Goal: Task Accomplishment & Management: Complete application form

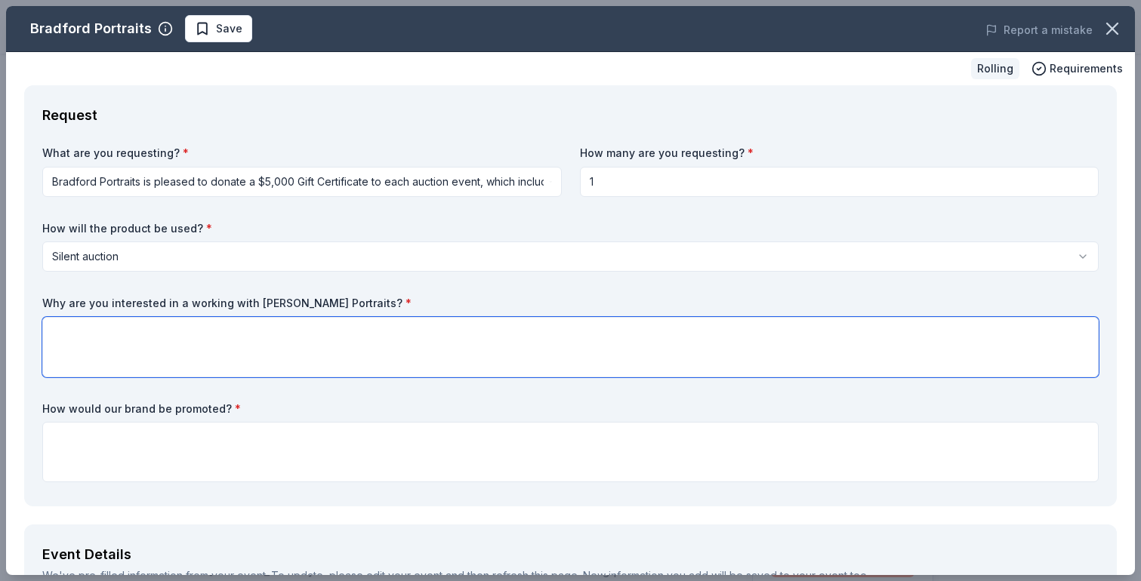
click at [412, 344] on textarea at bounding box center [570, 347] width 1056 height 60
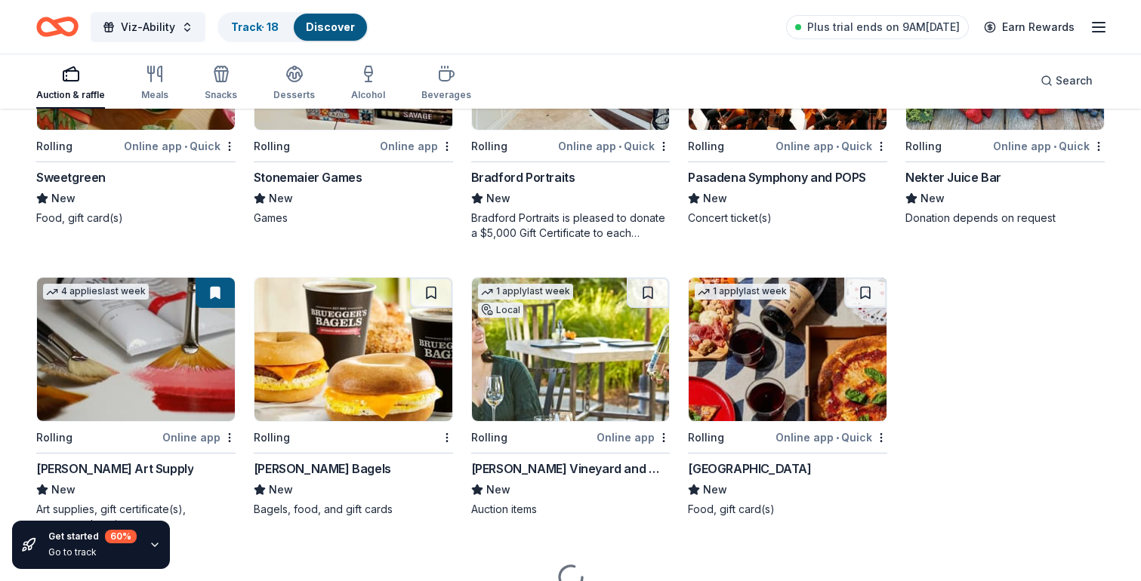
scroll to position [3776, 0]
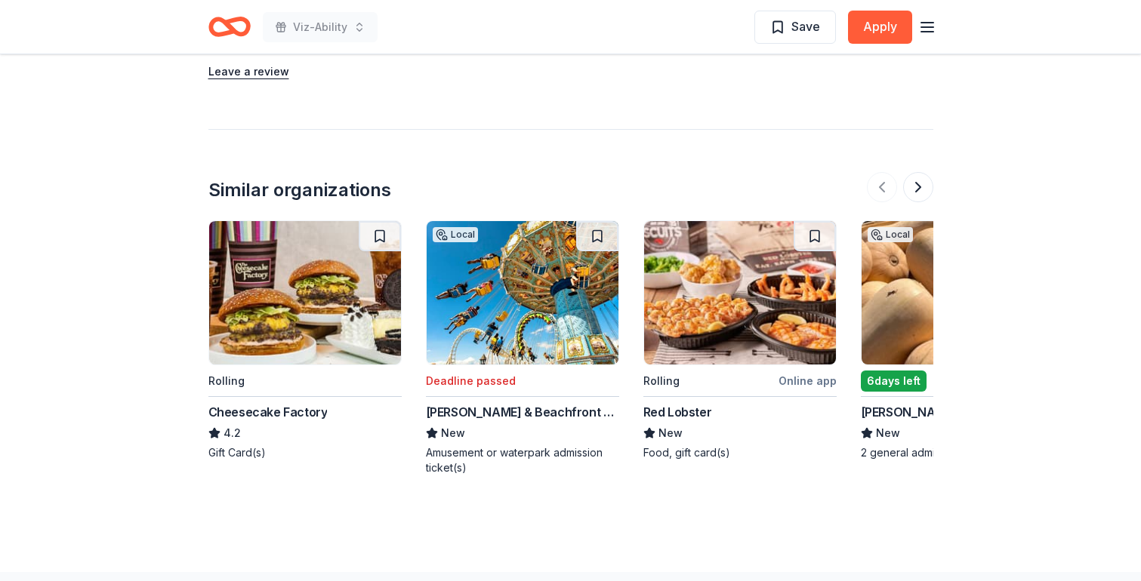
scroll to position [1312, 0]
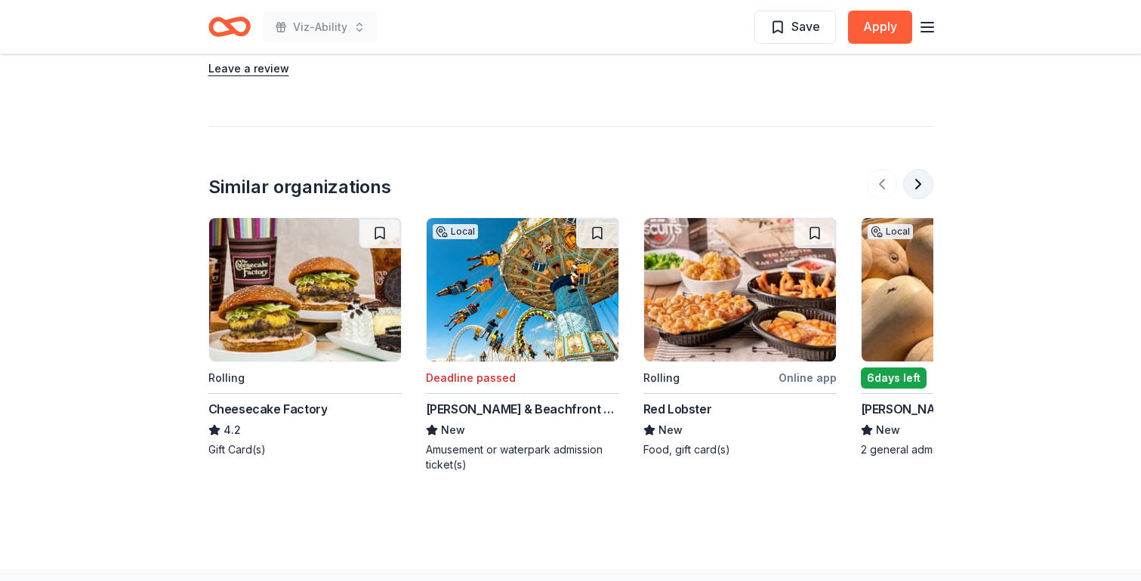
click at [914, 177] on button at bounding box center [918, 184] width 30 height 30
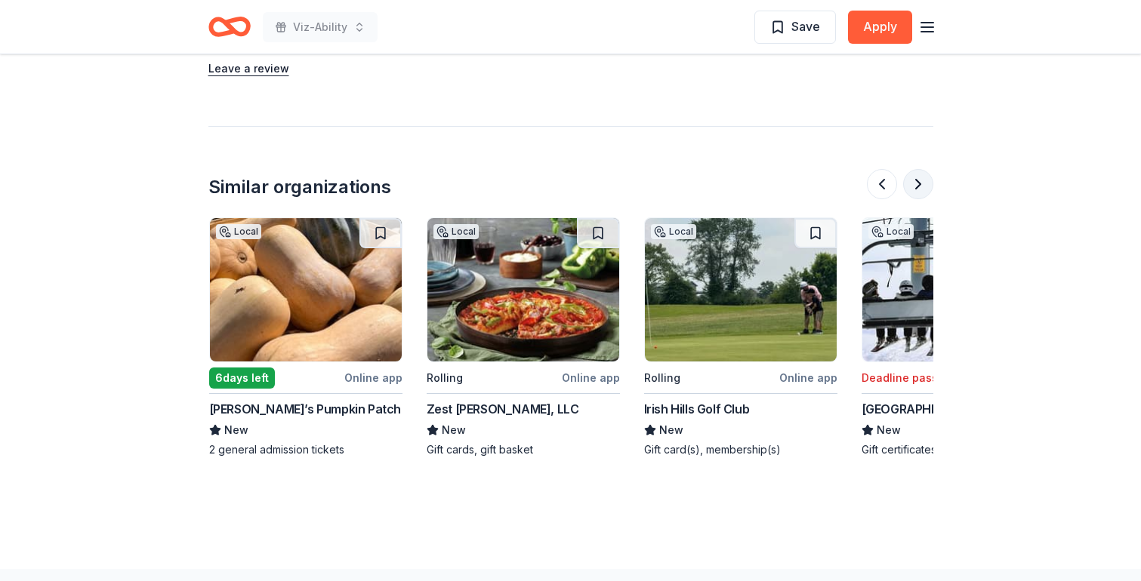
scroll to position [0, 652]
click at [906, 169] on button at bounding box center [918, 184] width 30 height 30
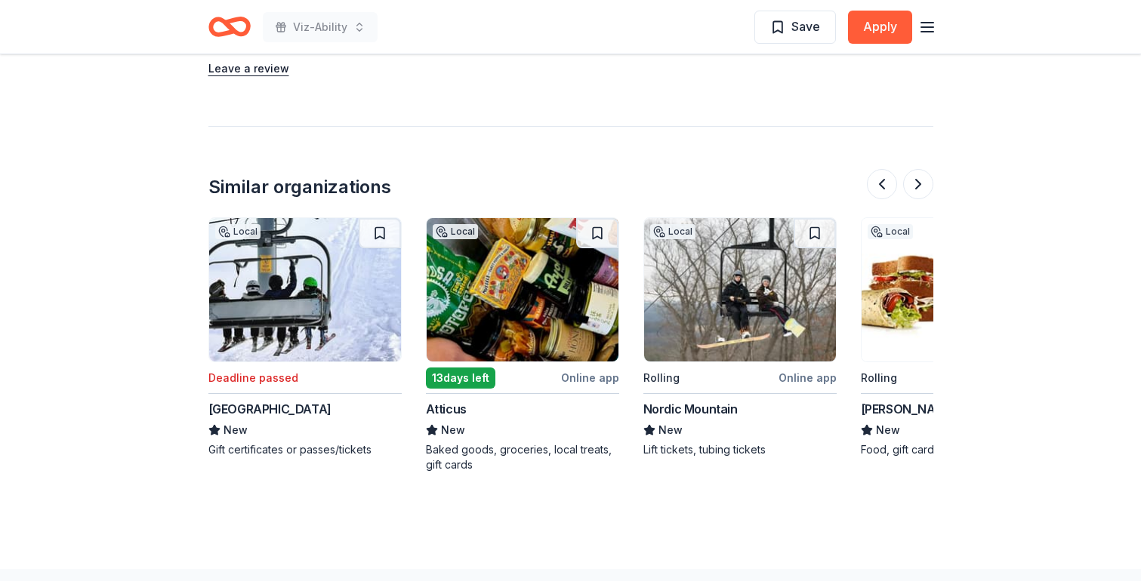
scroll to position [0, 0]
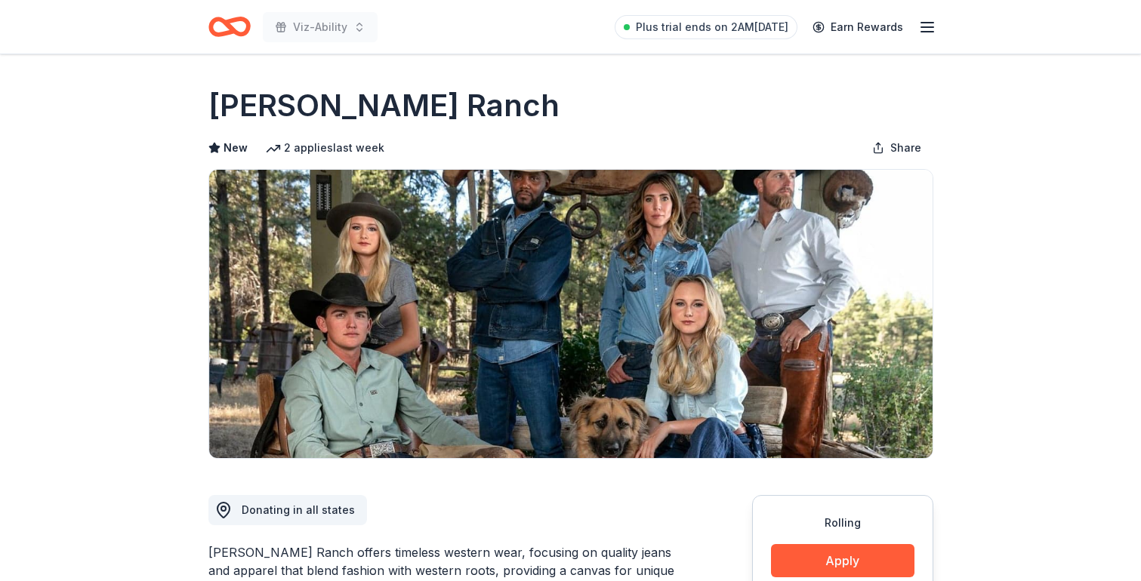
click at [927, 28] on icon "button" at bounding box center [927, 27] width 18 height 18
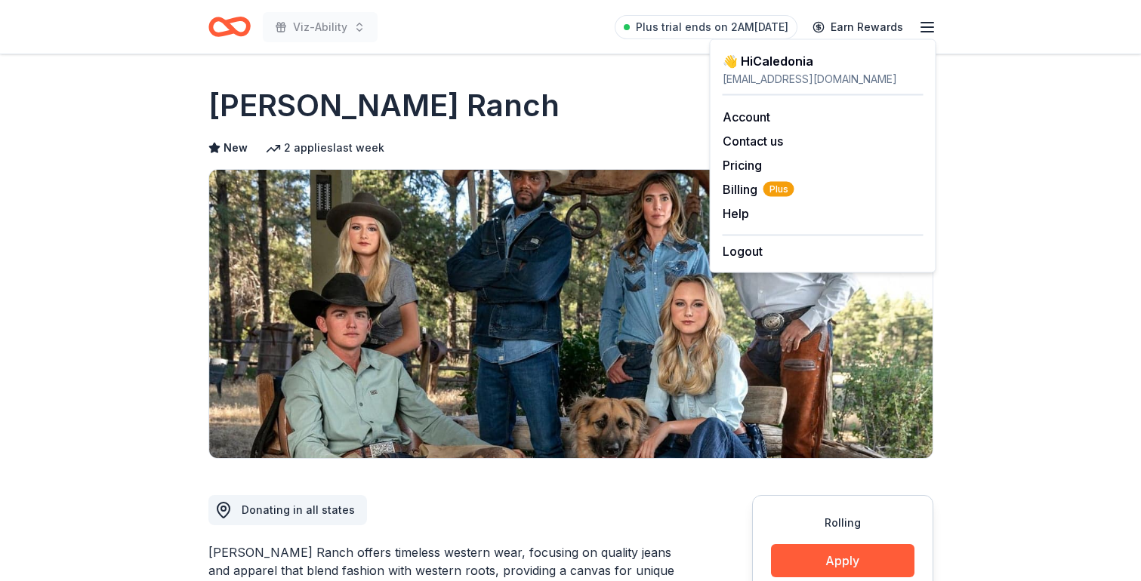
click at [776, 57] on div "👋 Hi Caledonia" at bounding box center [823, 61] width 201 height 18
click at [759, 79] on div "vizabilityproject@gmail.com" at bounding box center [823, 79] width 201 height 18
click at [750, 113] on link "Account" at bounding box center [747, 116] width 48 height 15
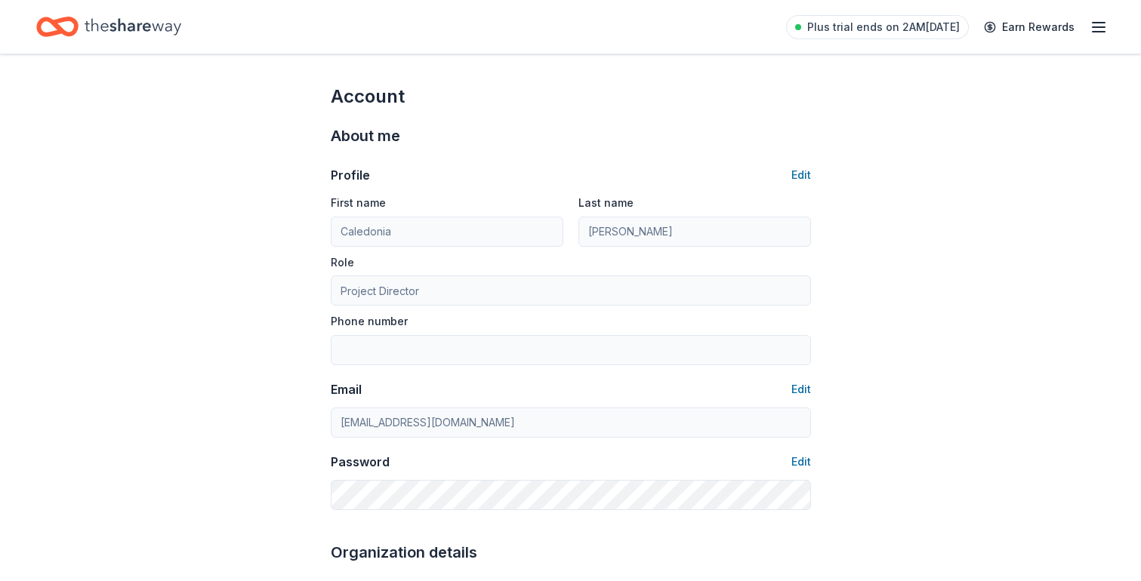
click at [1093, 23] on icon "button" at bounding box center [1099, 27] width 18 height 18
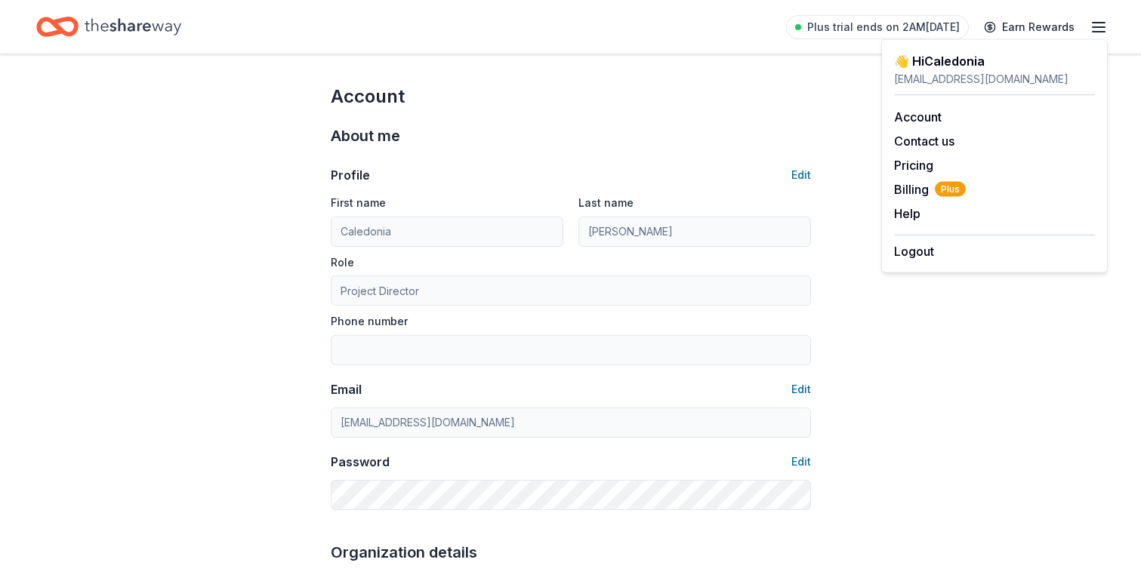
click at [96, 29] on icon "Home" at bounding box center [133, 26] width 97 height 31
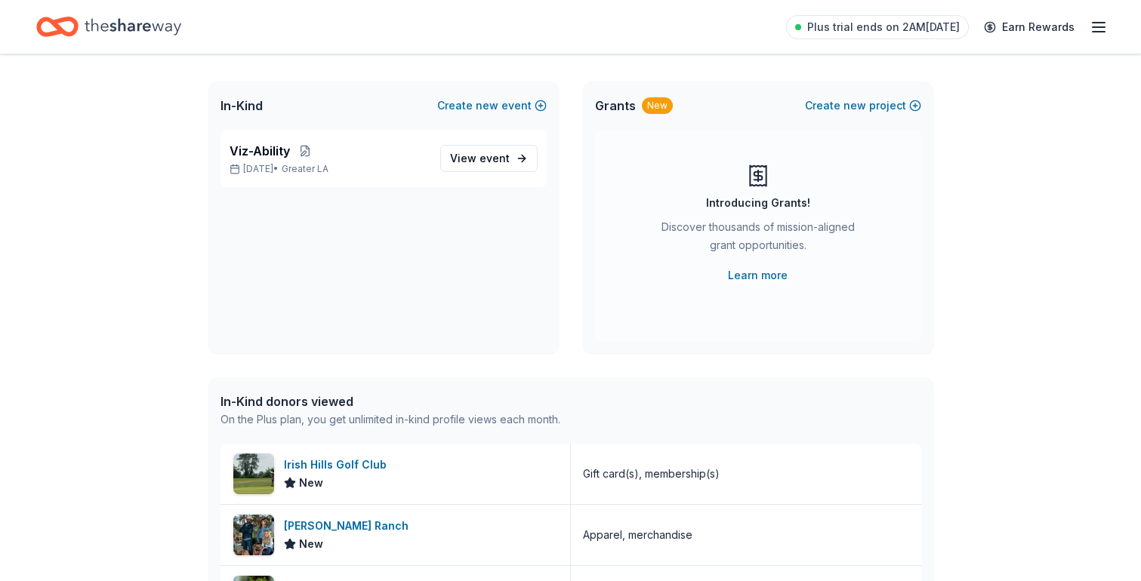
scroll to position [79, 0]
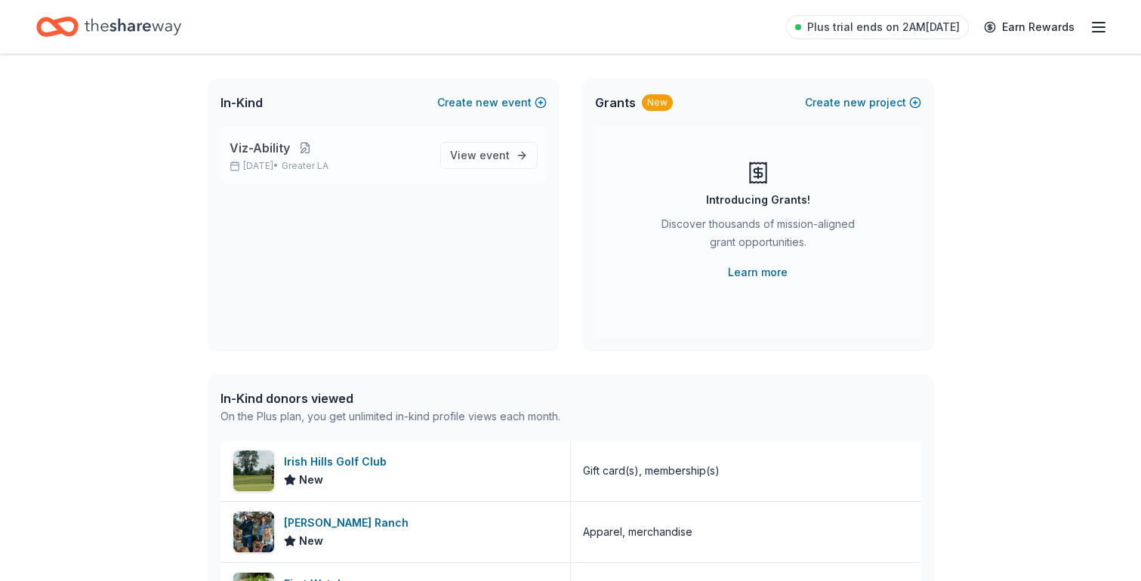
click at [300, 144] on button at bounding box center [305, 148] width 30 height 12
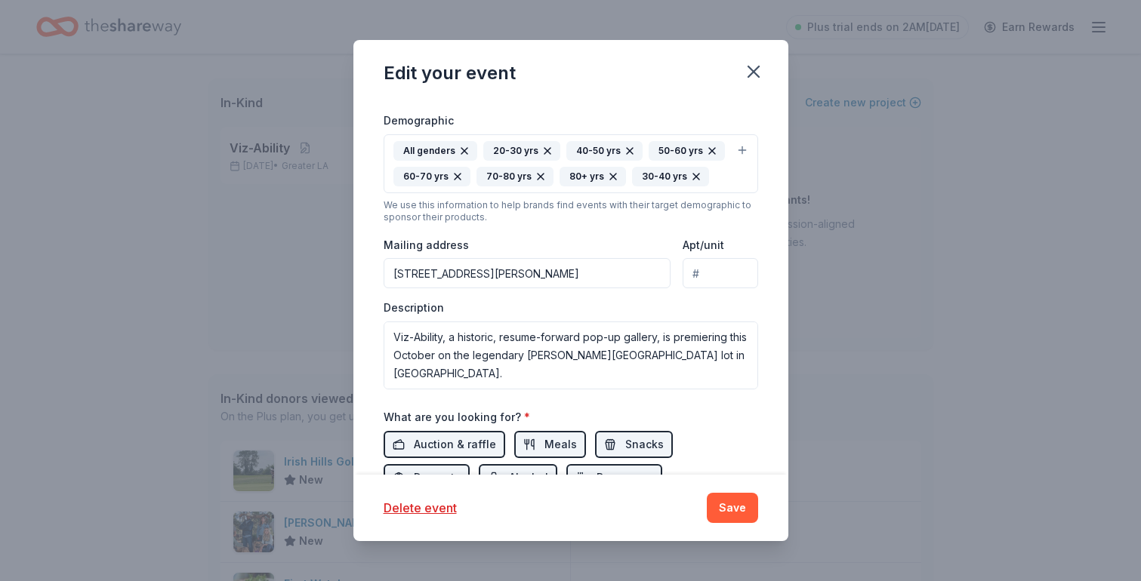
scroll to position [353, 0]
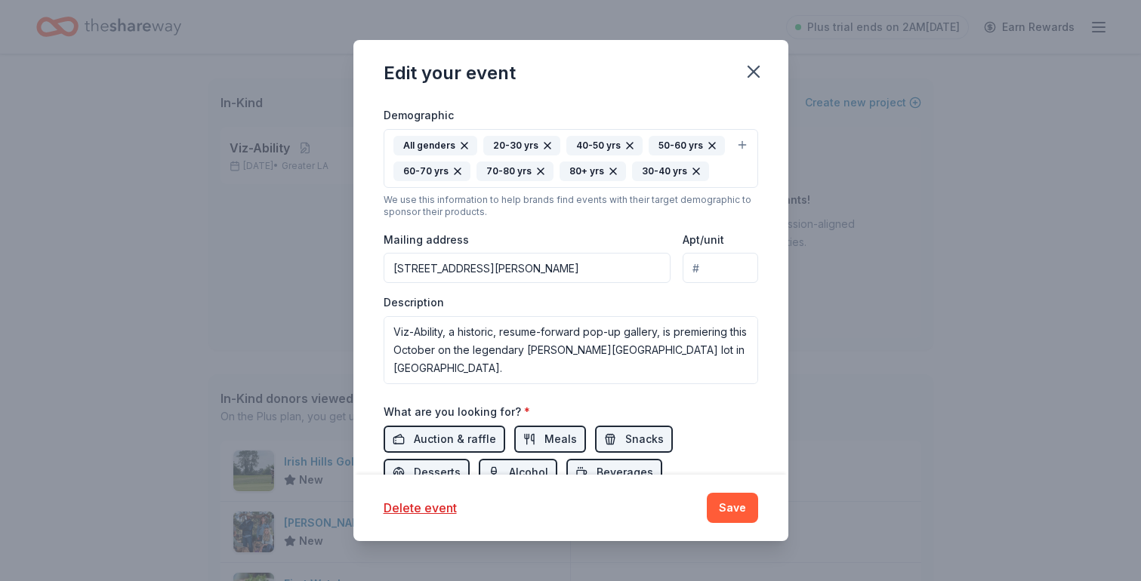
click at [516, 275] on input "[STREET_ADDRESS][PERSON_NAME]" at bounding box center [528, 268] width 288 height 30
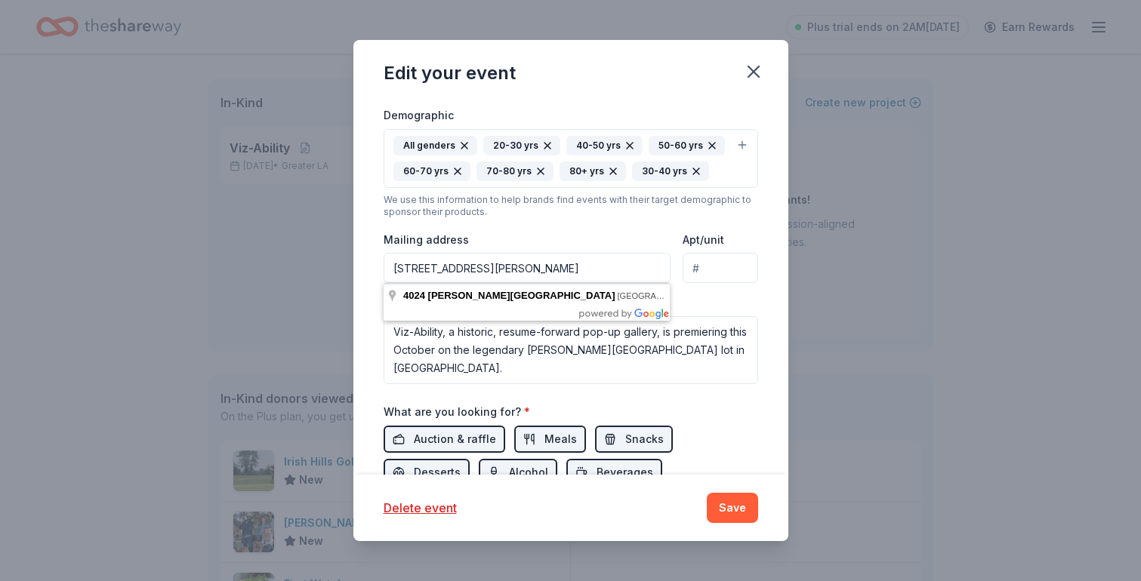
click at [516, 275] on input "[STREET_ADDRESS][PERSON_NAME]" at bounding box center [528, 268] width 288 height 30
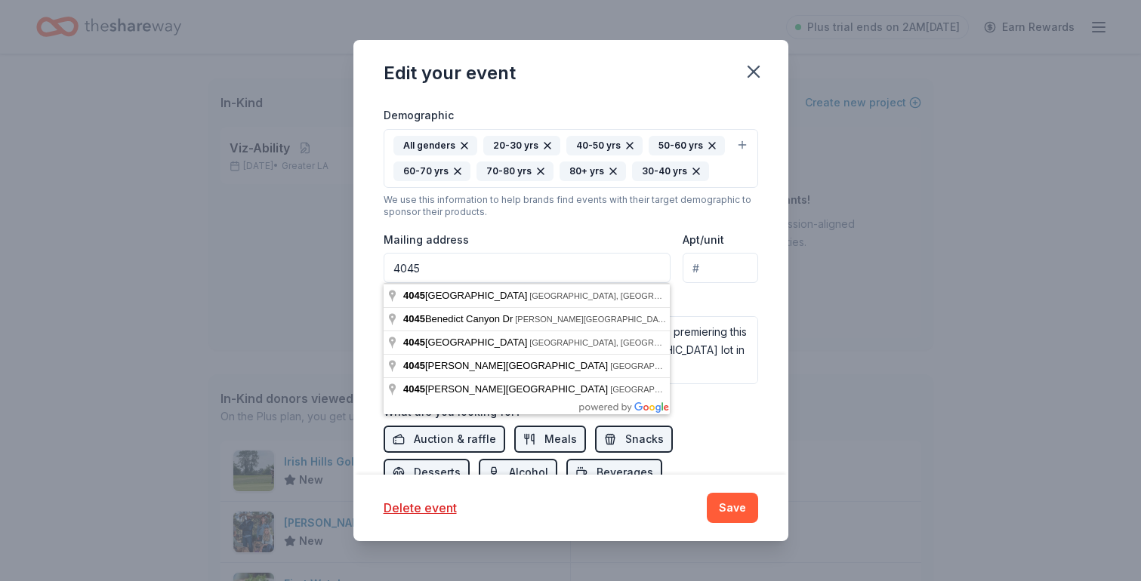
type input "4045 Vineland Avenue"
type input "212"
click at [729, 231] on div "Apt/unit 212" at bounding box center [720, 257] width 75 height 54
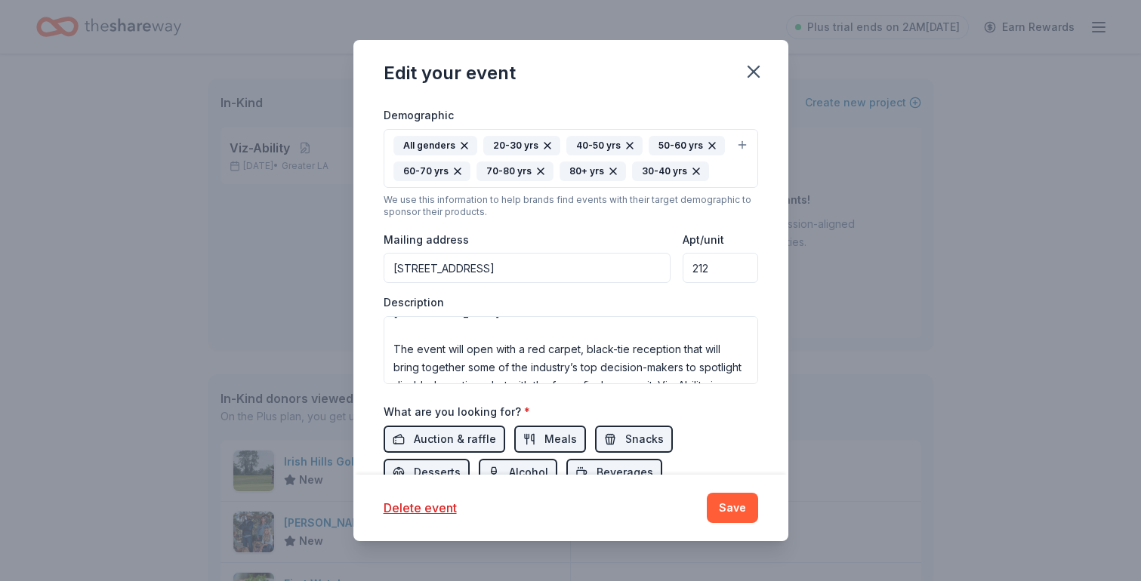
scroll to position [127, 0]
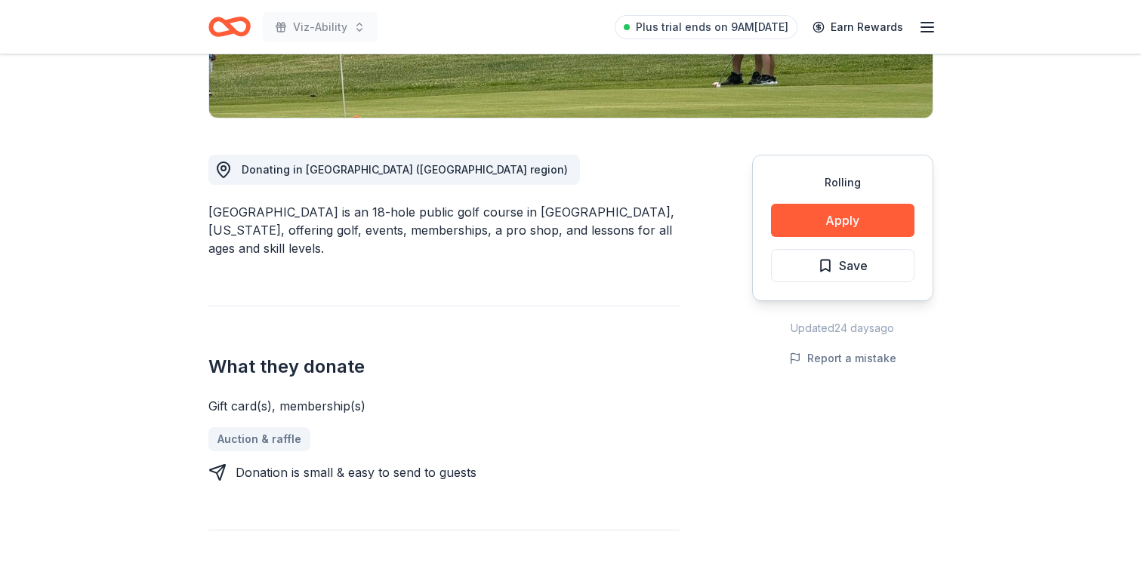
scroll to position [353, 0]
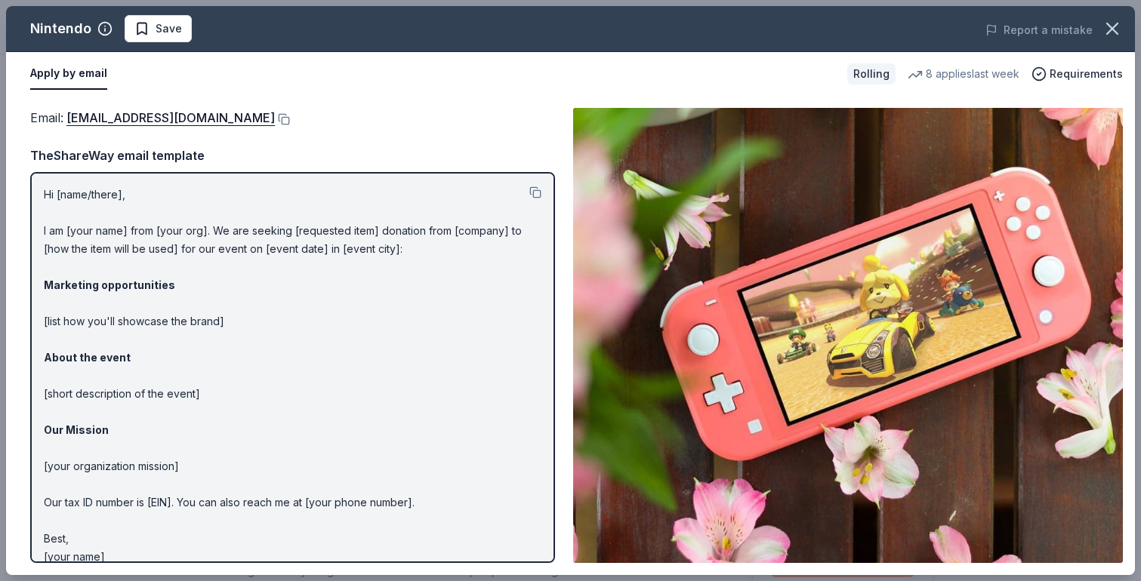
scroll to position [347, 0]
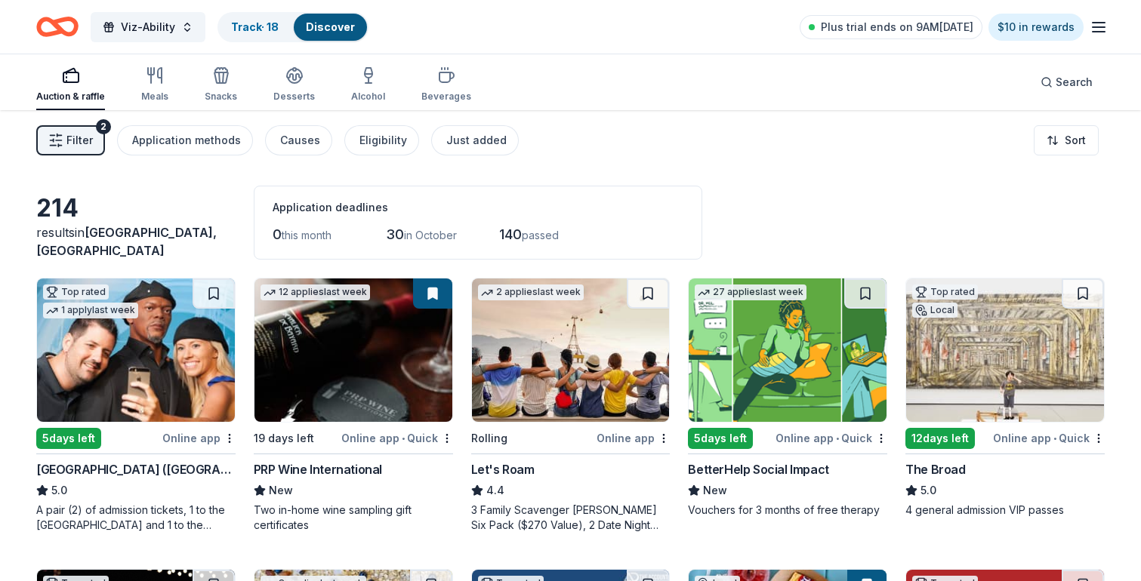
click at [1103, 27] on line "button" at bounding box center [1099, 27] width 12 height 0
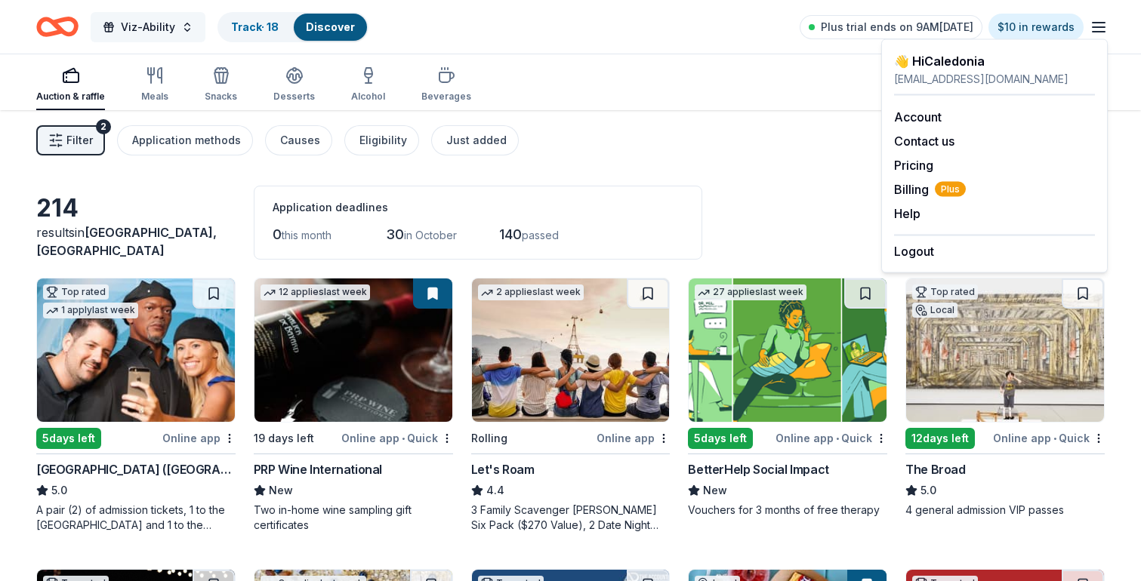
click at [180, 33] on button "Viz-Ability" at bounding box center [148, 27] width 115 height 30
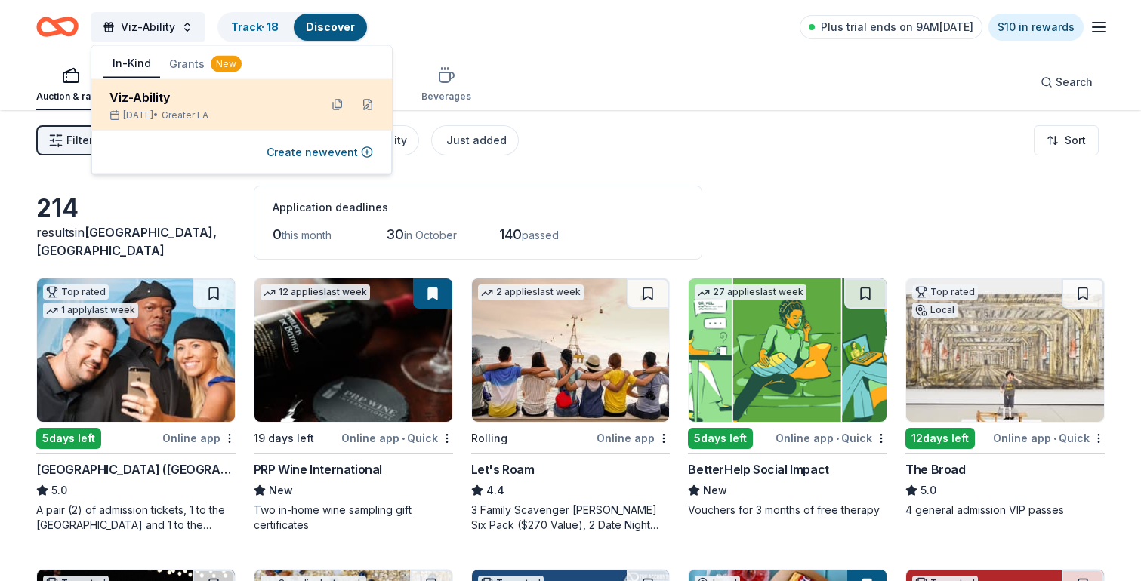
click at [161, 107] on div "Viz-Ability [DATE] • Greater LA" at bounding box center [208, 104] width 198 height 33
click at [113, 97] on div "Viz-Ability" at bounding box center [208, 97] width 198 height 18
click at [331, 102] on button at bounding box center [337, 105] width 24 height 24
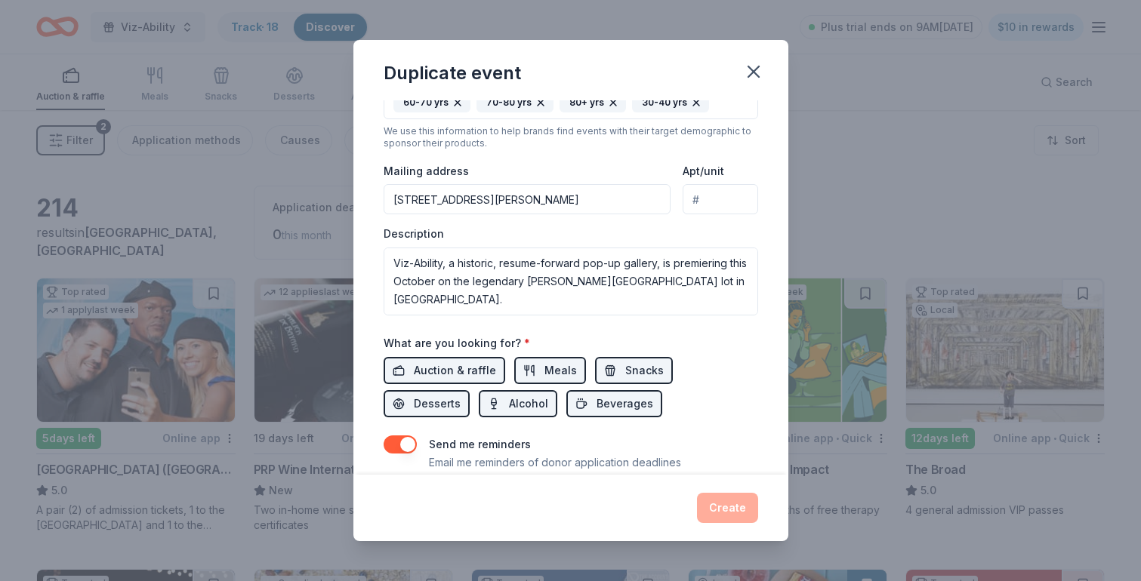
scroll to position [350, 0]
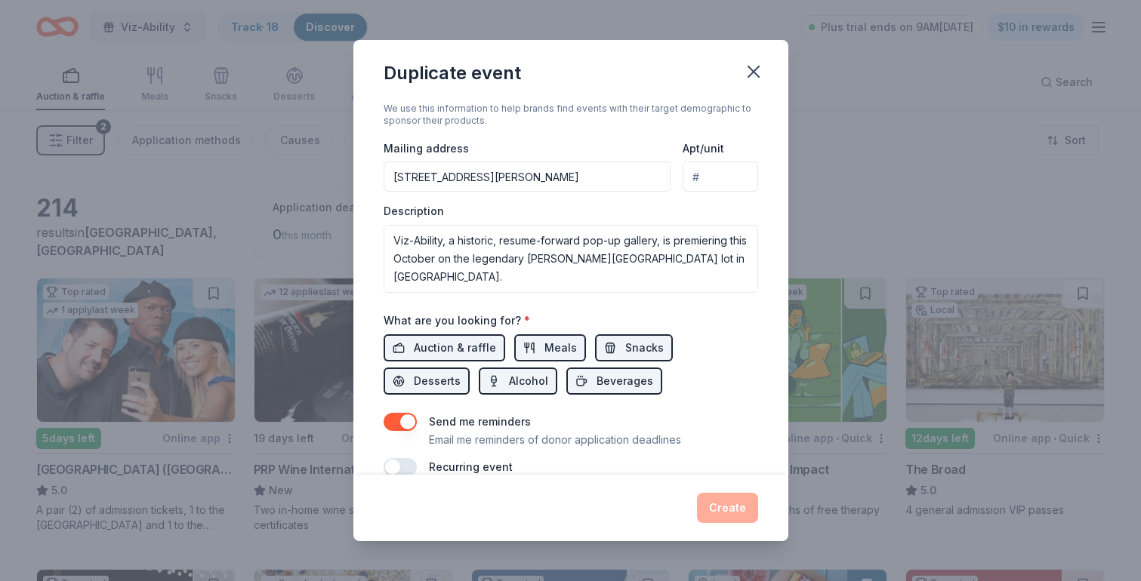
click at [549, 183] on input "[STREET_ADDRESS][PERSON_NAME]" at bounding box center [528, 177] width 288 height 30
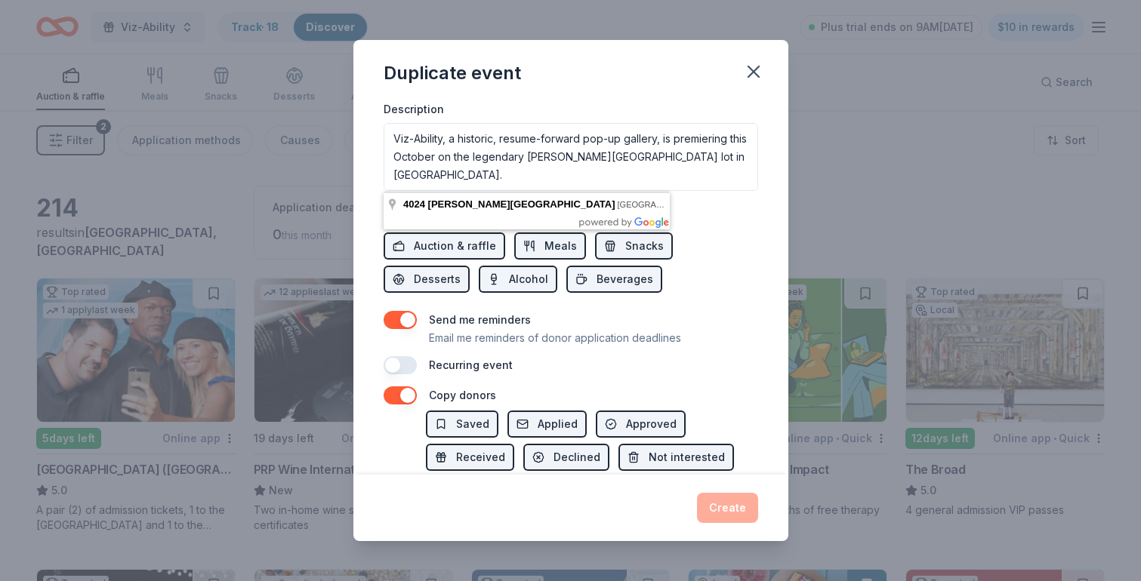
scroll to position [127, 0]
click at [618, 339] on p "Email me reminders of donor application deadlines" at bounding box center [555, 338] width 252 height 18
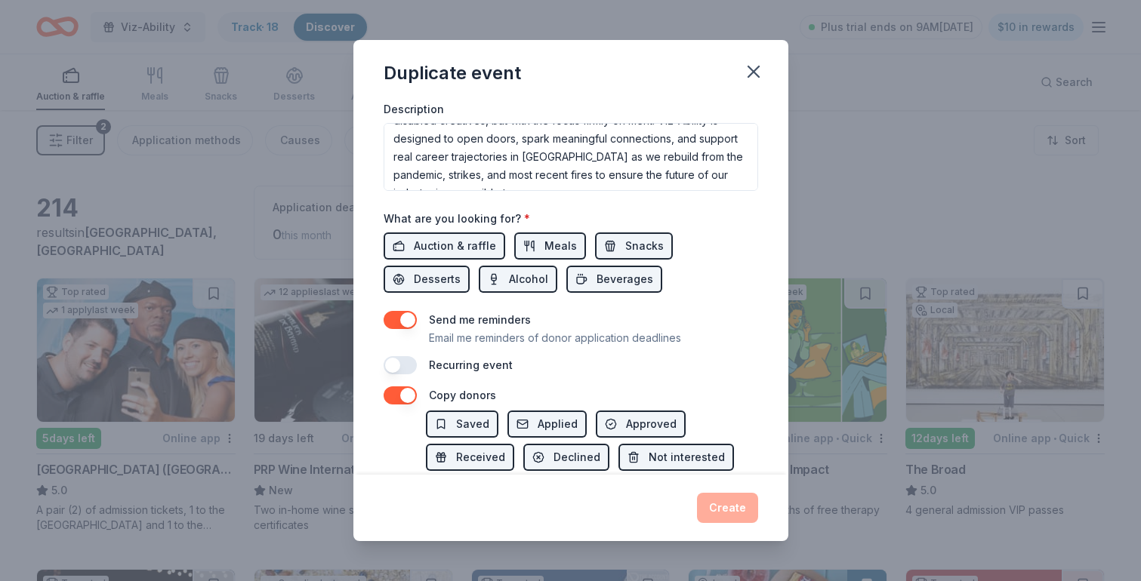
click at [393, 361] on button "button" at bounding box center [400, 365] width 33 height 18
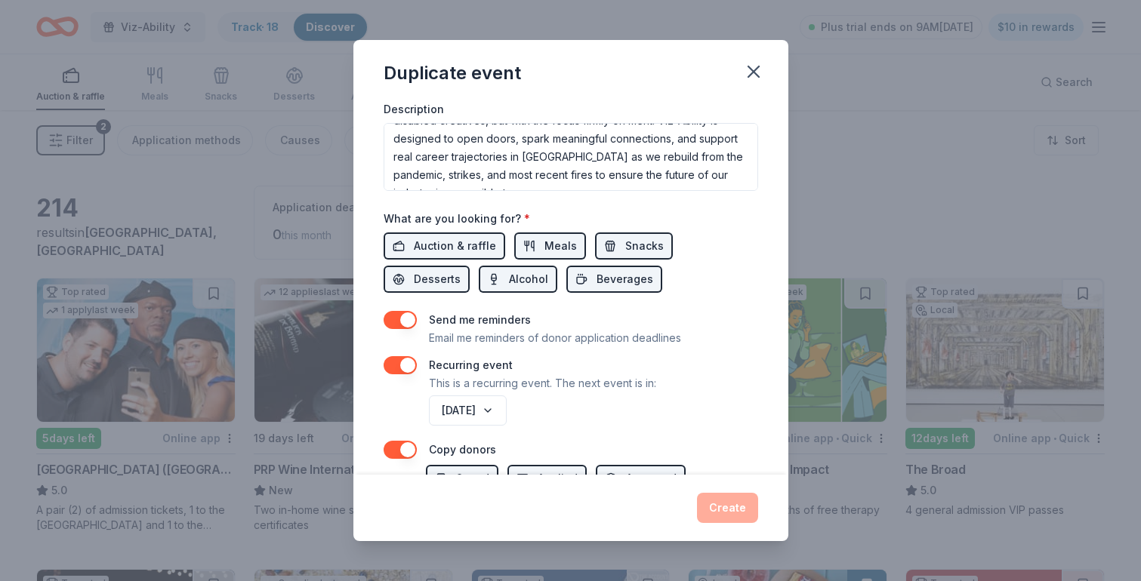
click at [407, 353] on div "Send me reminders Email me reminders of donor application deadlines Recurring e…" at bounding box center [571, 370] width 375 height 118
click at [405, 365] on button "button" at bounding box center [400, 365] width 33 height 18
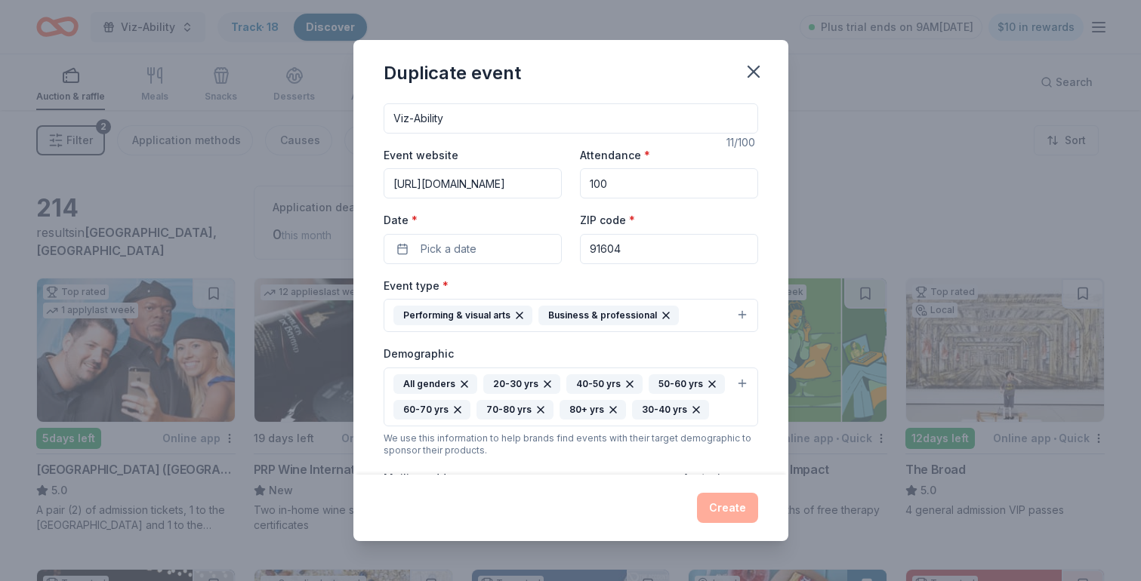
scroll to position [0, 0]
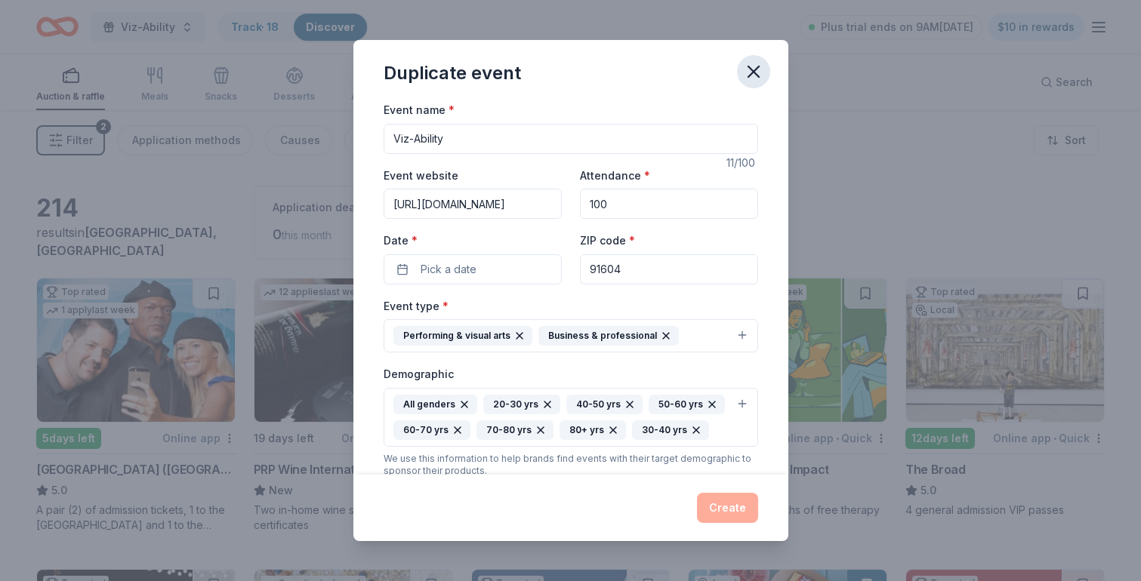
click at [753, 77] on icon "button" at bounding box center [753, 71] width 21 height 21
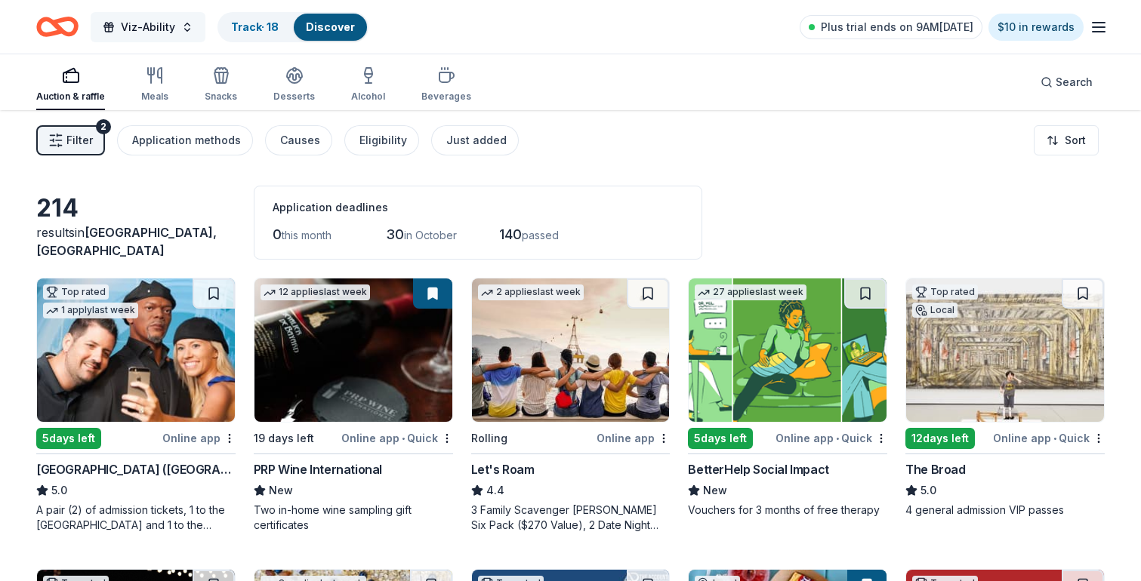
click at [187, 29] on button "Viz-Ability" at bounding box center [148, 27] width 115 height 30
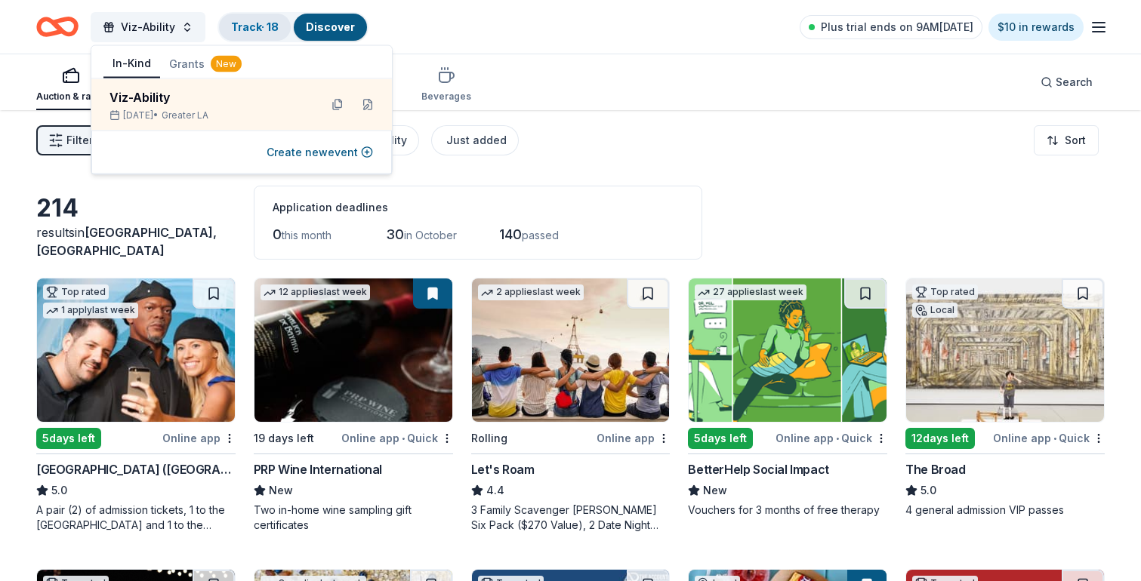
click at [258, 18] on div "Track · 18" at bounding box center [255, 27] width 72 height 27
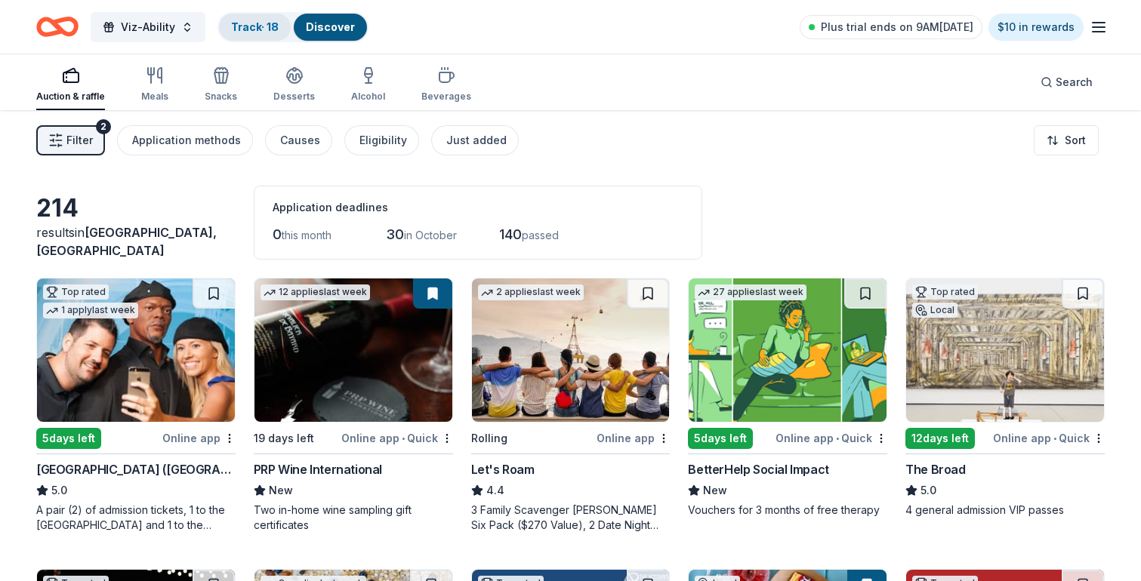
click at [255, 30] on link "Track · 18" at bounding box center [255, 26] width 48 height 13
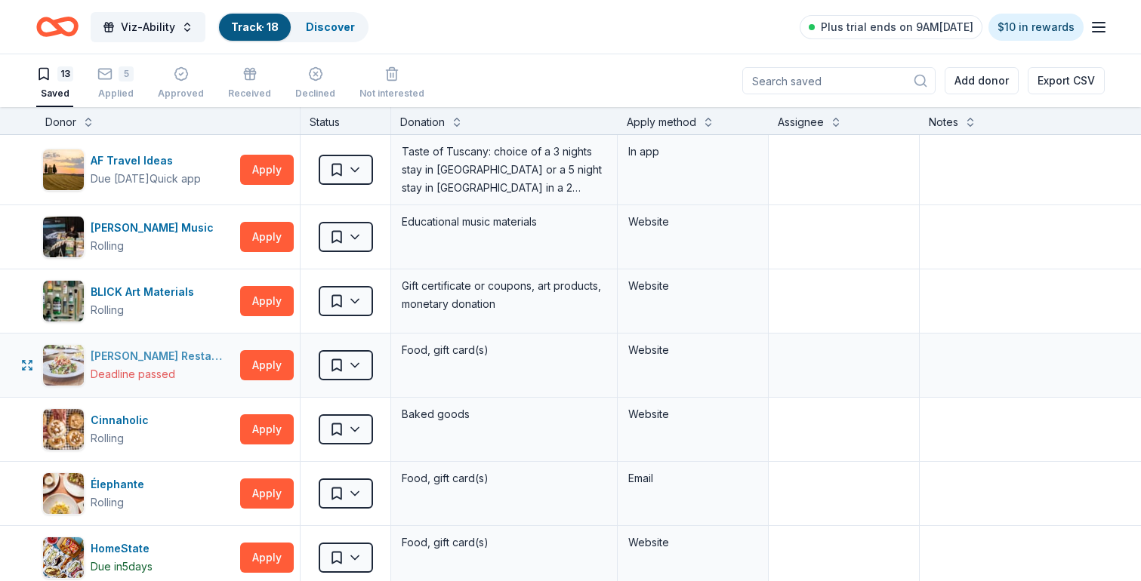
click at [150, 359] on div "Cameron Mitchell Restaurants" at bounding box center [162, 356] width 143 height 18
click at [295, 85] on div "Declined" at bounding box center [315, 82] width 40 height 33
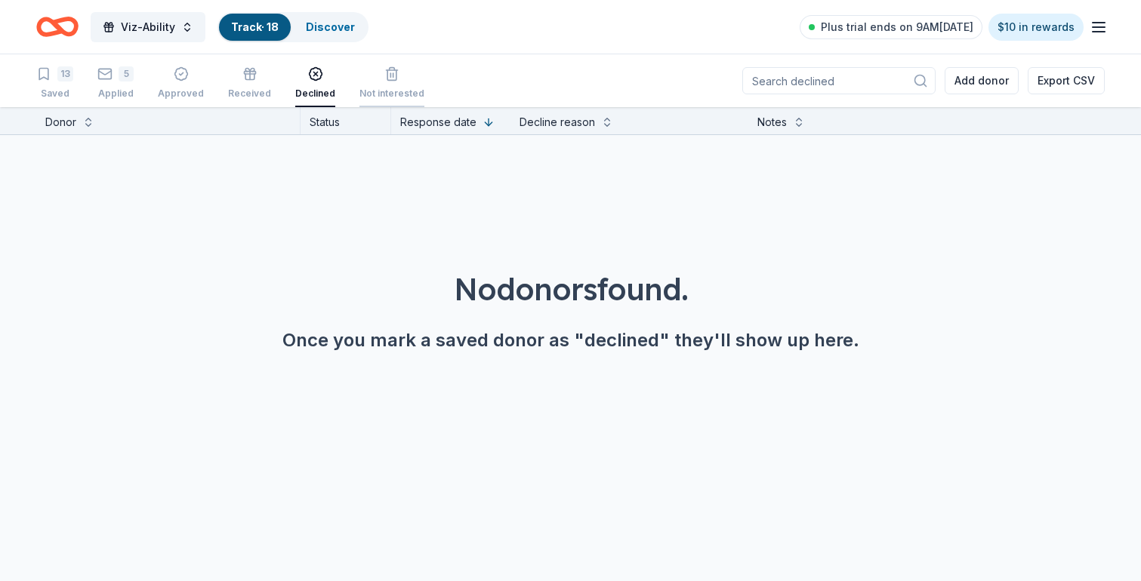
click at [376, 82] on div "Not interested" at bounding box center [391, 82] width 65 height 33
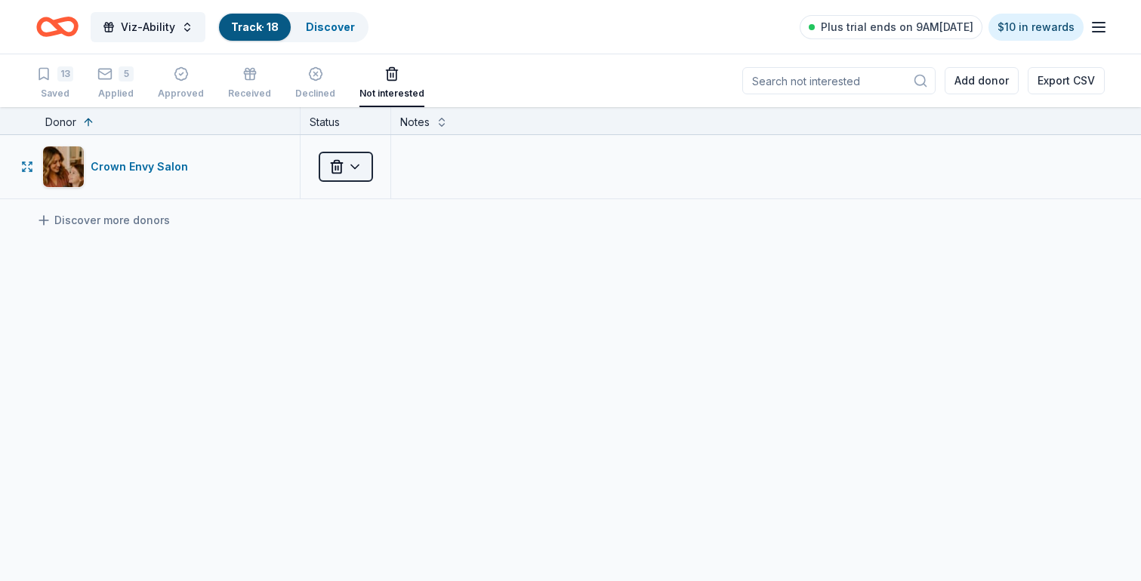
click at [359, 168] on html "Viz-Ability Track · 18 Discover Plus trial ends on 9AM, 10/1 $10 in rewards 13 …" at bounding box center [570, 290] width 1141 height 581
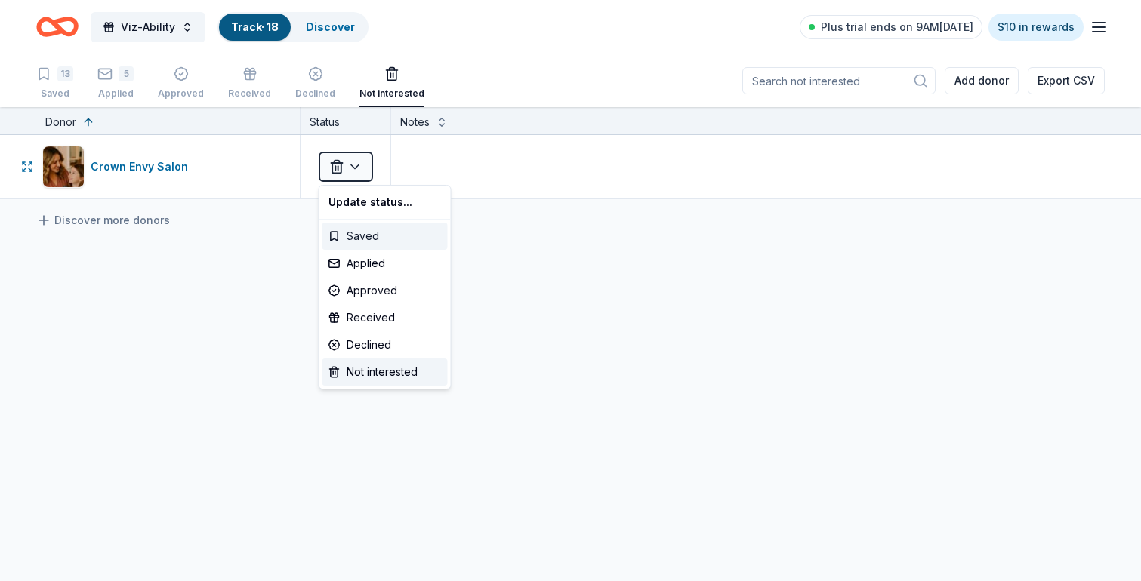
click at [362, 237] on div "Saved" at bounding box center [384, 236] width 125 height 27
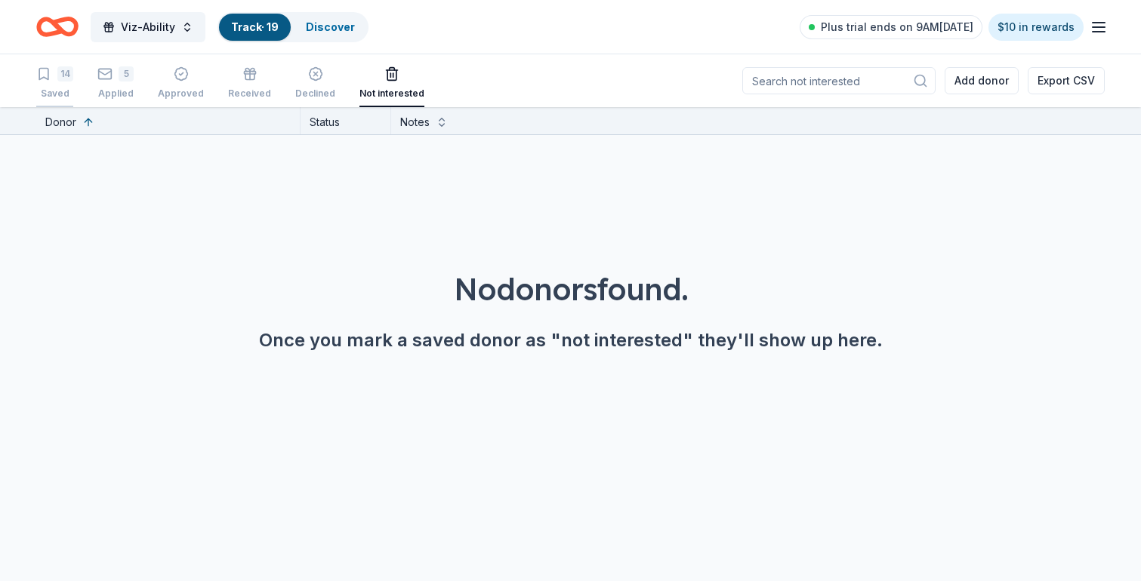
click at [44, 90] on div "Saved" at bounding box center [54, 94] width 37 height 12
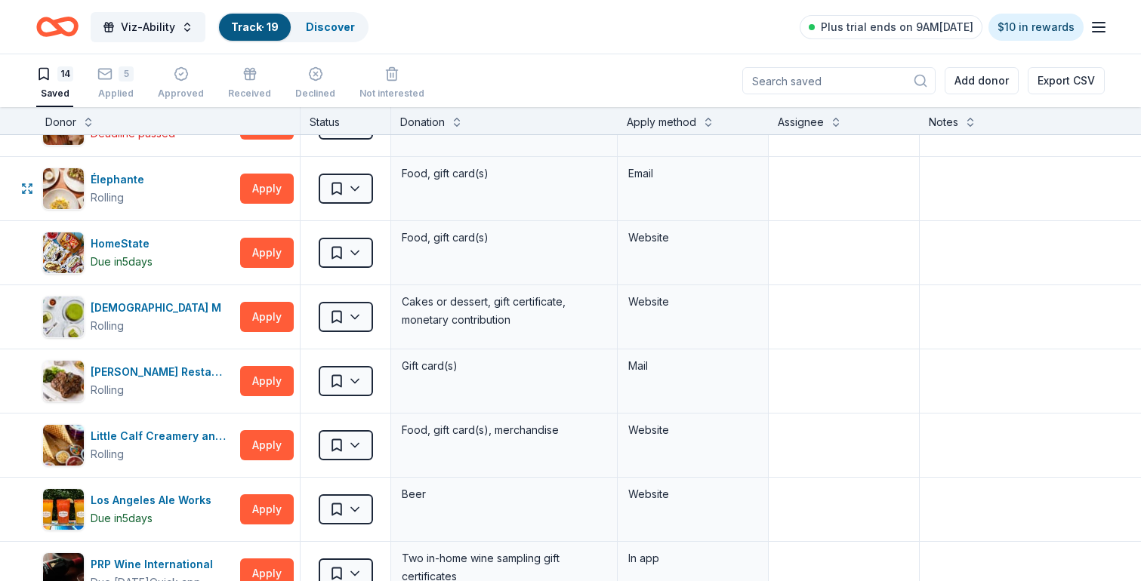
scroll to position [371, 0]
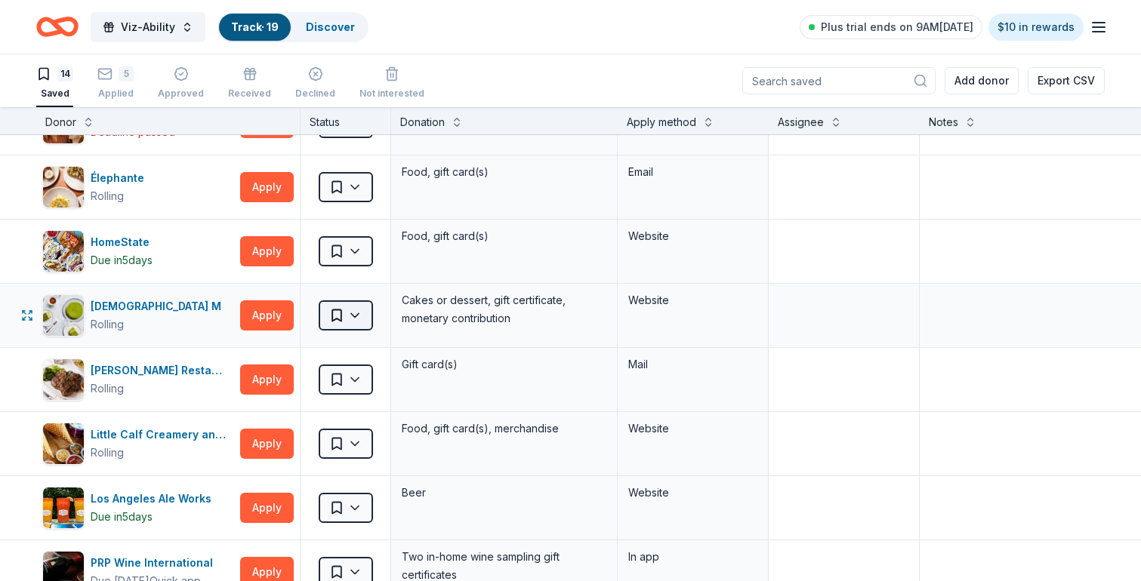
click at [359, 325] on html "Viz-Ability Track · 19 Discover Plus trial ends on 9AM, 10/1 $10 in rewards 14 …" at bounding box center [570, 290] width 1141 height 581
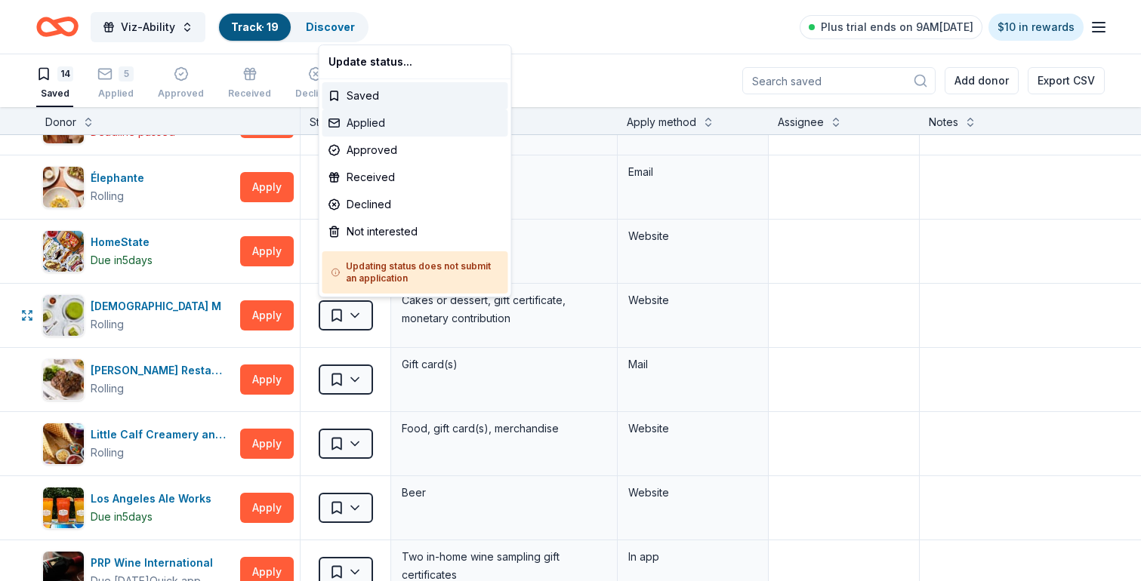
click at [381, 119] on div "Applied" at bounding box center [415, 122] width 186 height 27
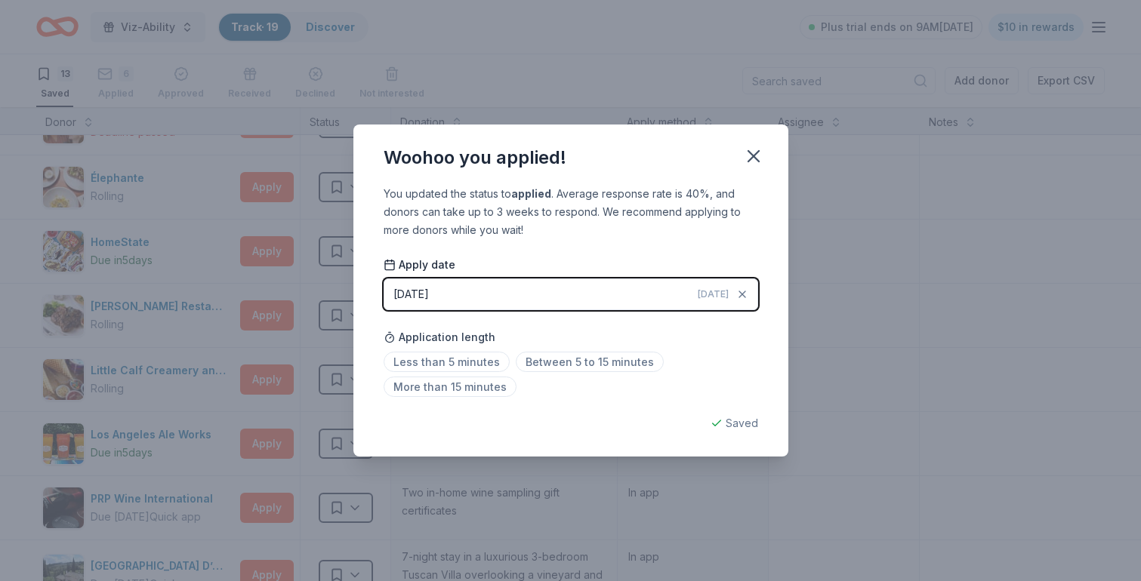
click at [514, 294] on button "09/26/2025 Today" at bounding box center [571, 295] width 375 height 32
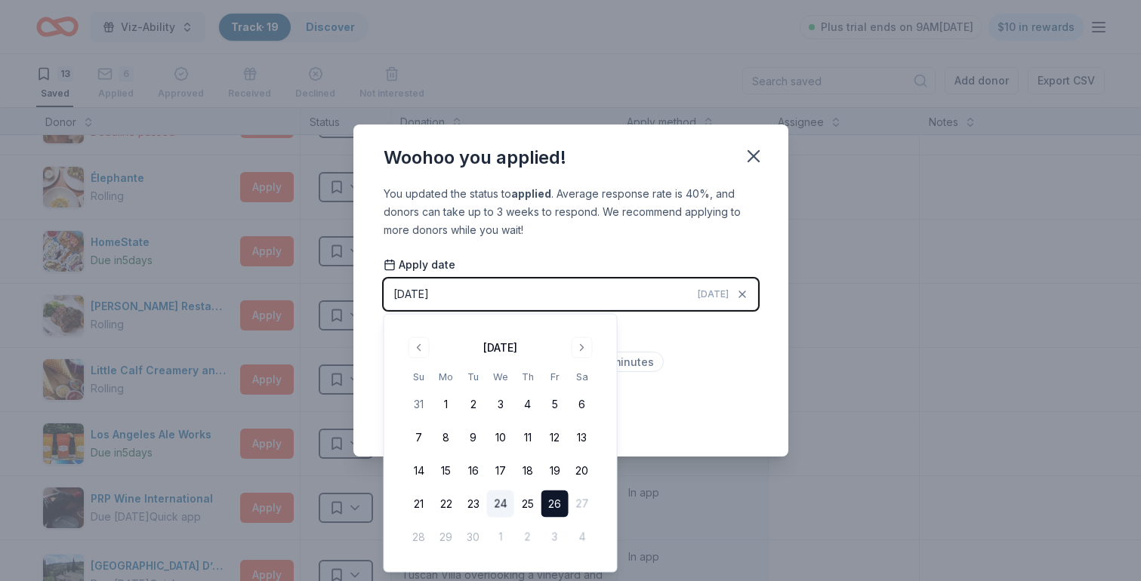
click at [492, 499] on button "24" at bounding box center [500, 504] width 27 height 27
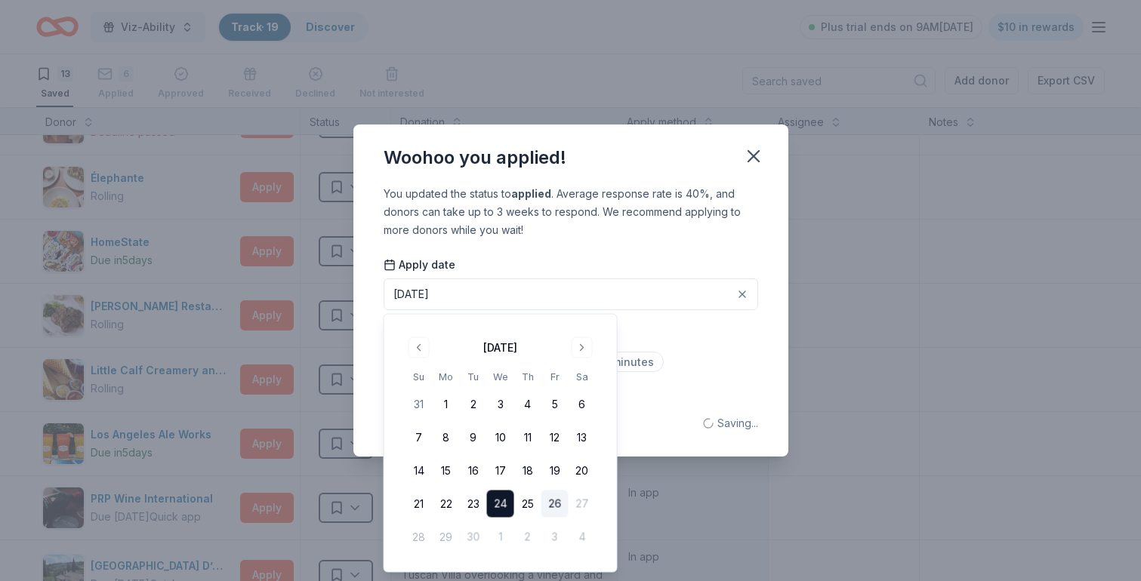
click at [680, 242] on div "You updated the status to applied . Average response rate is 40%, and donors ca…" at bounding box center [570, 321] width 435 height 272
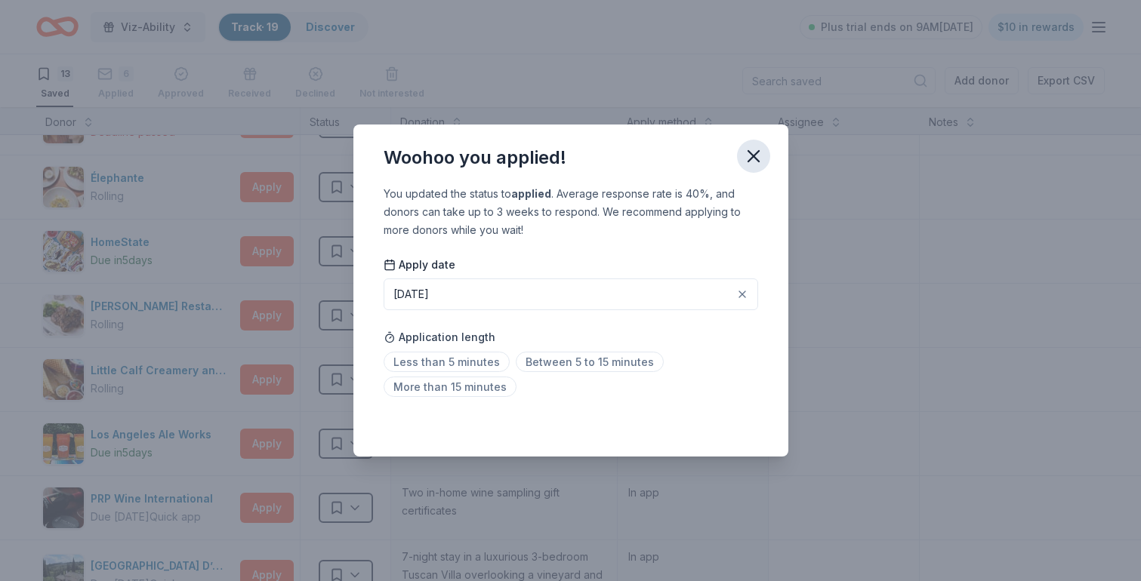
click at [749, 158] on icon "button" at bounding box center [753, 156] width 21 height 21
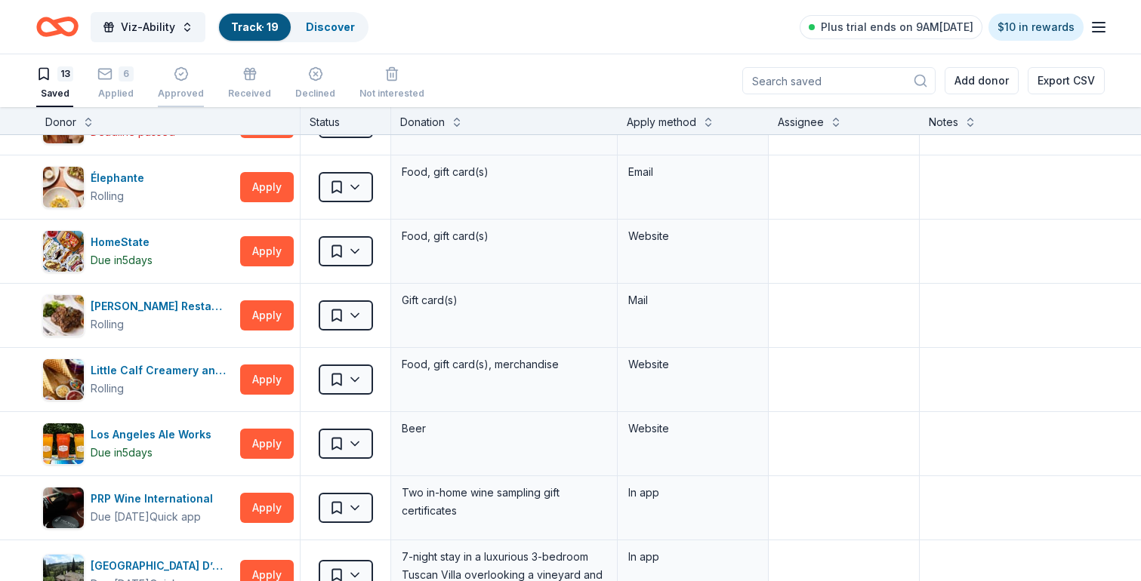
click at [170, 76] on div "button" at bounding box center [181, 73] width 46 height 15
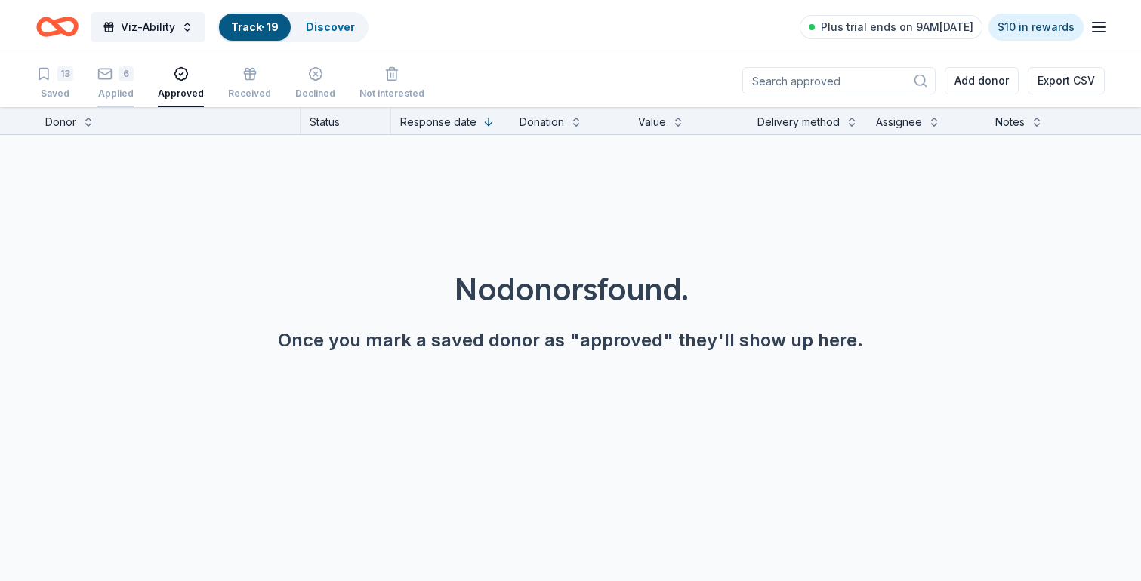
click at [113, 73] on div "6" at bounding box center [115, 65] width 36 height 15
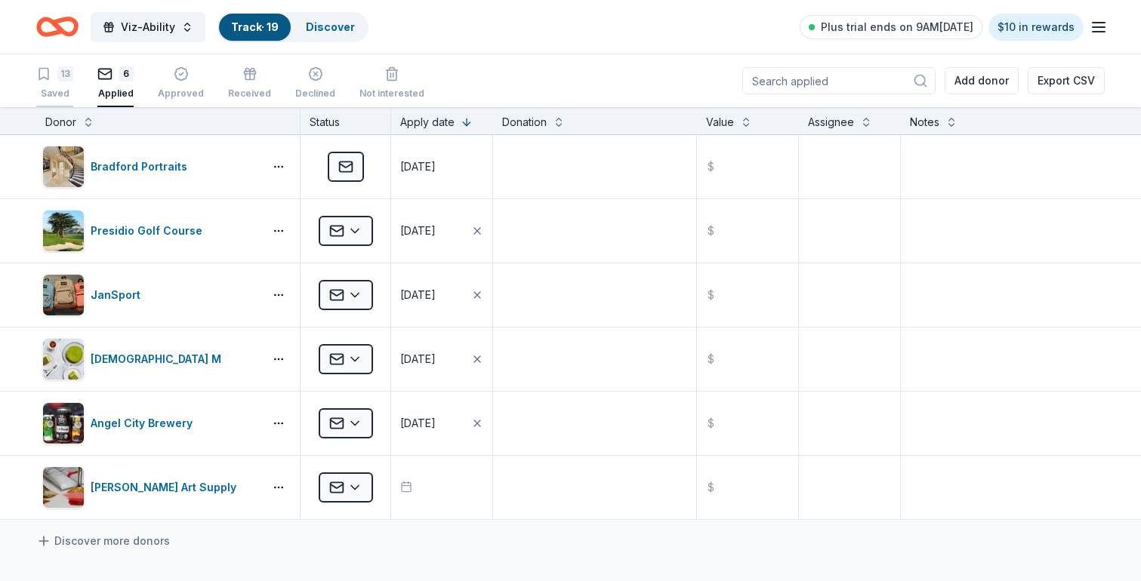
click at [60, 74] on div "13" at bounding box center [65, 73] width 16 height 15
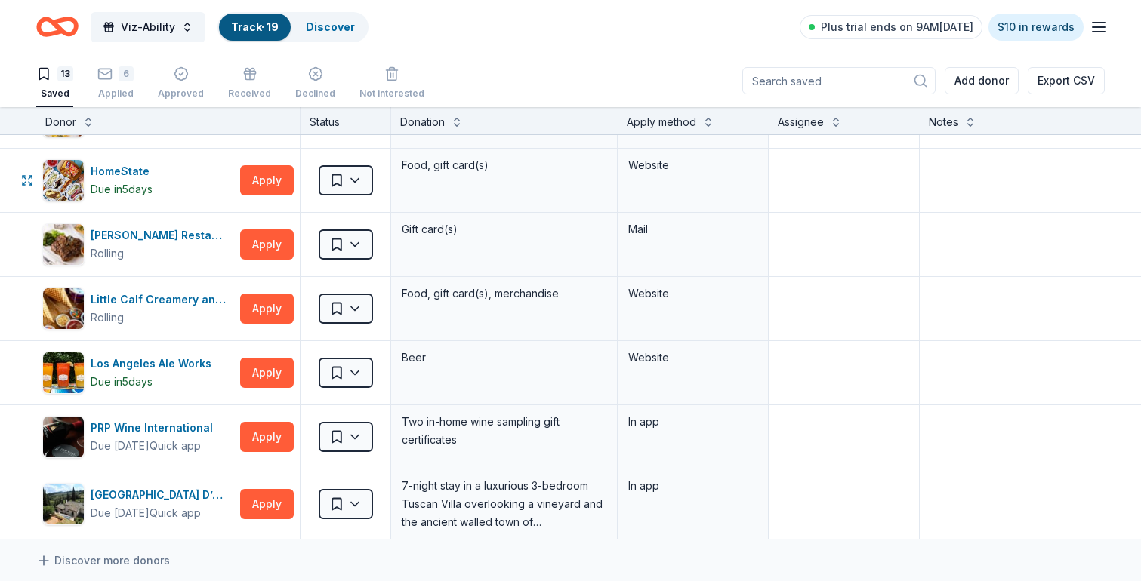
scroll to position [437, 0]
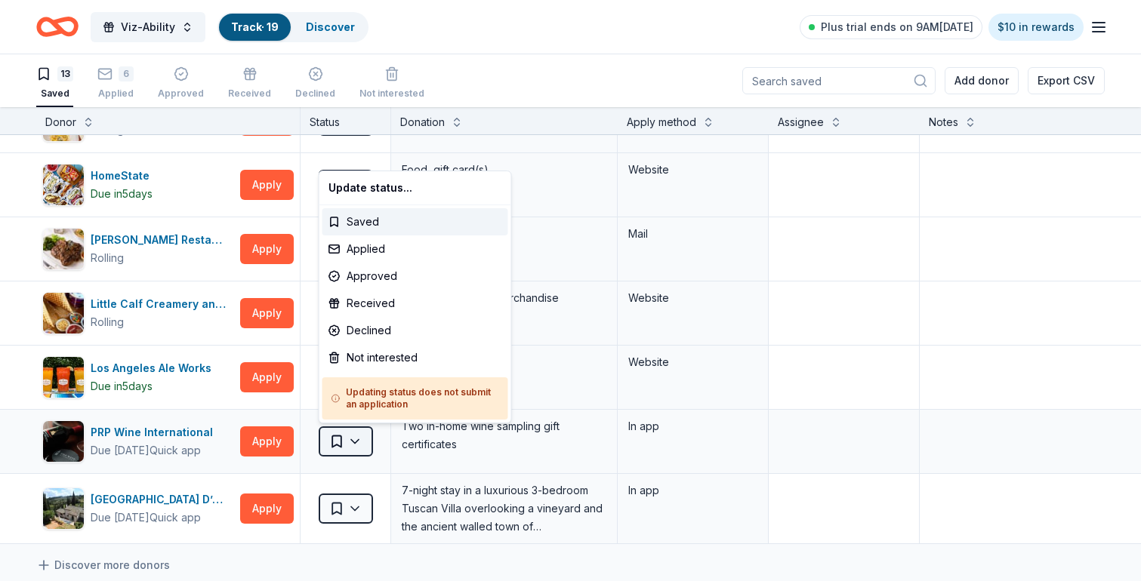
click at [362, 442] on html "Viz-Ability Track · 19 Discover Plus trial ends on 9AM, 10/1 $10 in rewards 13 …" at bounding box center [570, 290] width 1141 height 581
click at [857, 328] on html "Viz-Ability Track · 19 Discover Plus trial ends on 9AM, 10/1 $10 in rewards 13 …" at bounding box center [570, 290] width 1141 height 581
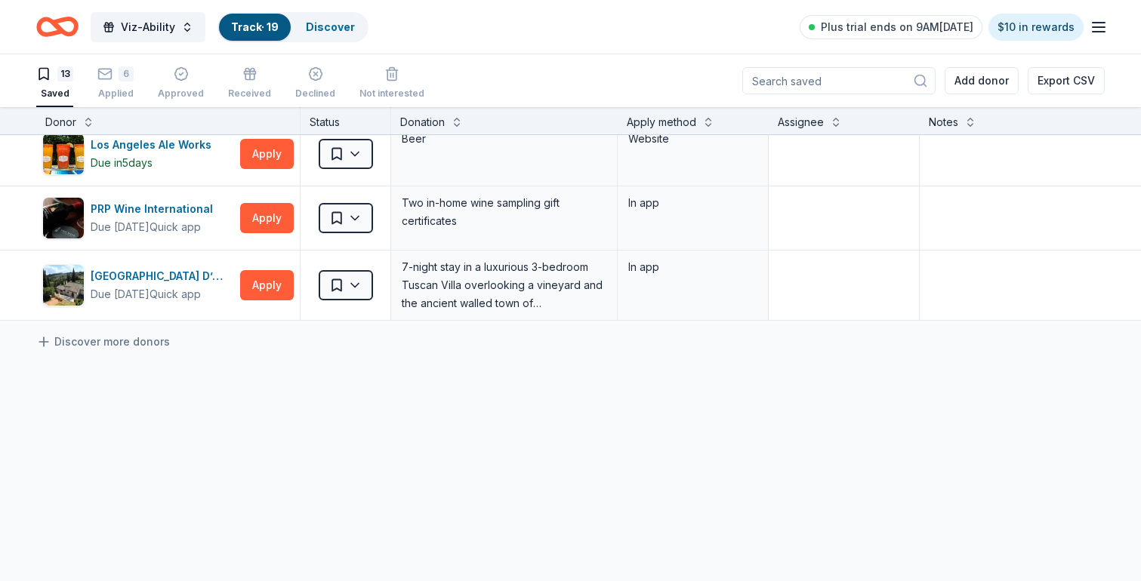
scroll to position [683, 0]
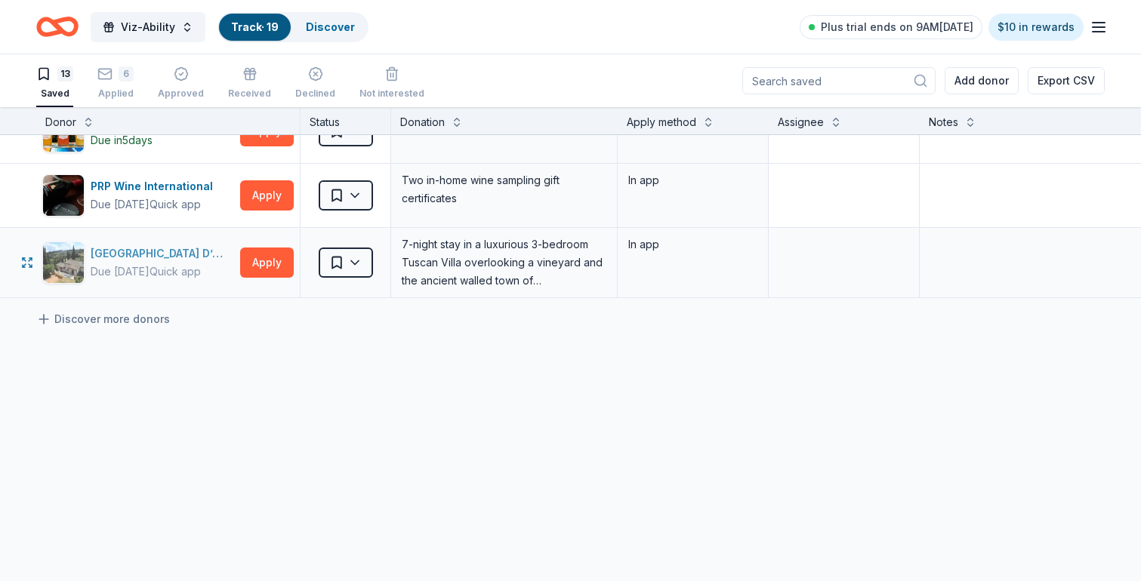
click at [128, 252] on div "Villa Sogni D’Oro" at bounding box center [162, 254] width 143 height 18
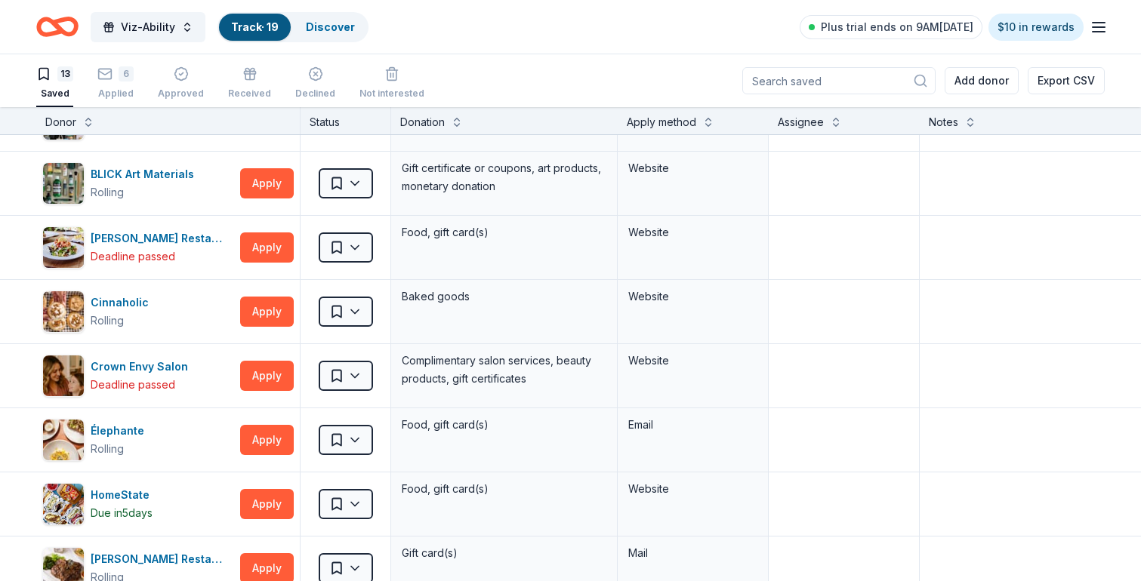
scroll to position [0, 0]
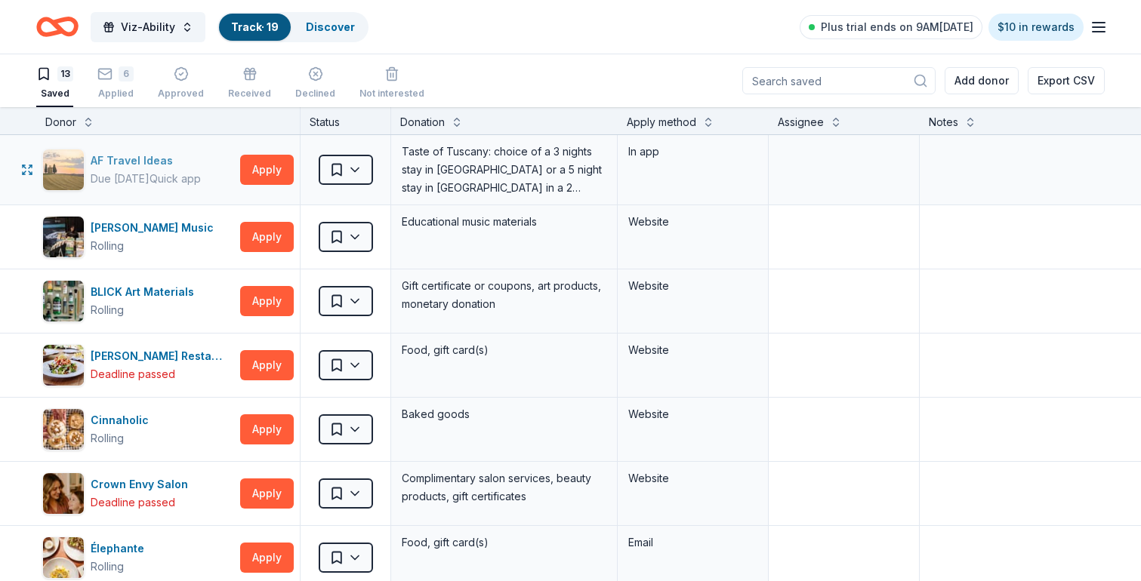
click at [150, 164] on div "AF Travel Ideas" at bounding box center [146, 161] width 110 height 18
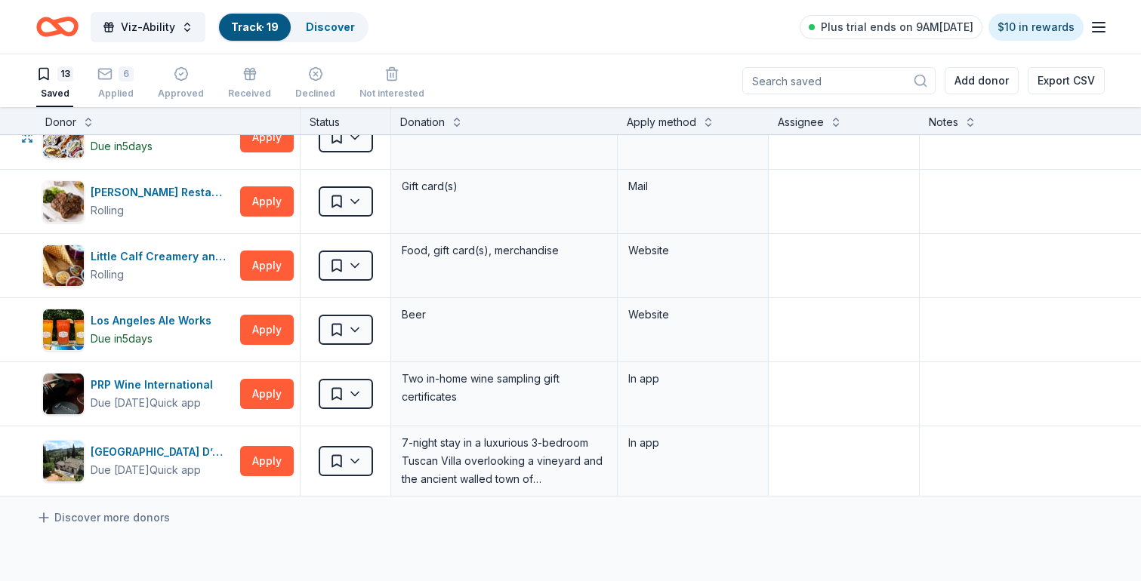
scroll to position [483, 0]
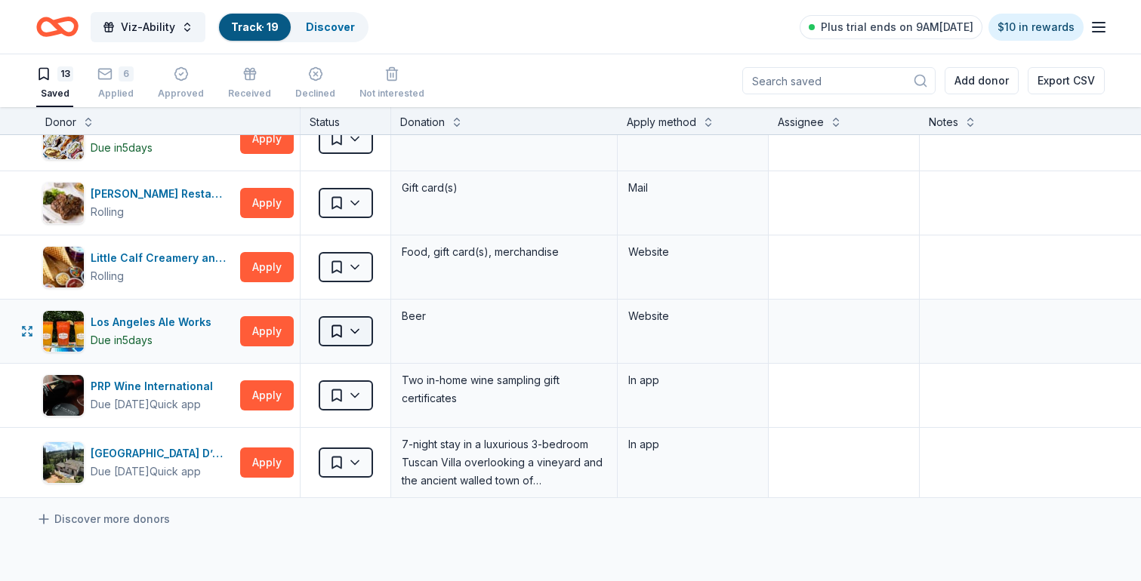
click at [353, 335] on html "Viz-Ability Track · 19 Discover Plus trial ends on 9AM, 10/1 $10 in rewards 13 …" at bounding box center [570, 290] width 1141 height 581
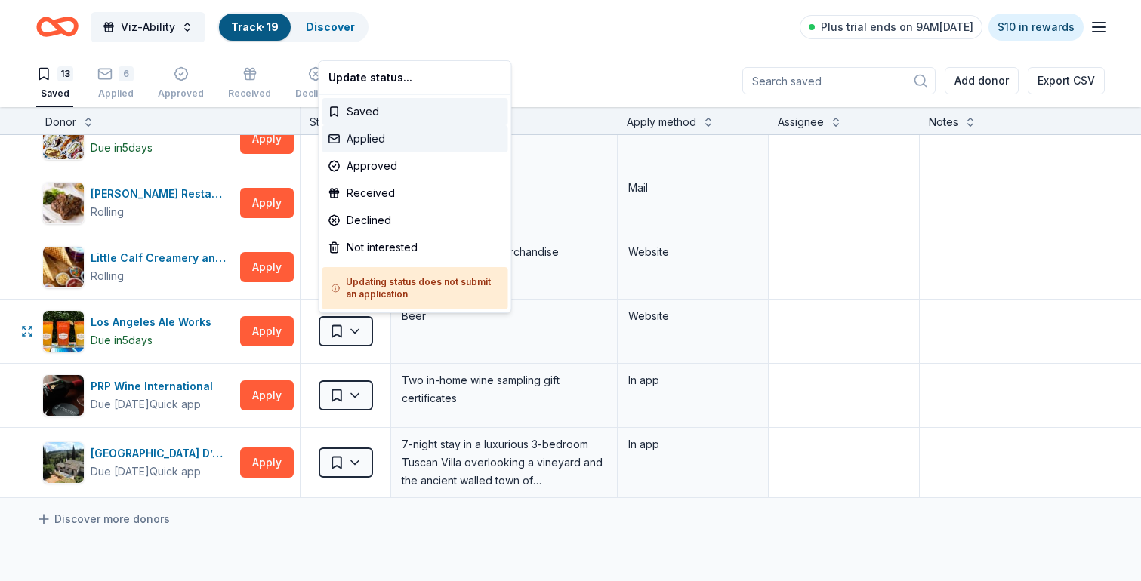
click at [396, 130] on div "Applied" at bounding box center [415, 138] width 186 height 27
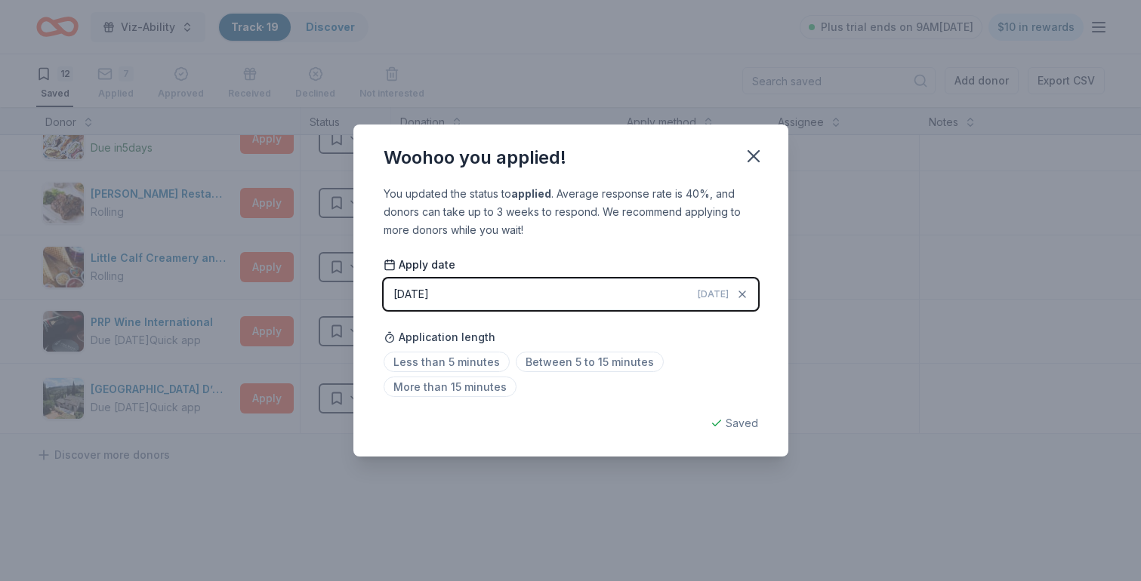
click at [653, 286] on button "09/26/2025 Today" at bounding box center [571, 295] width 375 height 32
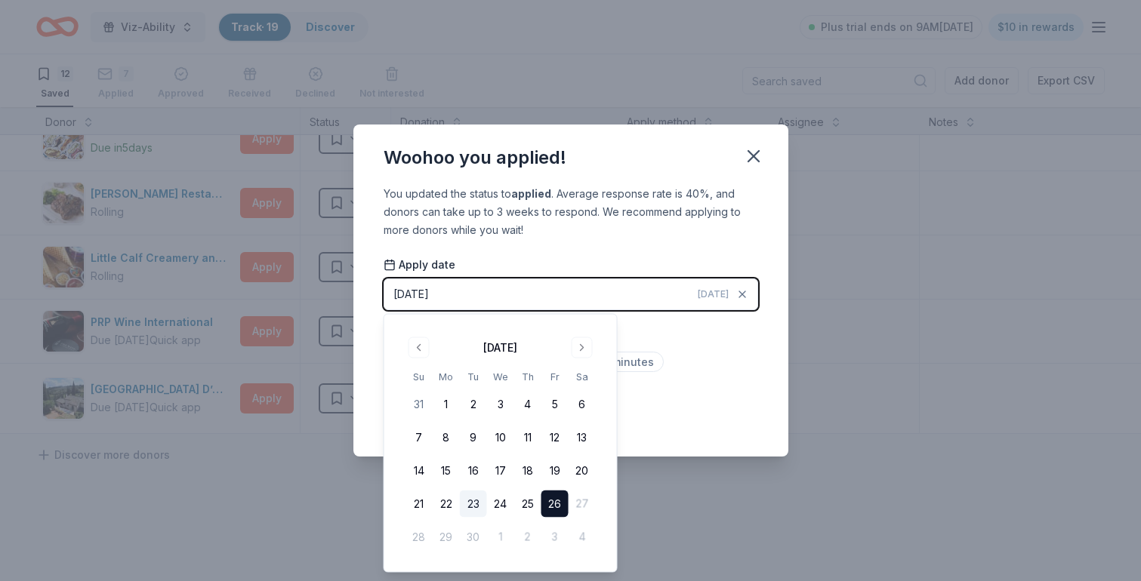
click at [467, 505] on button "23" at bounding box center [473, 504] width 27 height 27
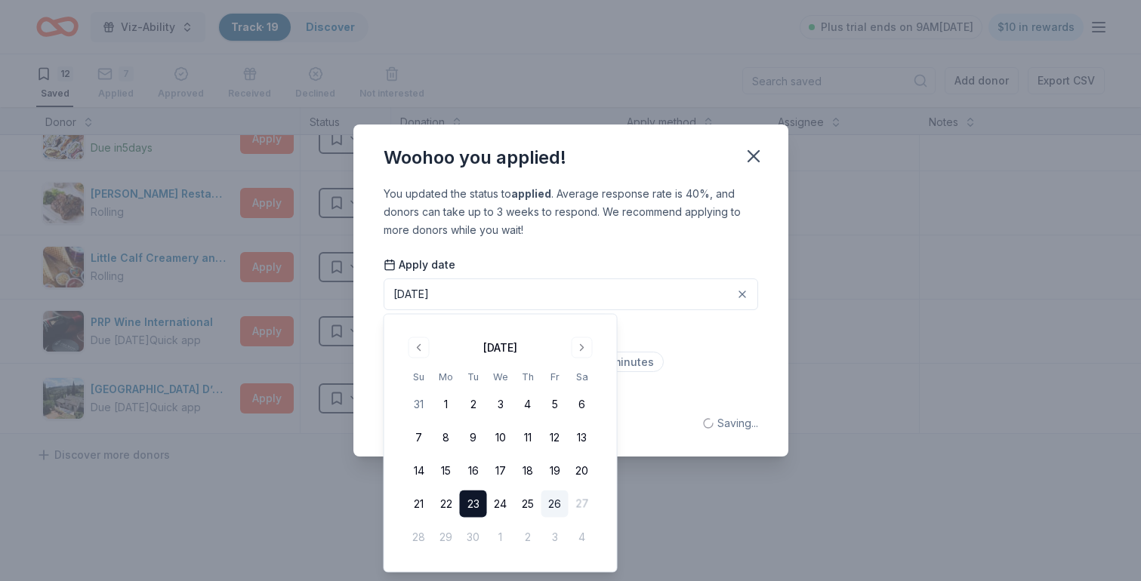
click at [732, 362] on div "Less than 5 minutes Between 5 to 15 minutes More than 15 minutes" at bounding box center [571, 378] width 375 height 50
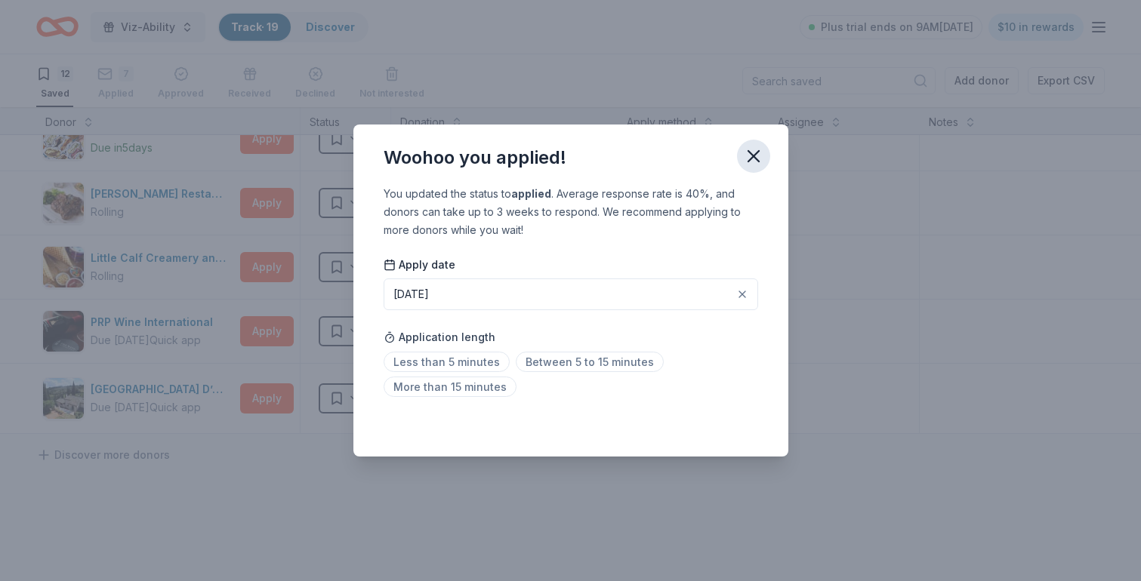
click at [756, 157] on icon "button" at bounding box center [753, 156] width 21 height 21
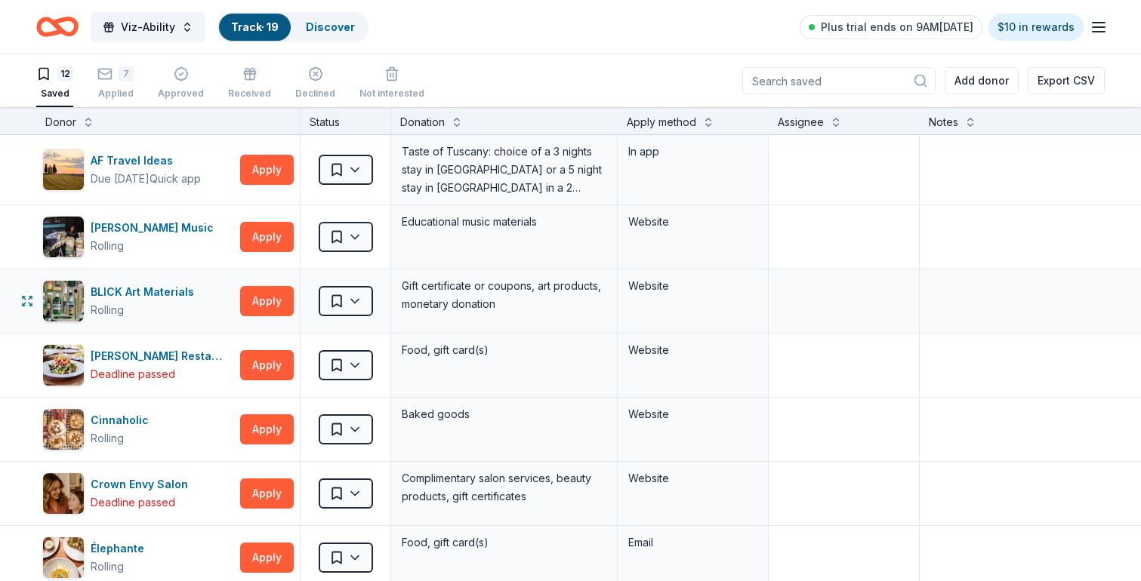
scroll to position [619, 0]
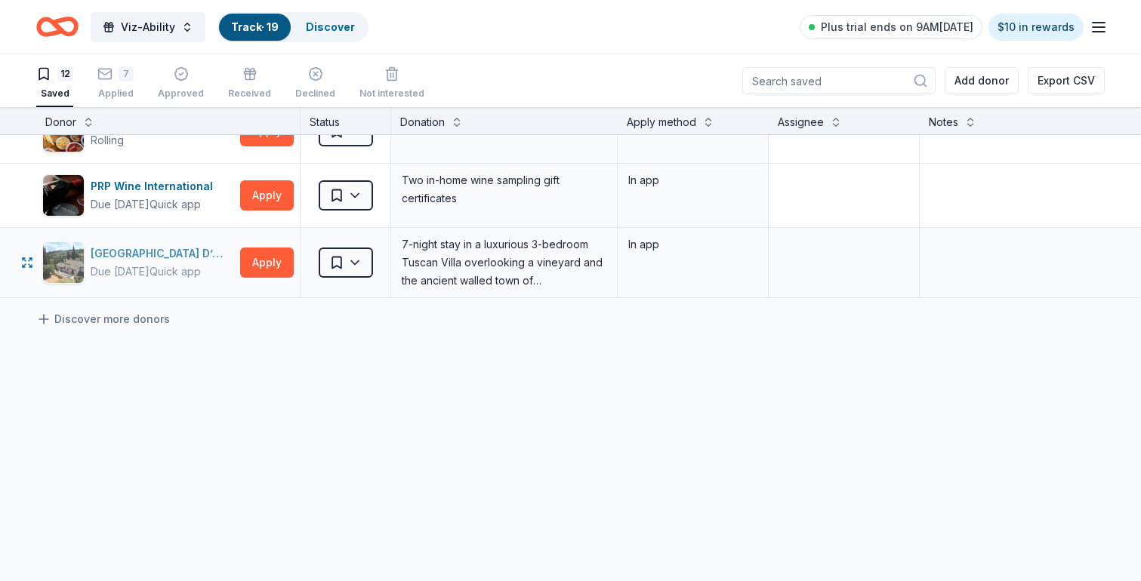
click at [160, 248] on div "[GEOGRAPHIC_DATA] D’Oro" at bounding box center [162, 254] width 143 height 18
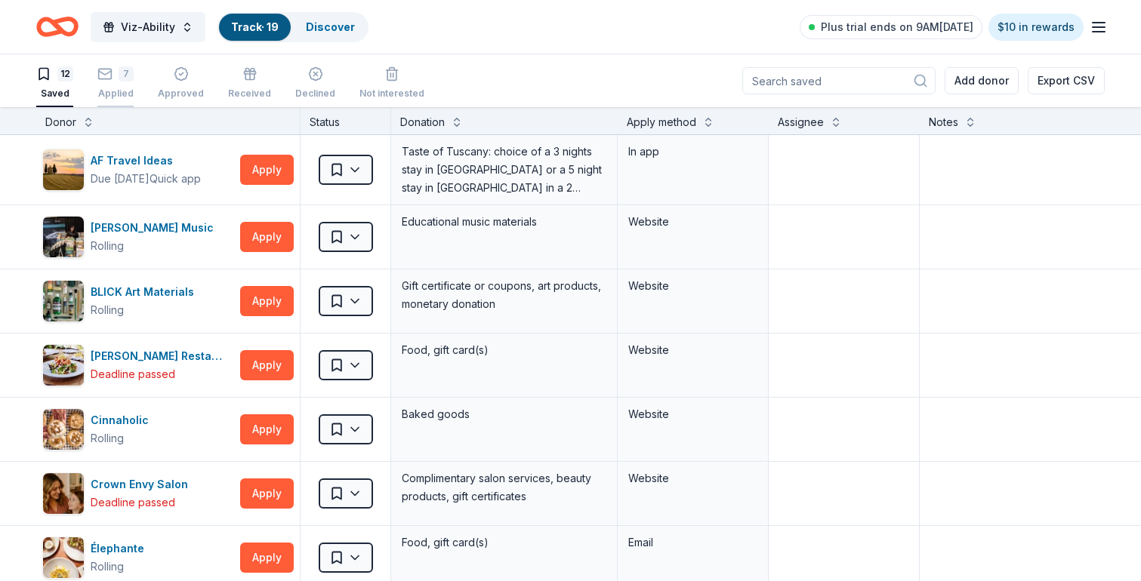
click at [117, 67] on div "7" at bounding box center [115, 65] width 36 height 15
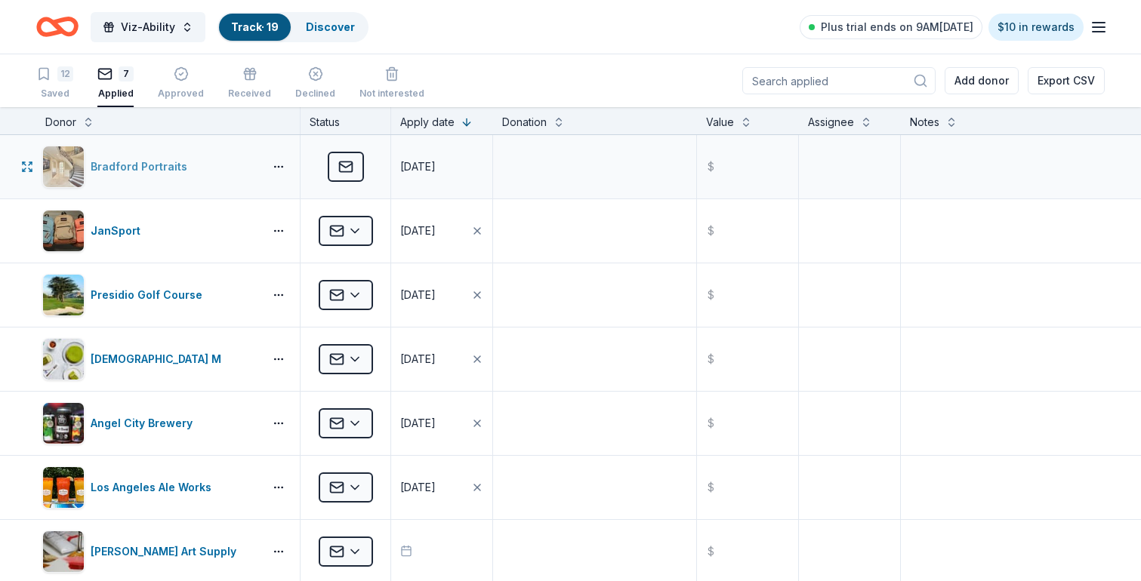
click at [239, 177] on div "Bradford Portraits" at bounding box center [149, 167] width 215 height 42
click at [279, 167] on button "button" at bounding box center [279, 167] width 30 height 12
click at [245, 243] on div "View application" at bounding box center [223, 233] width 133 height 27
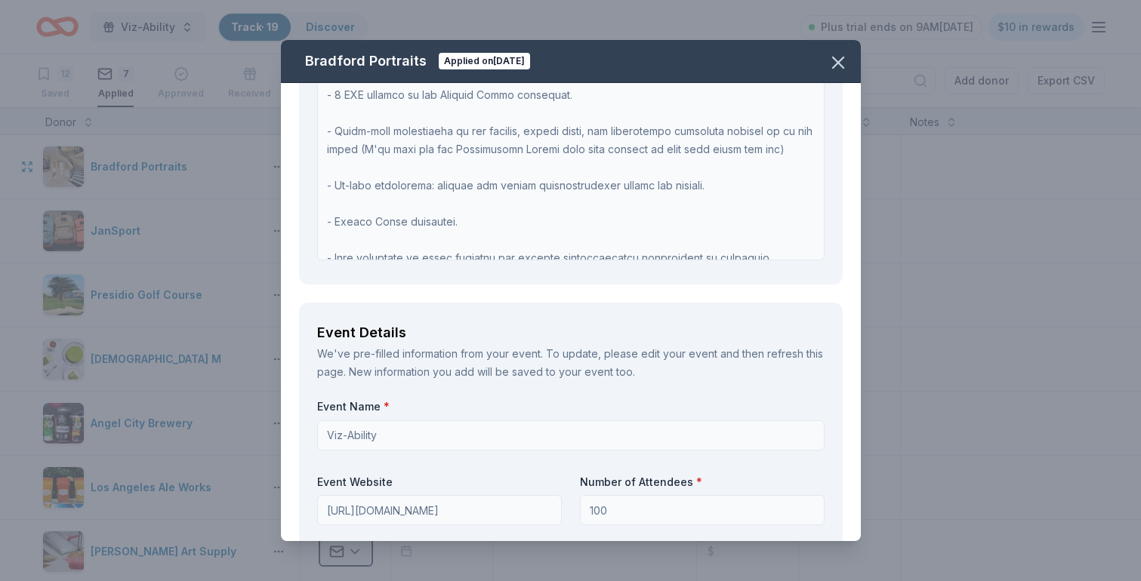
scroll to position [140, 0]
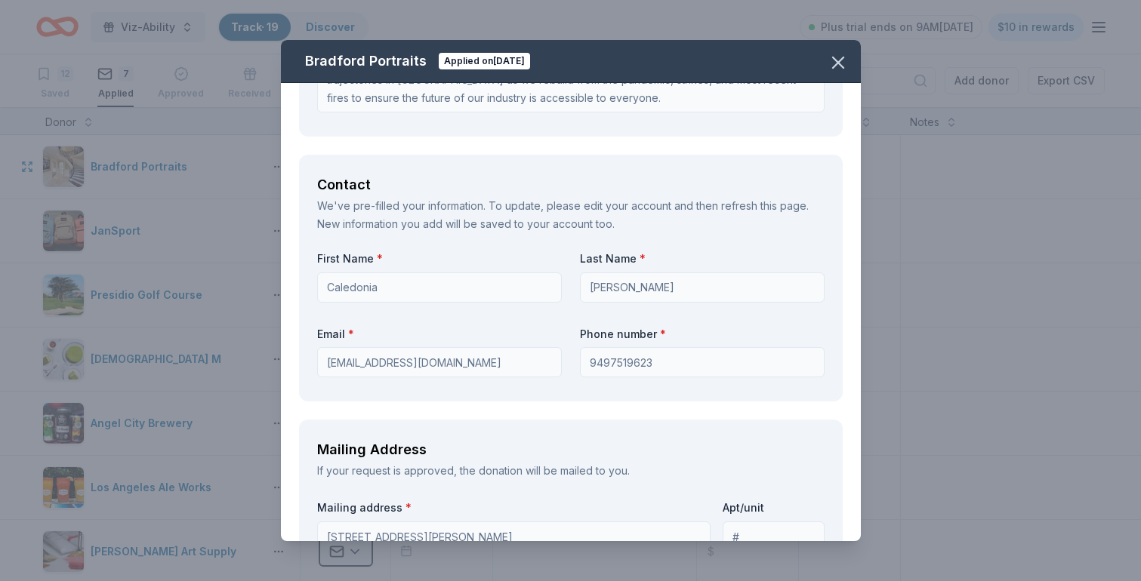
click at [649, 180] on div "Request What are you requesting? * Bradford Portraits is pleased to donate a $5…" at bounding box center [571, 312] width 580 height 458
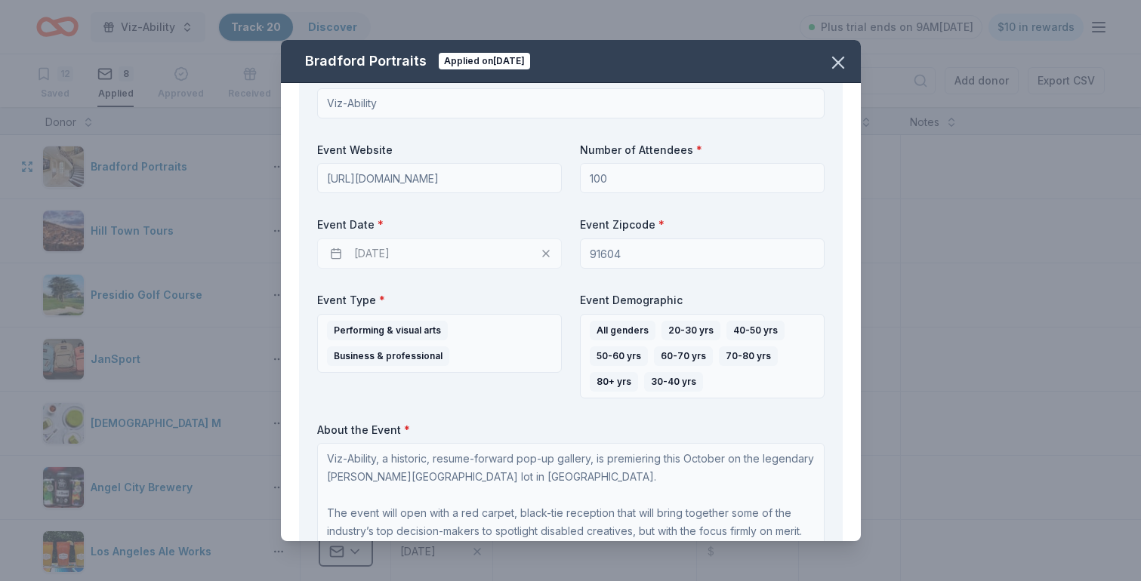
scroll to position [0, 0]
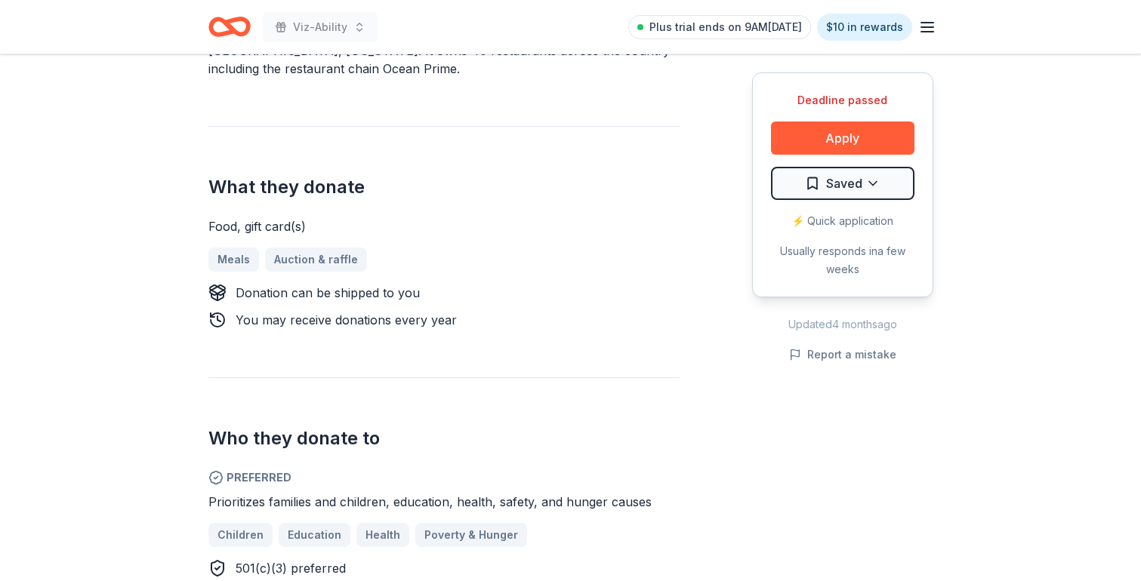
scroll to position [685, 0]
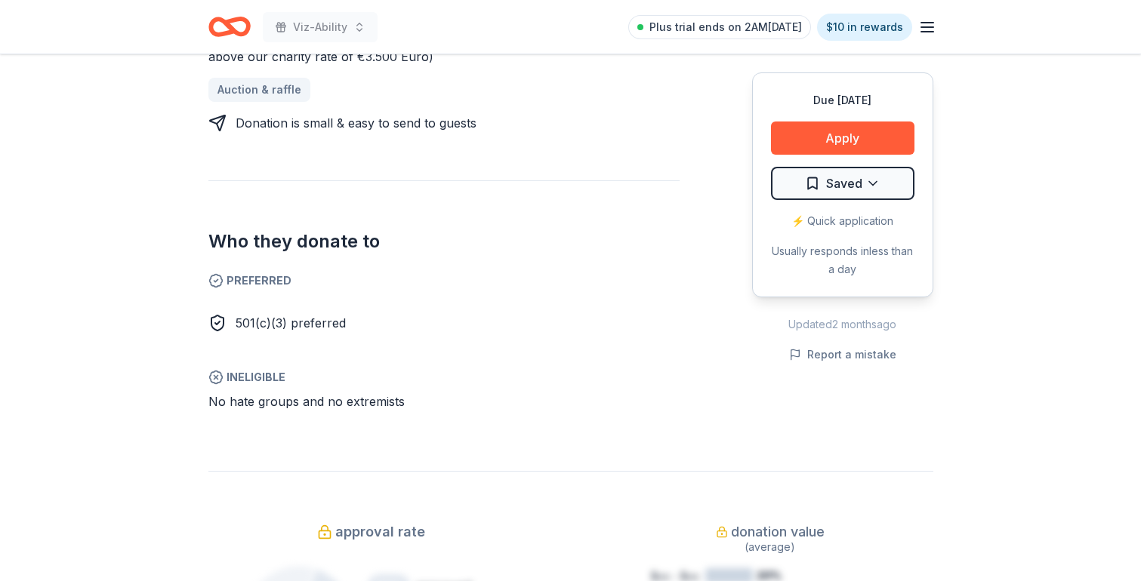
scroll to position [1727, 0]
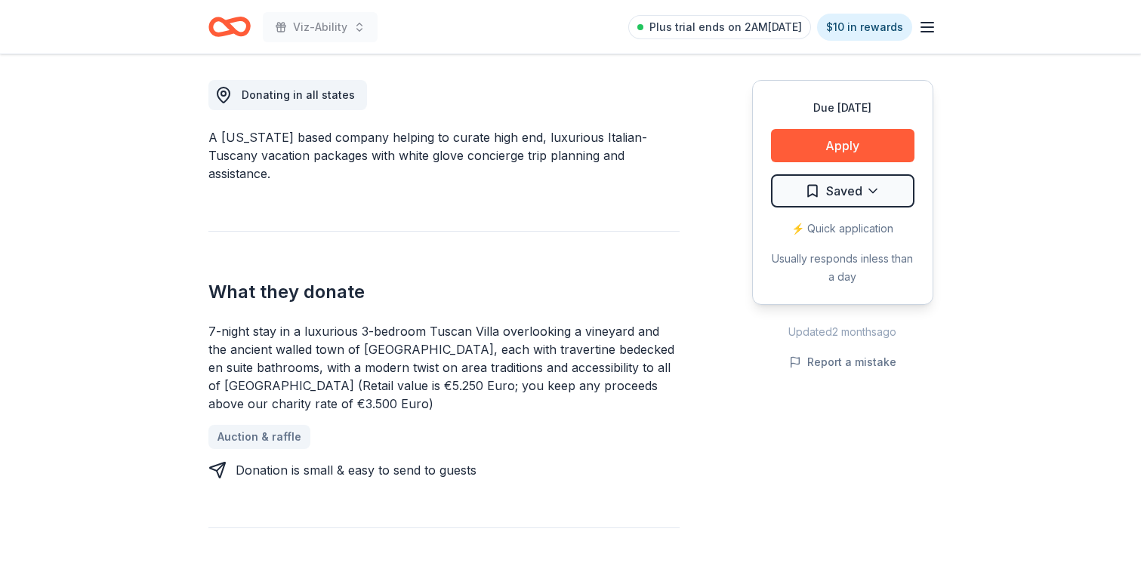
scroll to position [393, 0]
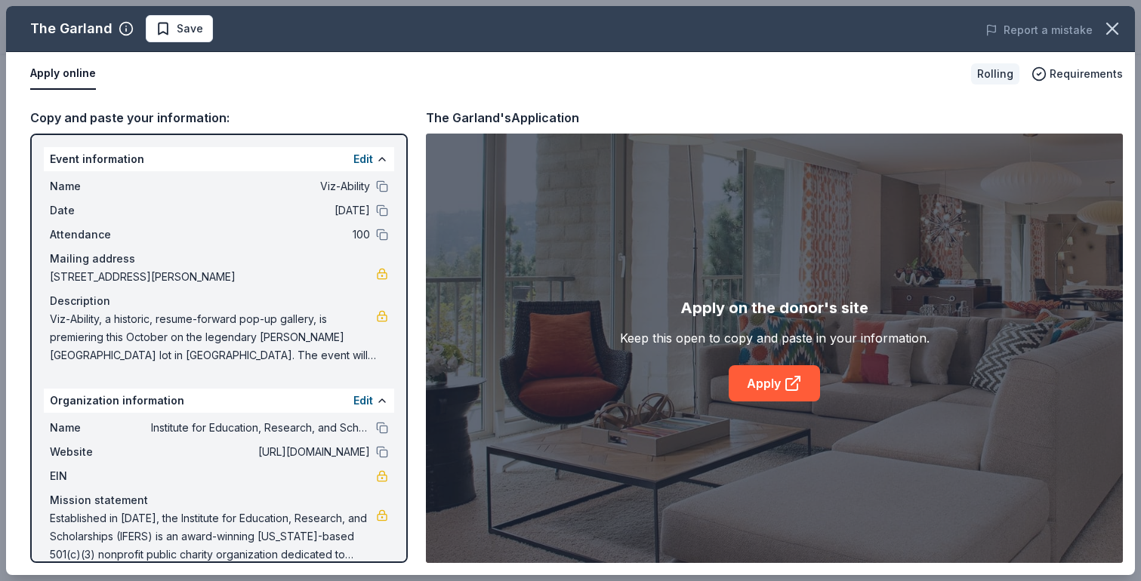
scroll to position [20, 0]
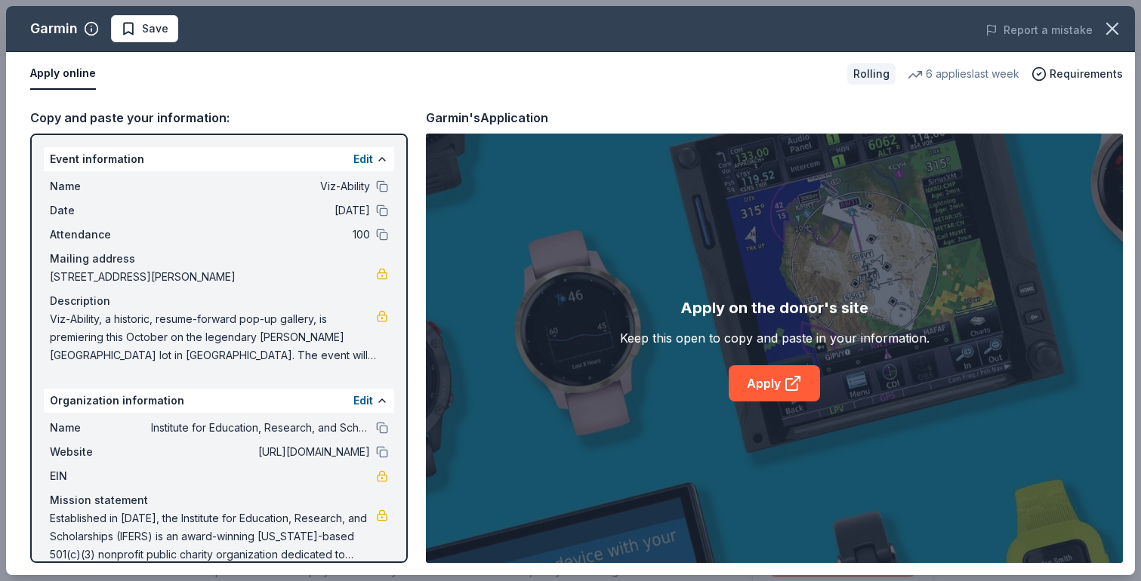
scroll to position [233, 0]
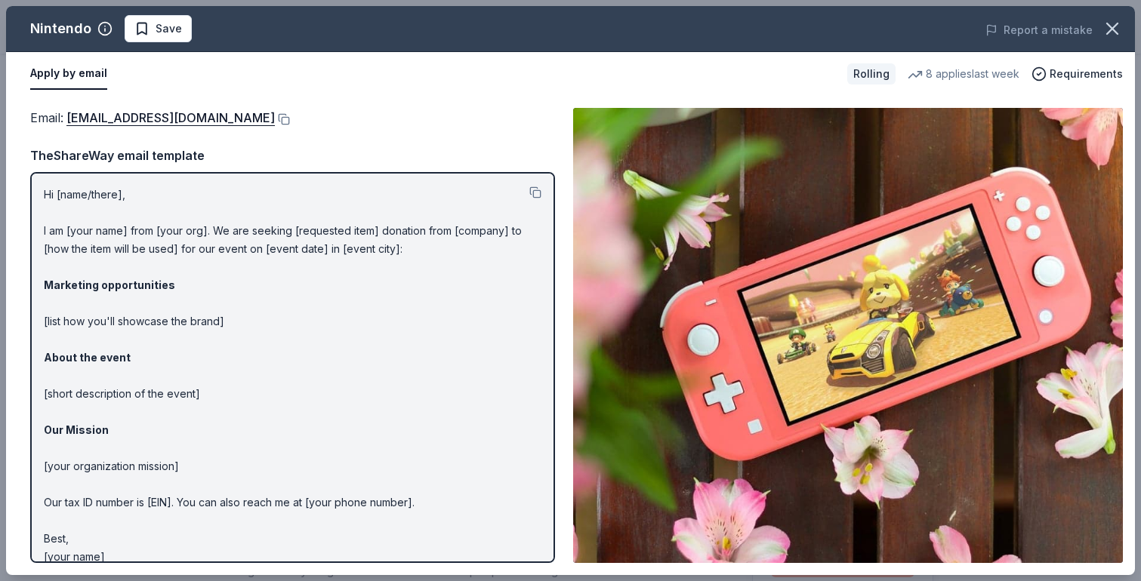
scroll to position [347, 0]
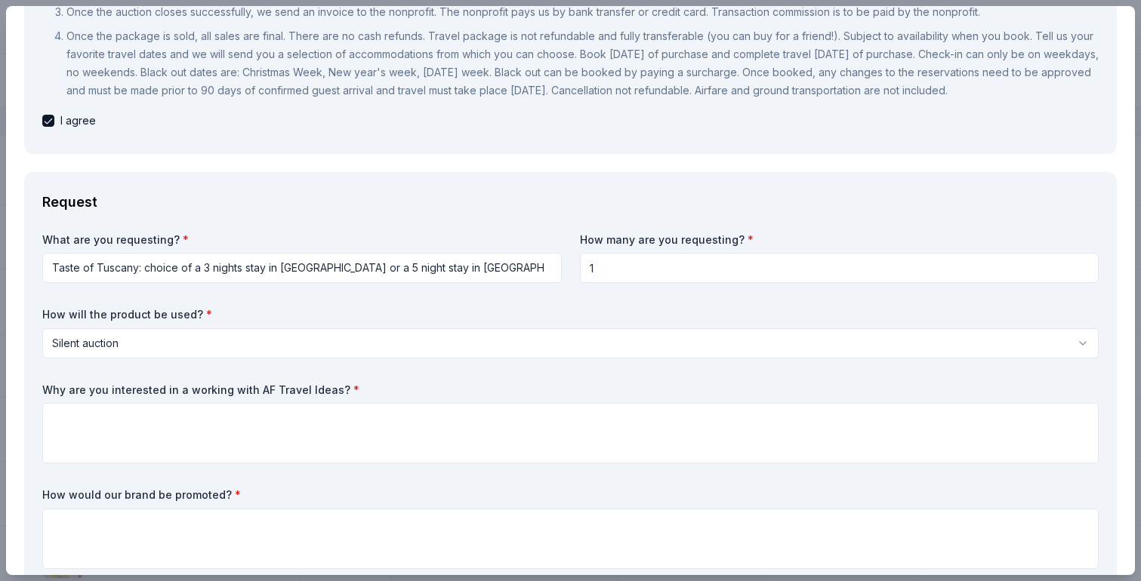
scroll to position [289, 0]
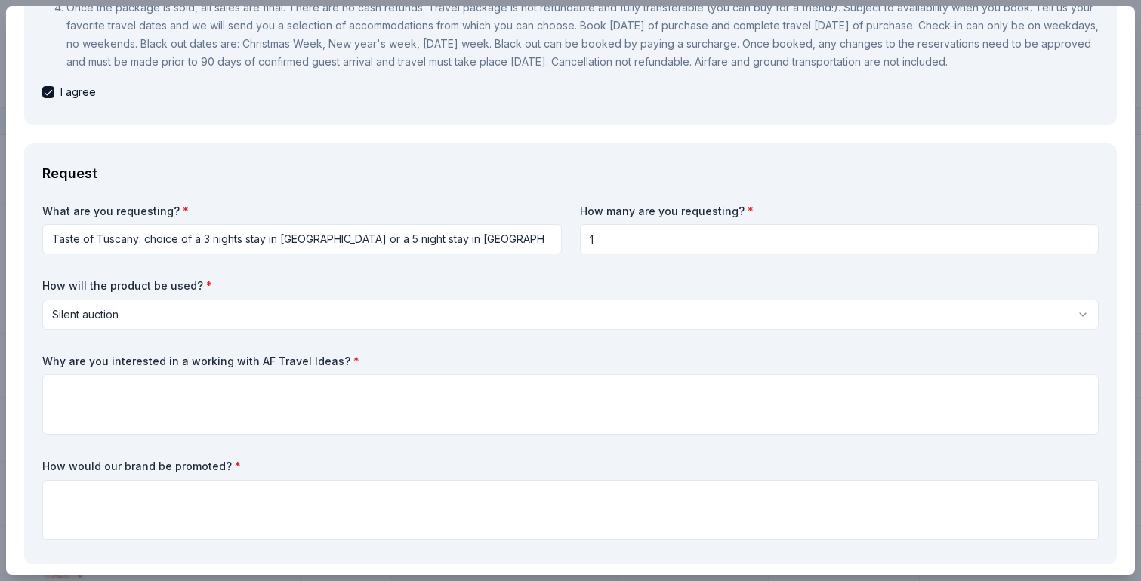
click at [366, 332] on html "Viz-Ability Track · 20 Discover Plus trial ends on 9AM[DATE] $10 in rewards 12 …" at bounding box center [570, 290] width 1141 height 581
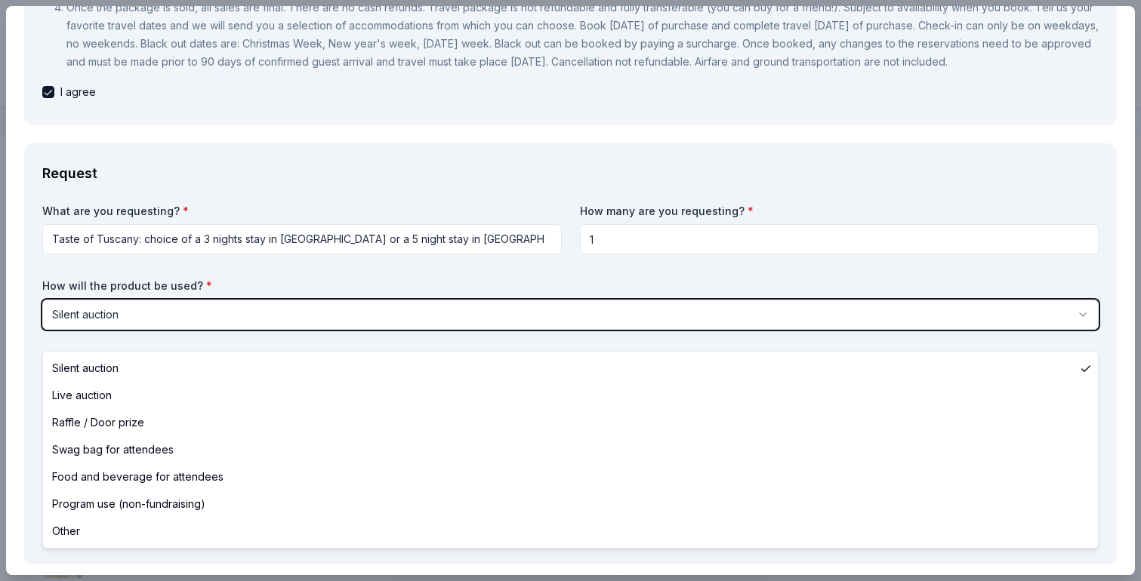
click at [375, 298] on html "Viz-Ability Track · 20 Discover Plus trial ends on 9AM[DATE] $10 in rewards 12 …" at bounding box center [570, 290] width 1141 height 581
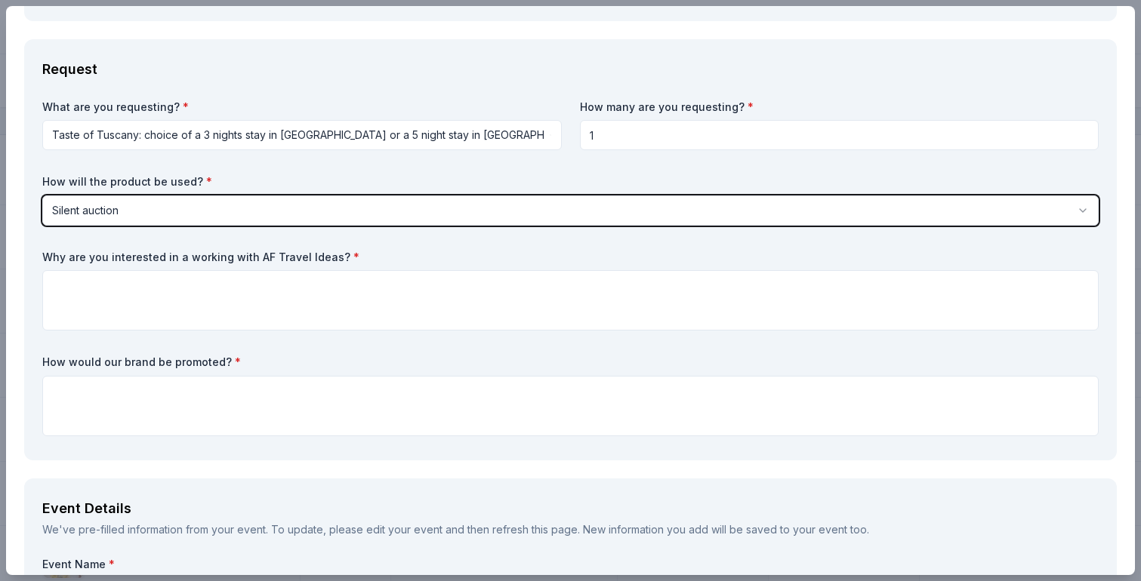
scroll to position [489, 0]
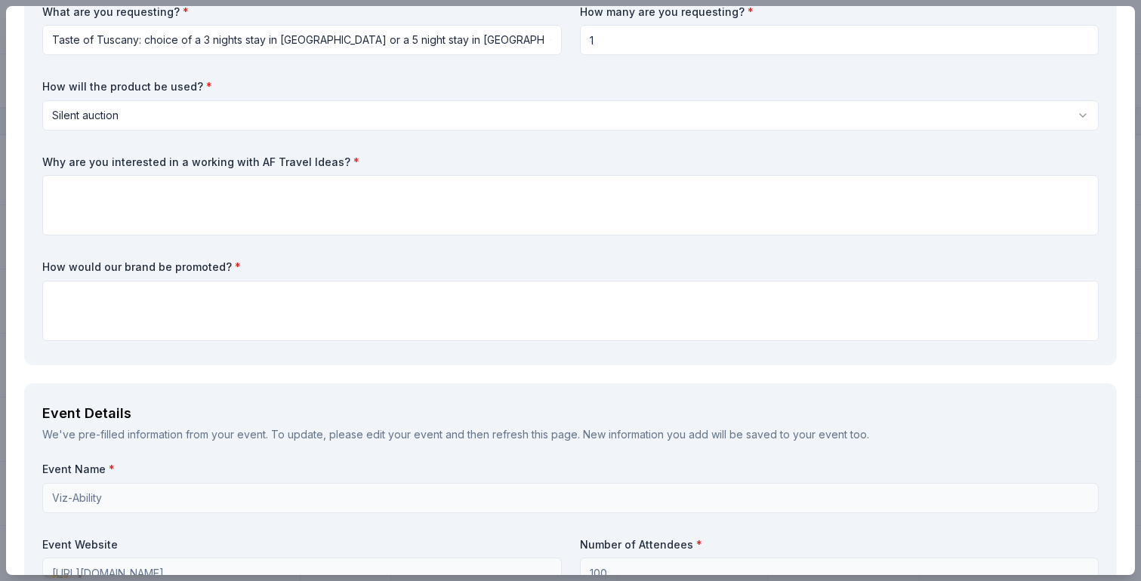
drag, startPoint x: 250, startPoint y: 180, endPoint x: 329, endPoint y: 178, distance: 79.3
click at [329, 170] on label "Why are you interested in a working with AF Travel Ideas? *" at bounding box center [570, 162] width 1056 height 15
drag, startPoint x: 329, startPoint y: 178, endPoint x: 262, endPoint y: 178, distance: 67.2
click at [262, 170] on label "Why are you interested in a working with AF Travel Ideas? *" at bounding box center [570, 162] width 1056 height 15
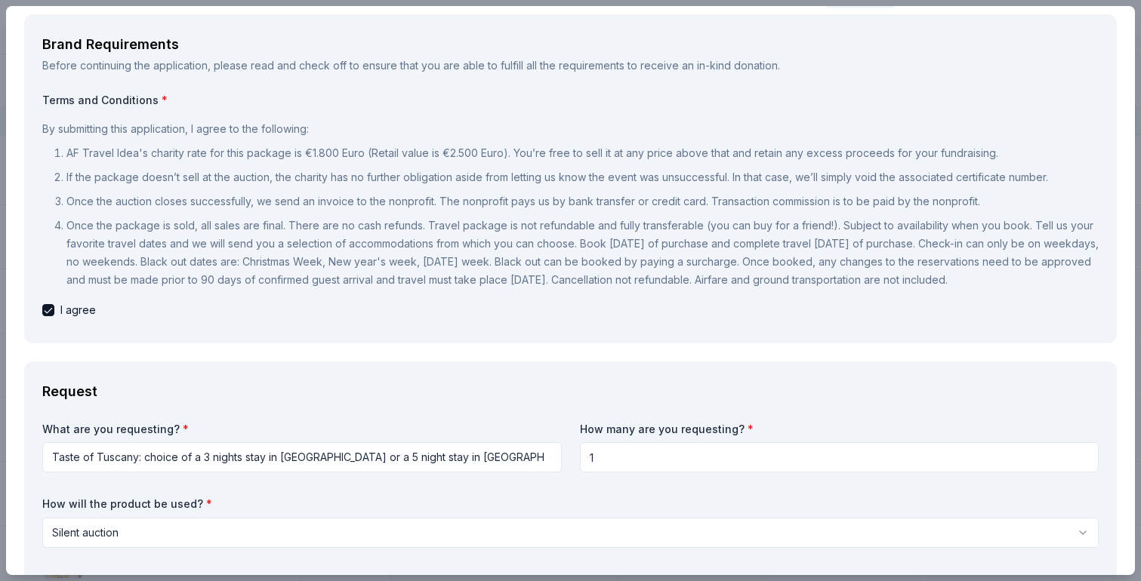
scroll to position [0, 0]
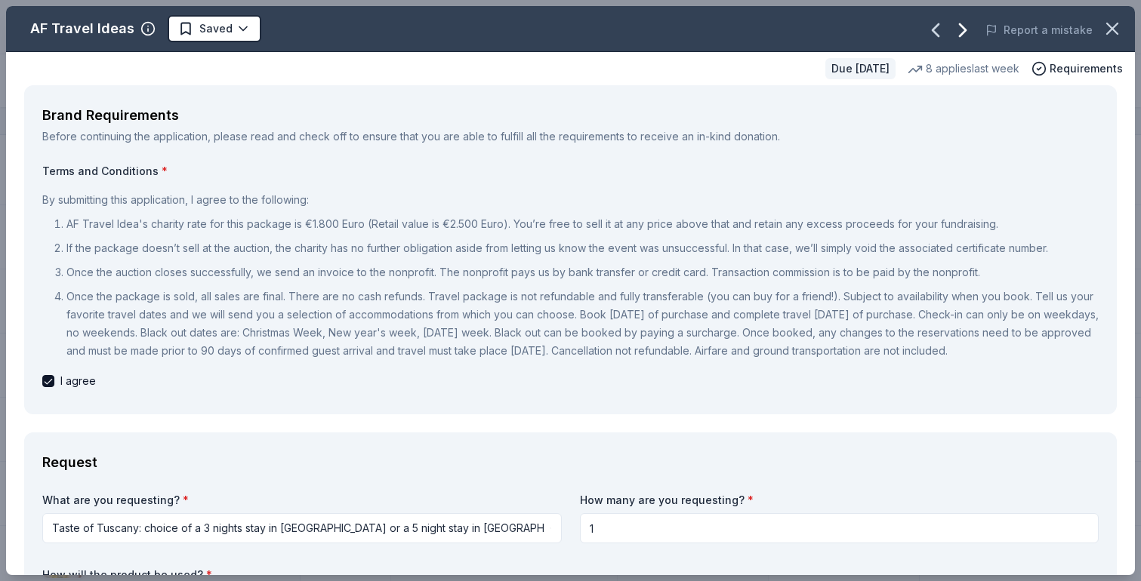
click at [966, 28] on icon "button" at bounding box center [963, 30] width 6 height 12
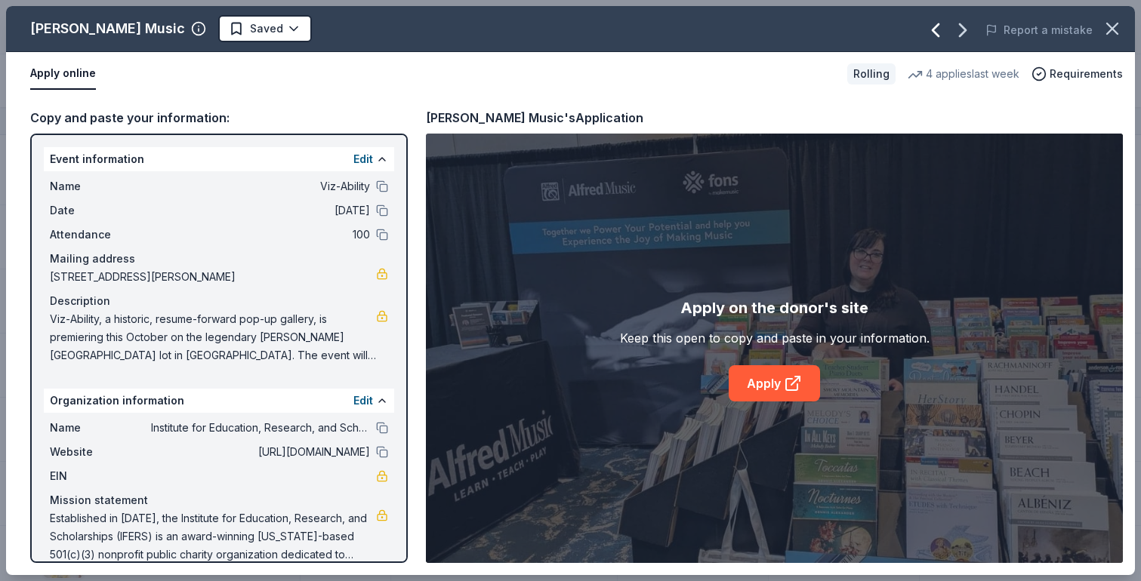
click at [930, 32] on icon "button" at bounding box center [935, 30] width 24 height 24
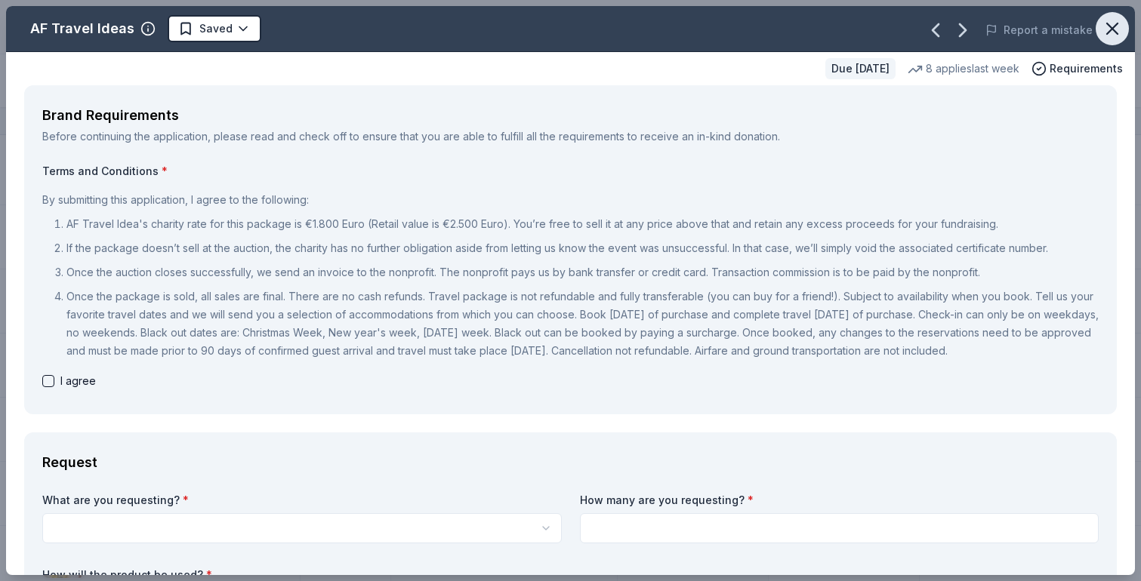
click at [1109, 30] on icon "button" at bounding box center [1112, 28] width 11 height 11
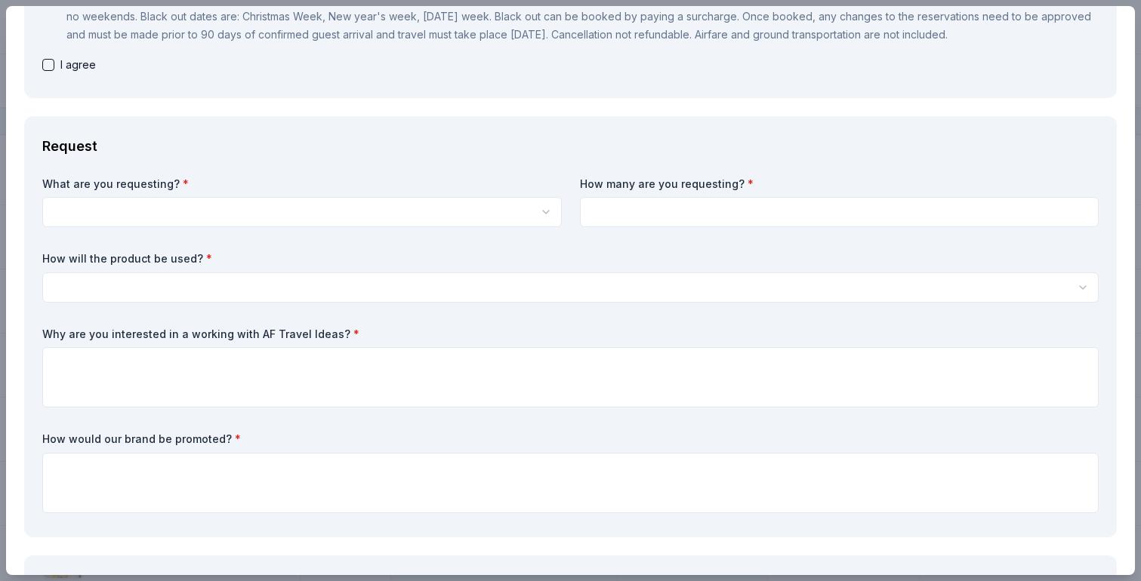
scroll to position [325, 0]
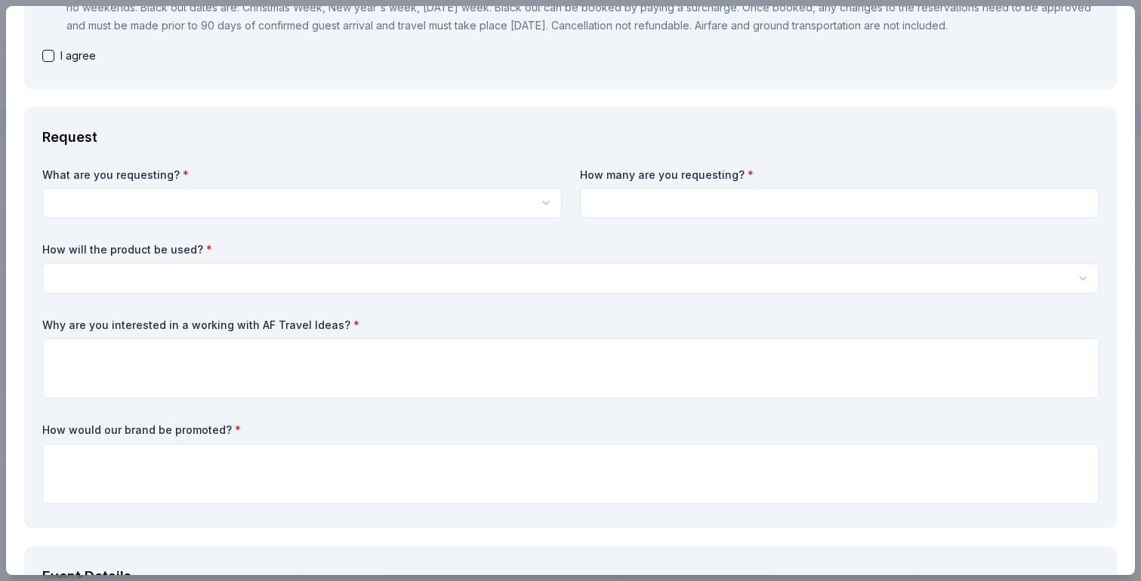
click at [287, 304] on html "Viz-Ability Track · 20 Discover Plus trial ends on 9AM, 10/1 $10 in rewards 12 …" at bounding box center [570, 290] width 1141 height 581
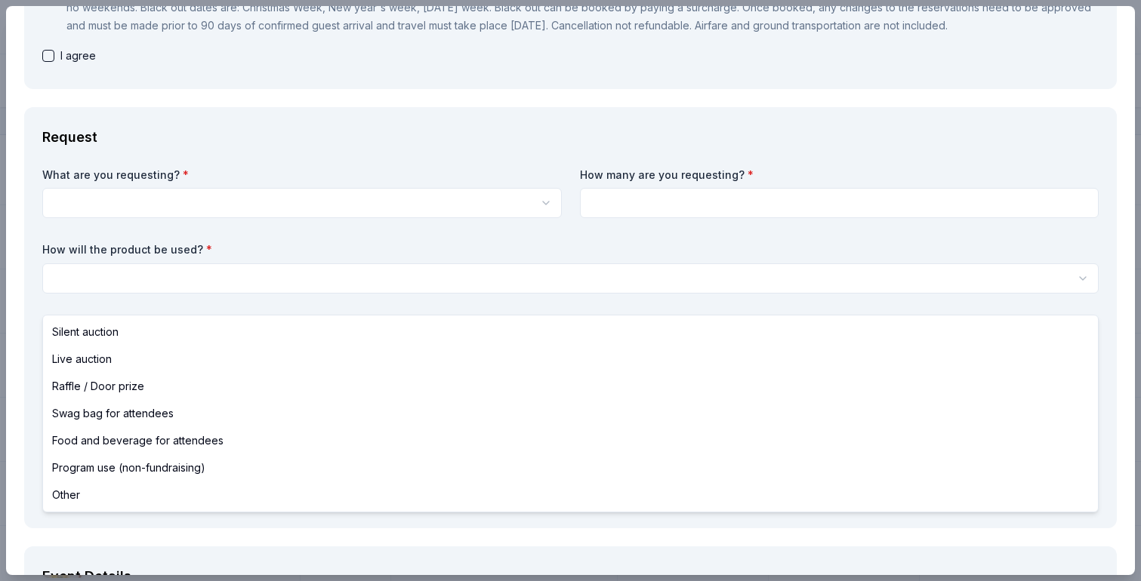
select select "silentAuction"
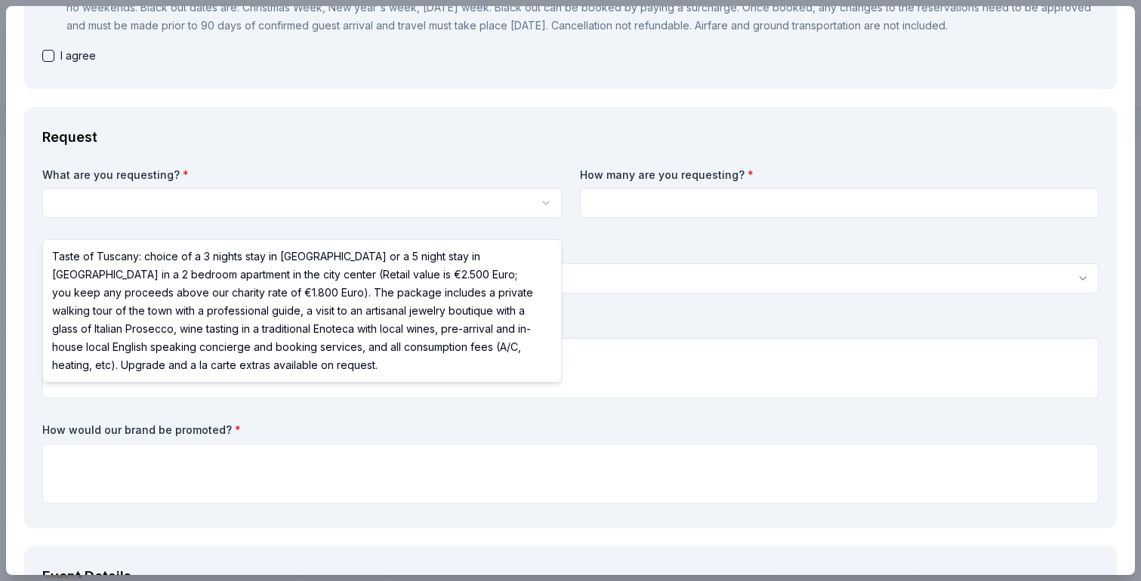
click at [275, 218] on html "Viz-Ability Track · 20 Discover Plus trial ends on 9AM, 10/1 $10 in rewards 12 …" at bounding box center [570, 290] width 1141 height 581
select select "Taste of Tuscany: choice of a 3 nights stay in Florence or a 5 night stay in Co…"
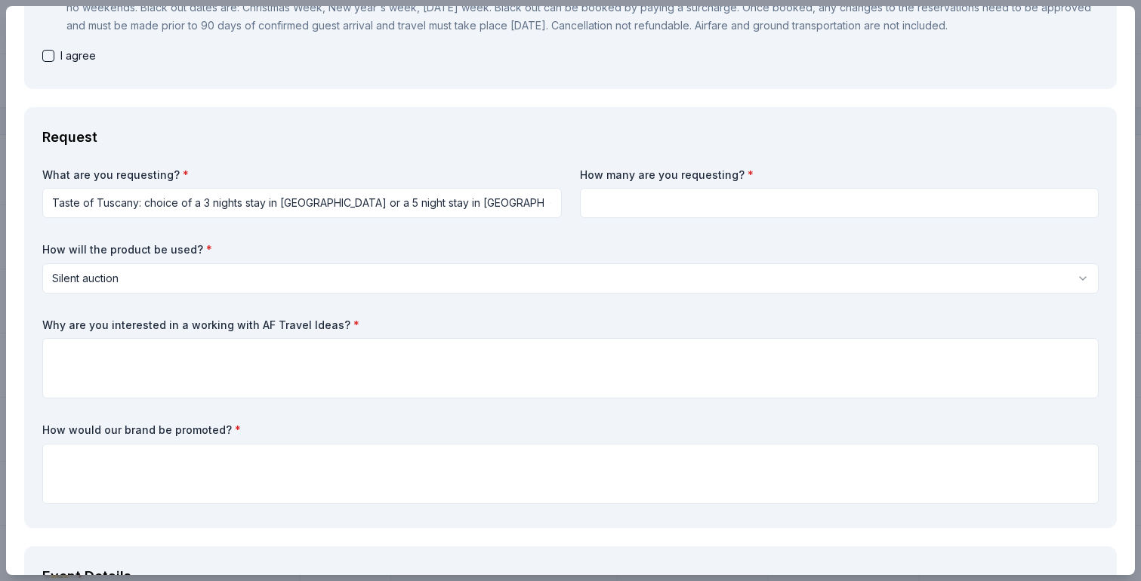
click at [693, 211] on input at bounding box center [840, 203] width 520 height 30
type input "1"
click at [627, 258] on div "What are you requesting? * Taste of Tuscany: choice of a 3 nights stay in Flore…" at bounding box center [570, 339] width 1056 height 343
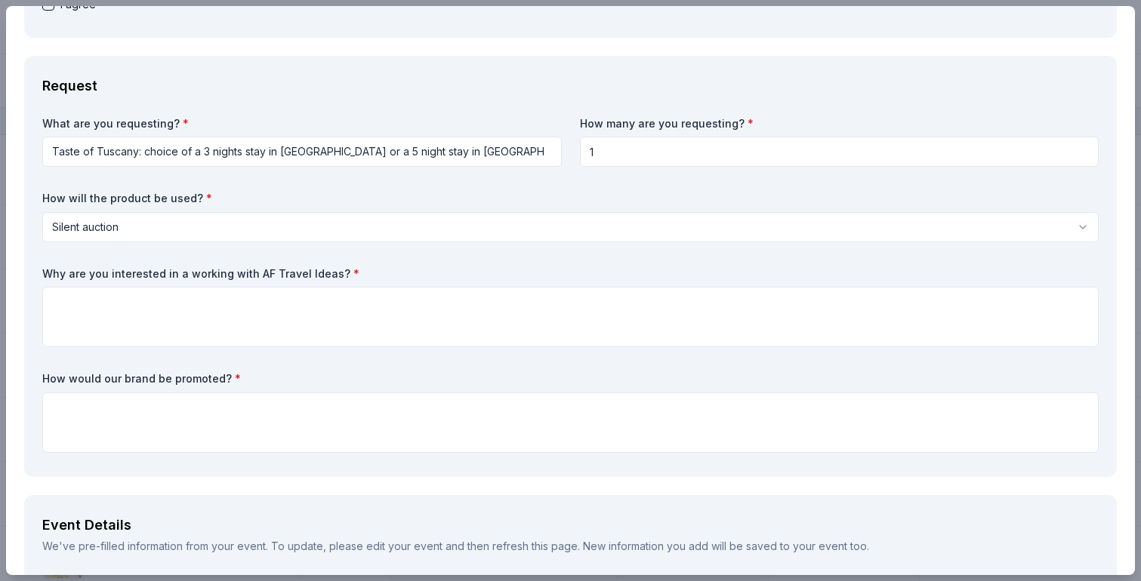
scroll to position [391, 0]
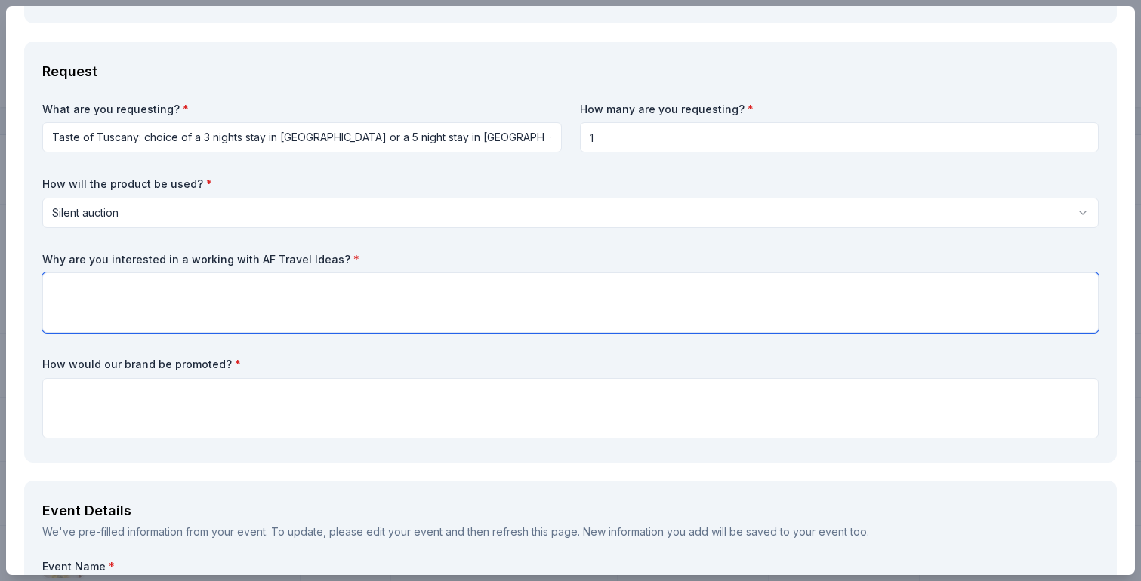
click at [514, 305] on textarea at bounding box center [570, 303] width 1056 height 60
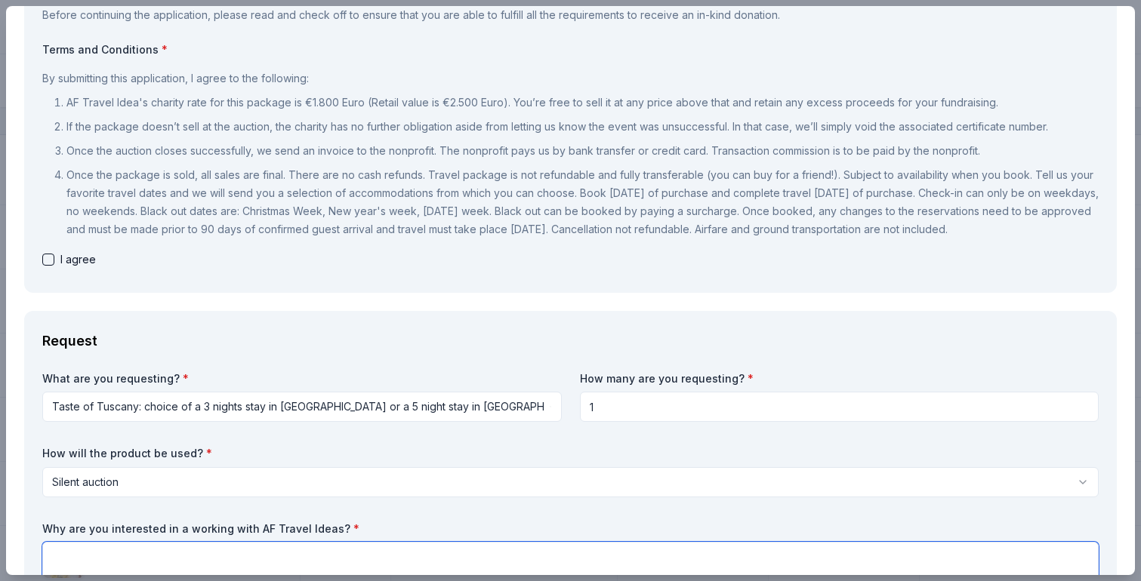
scroll to position [116, 0]
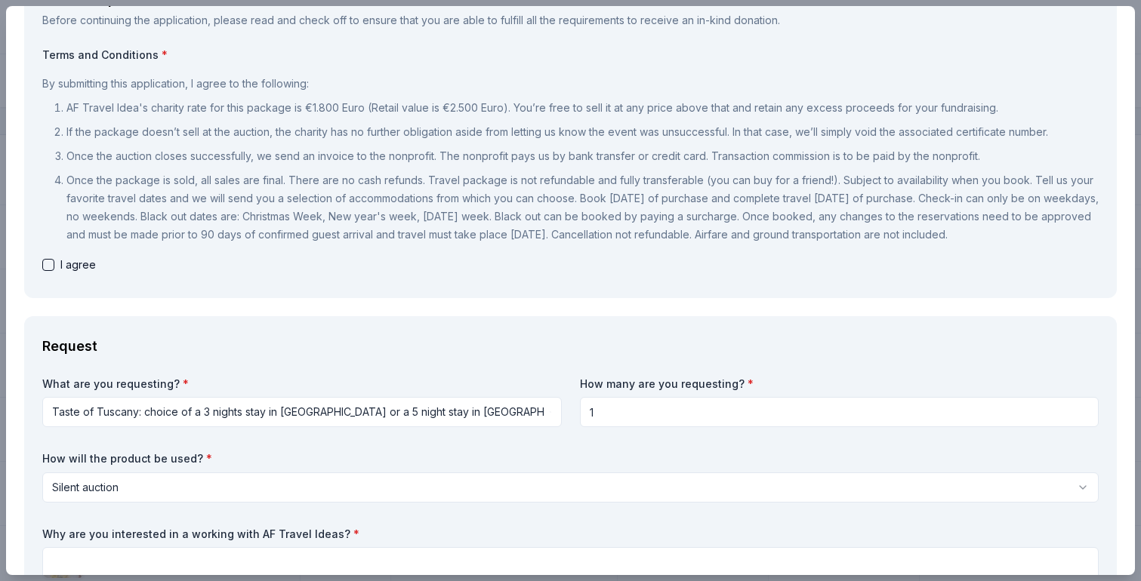
click at [66, 274] on span "I agree" at bounding box center [77, 265] width 35 height 18
click at [45, 271] on button "button" at bounding box center [48, 265] width 12 height 12
checkbox input "true"
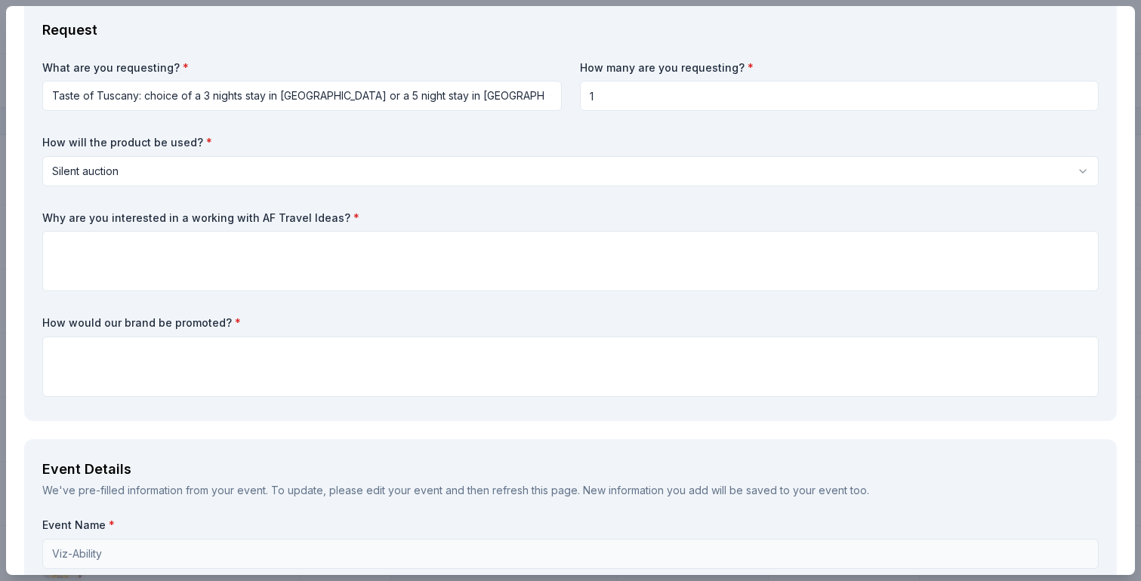
scroll to position [443, 0]
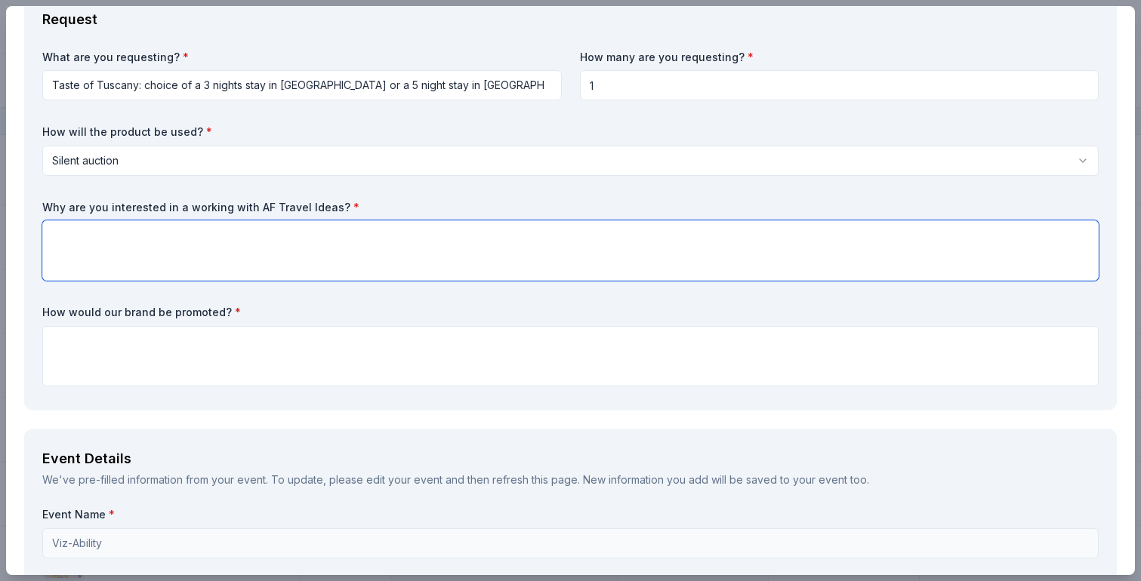
click at [208, 253] on textarea at bounding box center [570, 250] width 1056 height 60
paste textarea "Hill Town Tours is celebrated for crafting immersive, once-in-a-lifetime travel…"
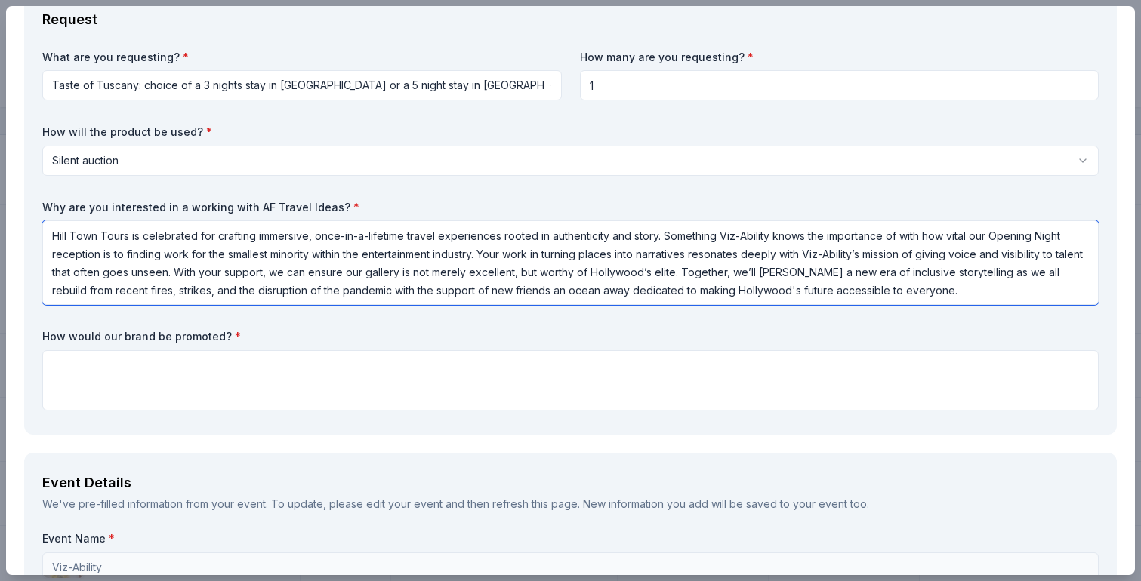
scroll to position [327, 0]
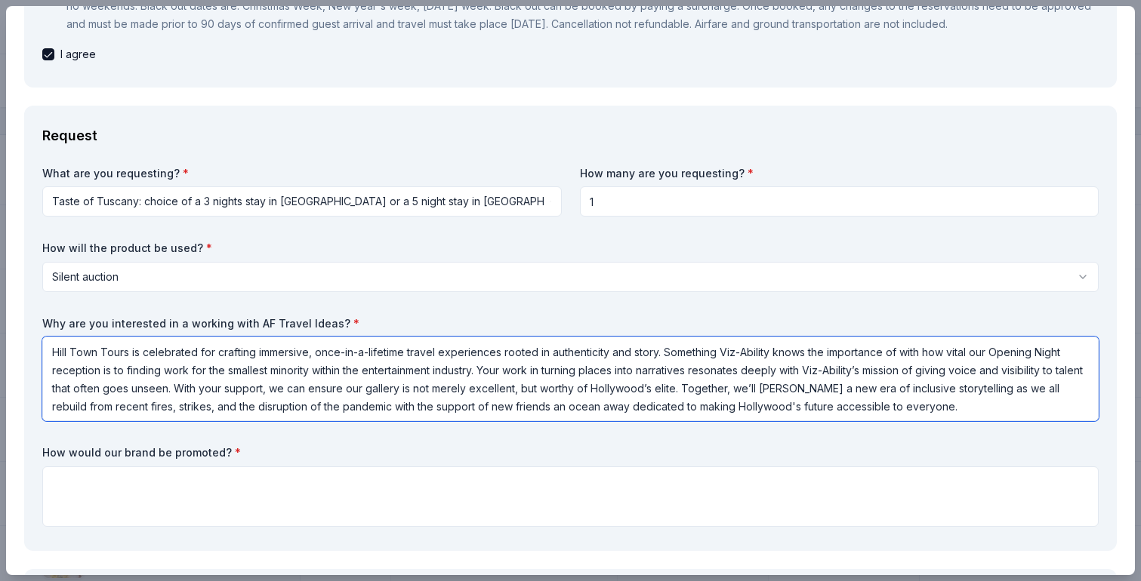
drag, startPoint x: 95, startPoint y: 369, endPoint x: -1, endPoint y: 368, distance: 95.9
click at [0, 368] on html "Viz-Ability Track · 20 Discover Plus trial ends on 9AM, 10/1 $10 in rewards 12 …" at bounding box center [570, 290] width 1141 height 581
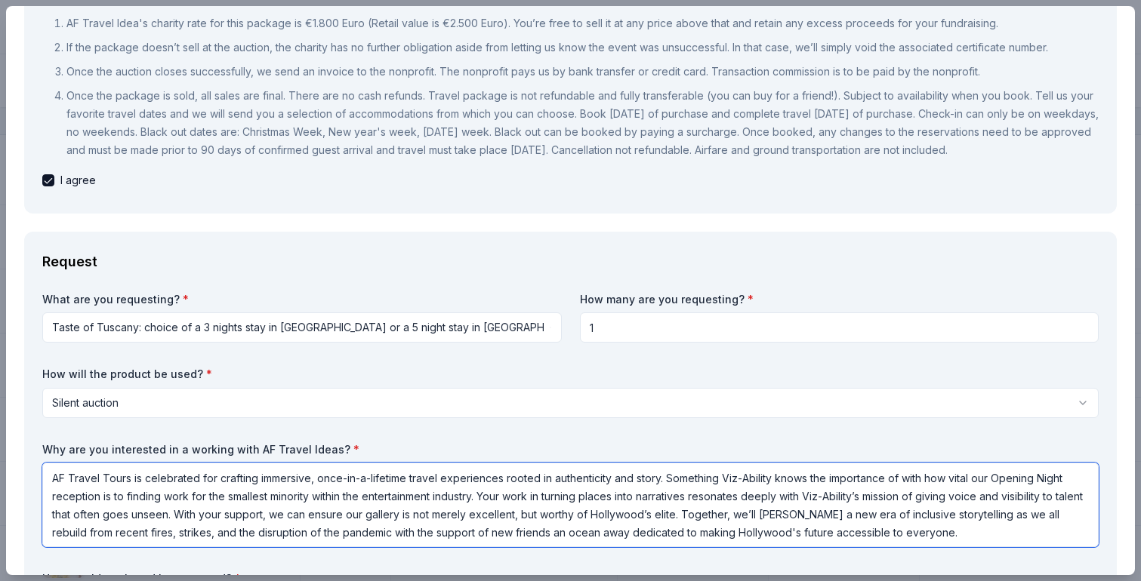
scroll to position [251, 0]
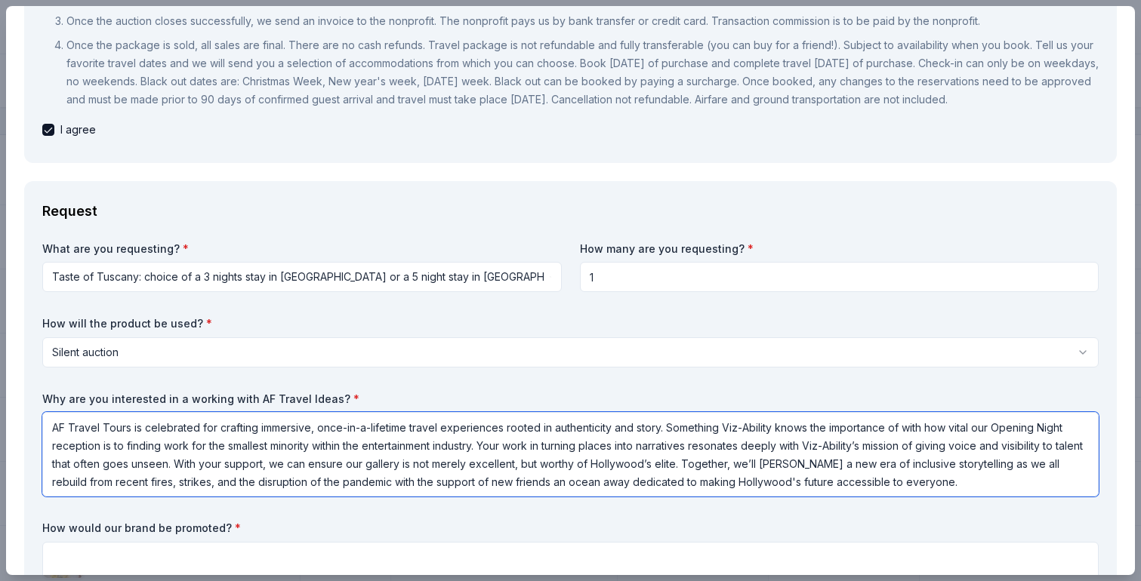
click at [125, 449] on textarea "AF Travel Tours is celebrated for crafting immersive, once-in-a-lifetime travel…" at bounding box center [570, 454] width 1056 height 85
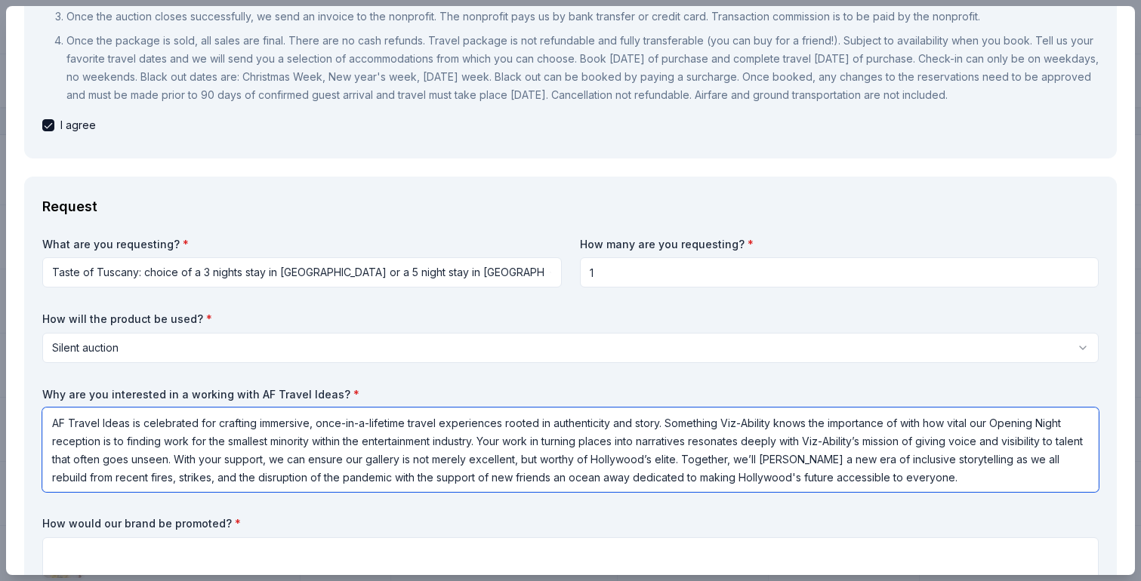
scroll to position [263, 0]
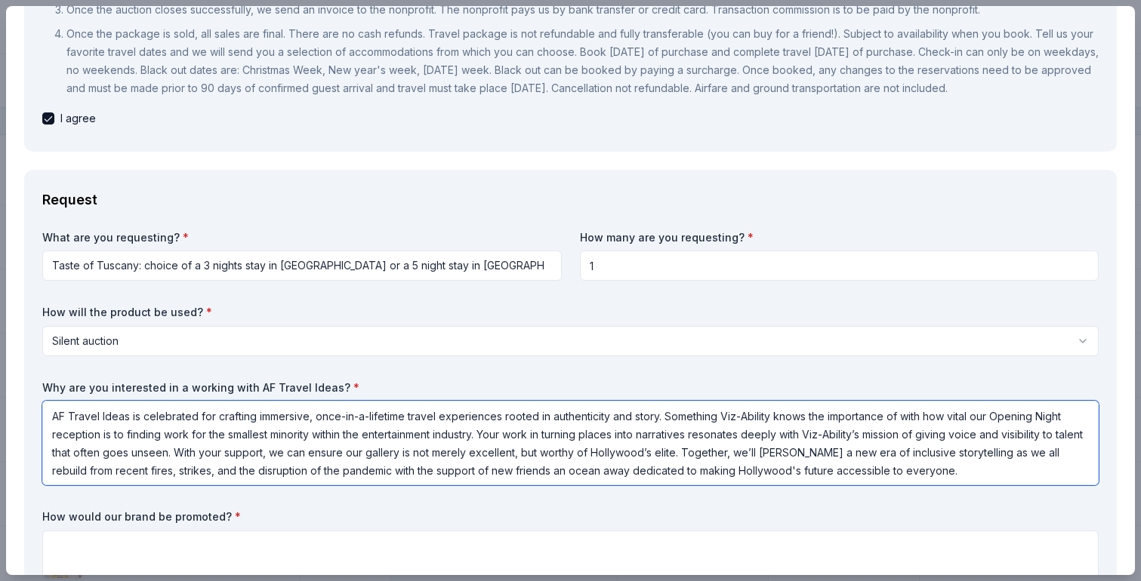
click at [611, 446] on textarea "AF Travel Ideas is celebrated for crafting immersive, once-in-a-lifetime travel…" at bounding box center [570, 443] width 1056 height 85
click at [688, 452] on textarea "AF Travel Ideas is celebrated for crafting immersive, once-in-a-lifetime travel…" at bounding box center [570, 443] width 1056 height 85
click at [664, 454] on textarea "AF Travel Ideas is celebrated for crafting immersive, once-in-a-lifetime travel…" at bounding box center [570, 443] width 1056 height 85
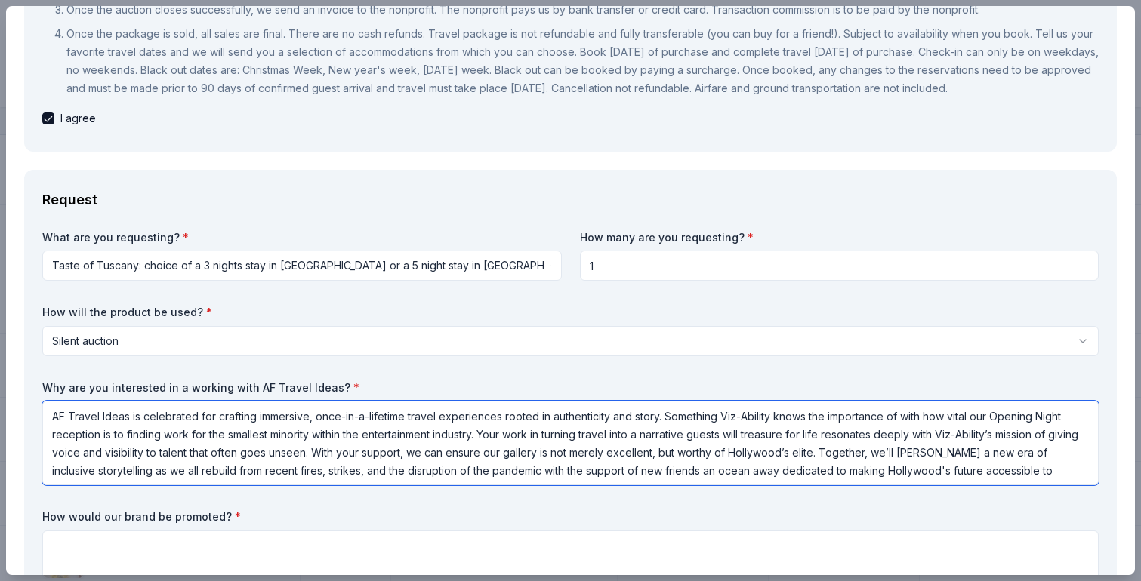
click at [696, 453] on textarea "AF Travel Ideas is celebrated for crafting immersive, once-in-a-lifetime travel…" at bounding box center [570, 443] width 1056 height 85
click at [731, 452] on textarea "AF Travel Ideas is celebrated for crafting immersive, once-in-a-lifetime travel…" at bounding box center [570, 443] width 1056 height 85
click at [615, 456] on textarea "AF Travel Ideas is celebrated for crafting immersive, once-in-a-lifetime travel…" at bounding box center [570, 443] width 1056 height 85
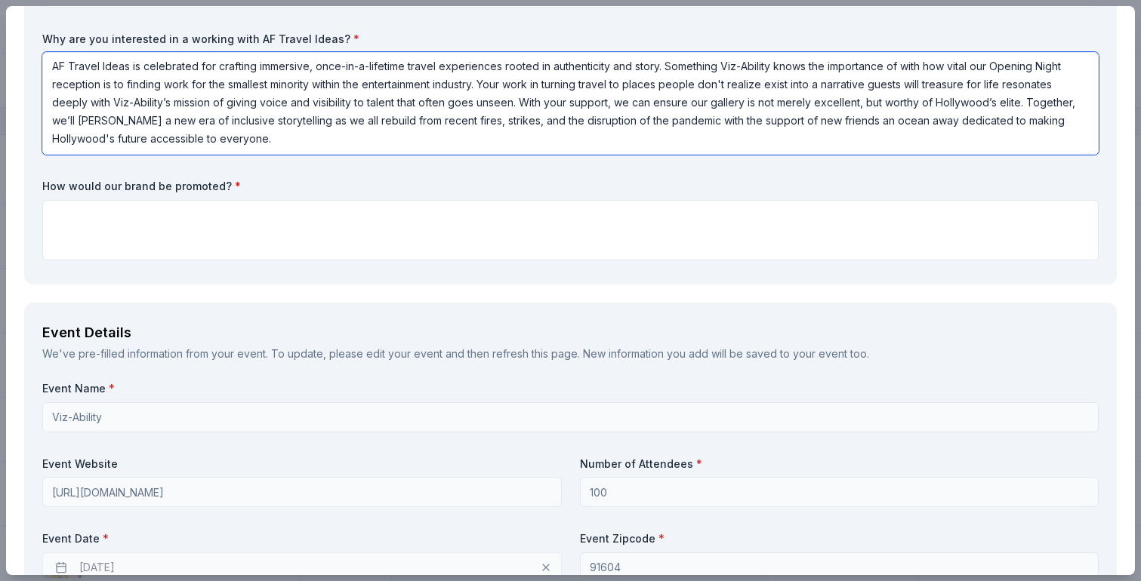
scroll to position [625, 0]
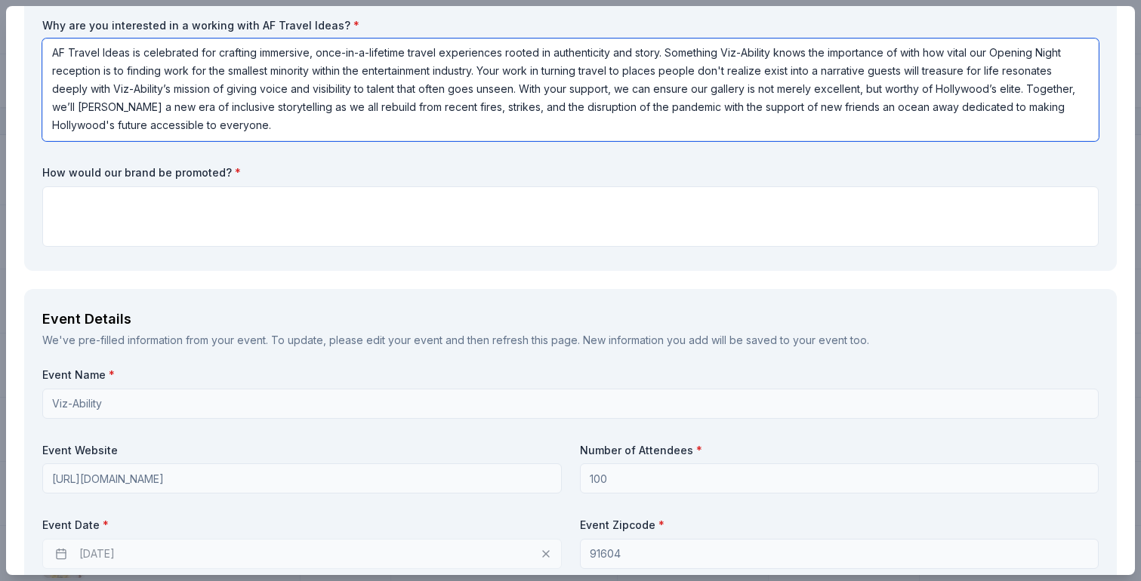
type textarea "AF Travel Ideas is celebrated for crafting immersive, once-in-a-lifetime travel…"
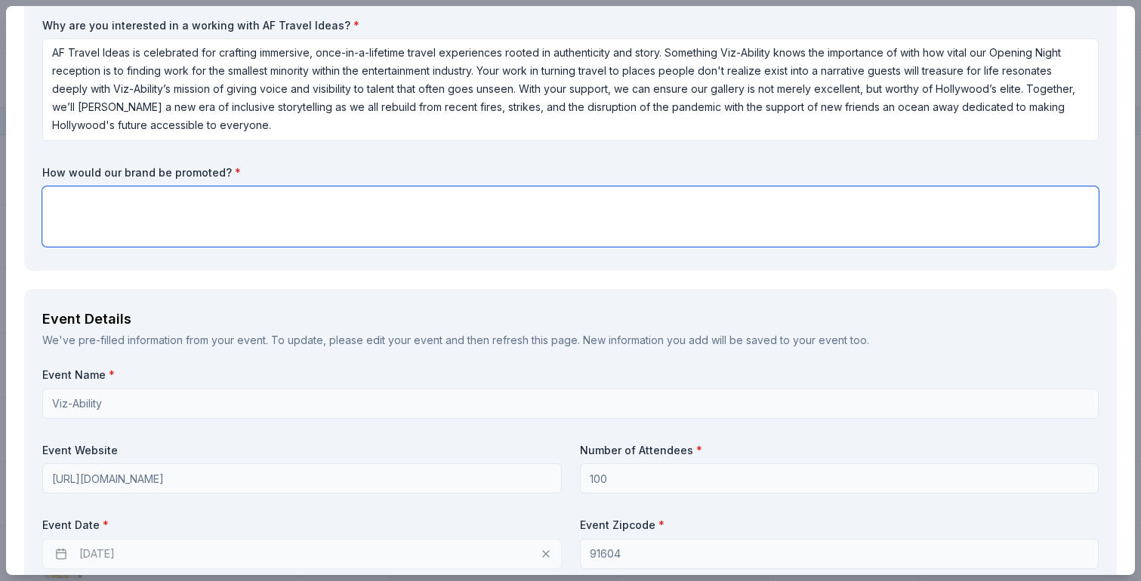
click at [333, 247] on textarea at bounding box center [570, 217] width 1056 height 60
paste textarea "Viz-Ability is a résumé-forward pop-up gallery spotlighting mid-to-senior-level…"
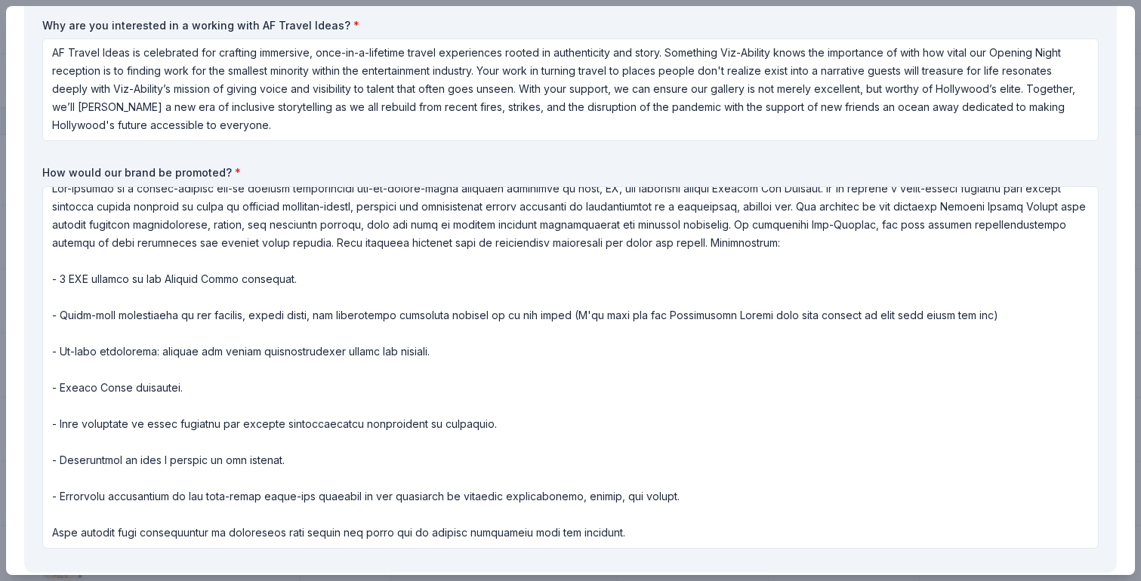
scroll to position [680, 0]
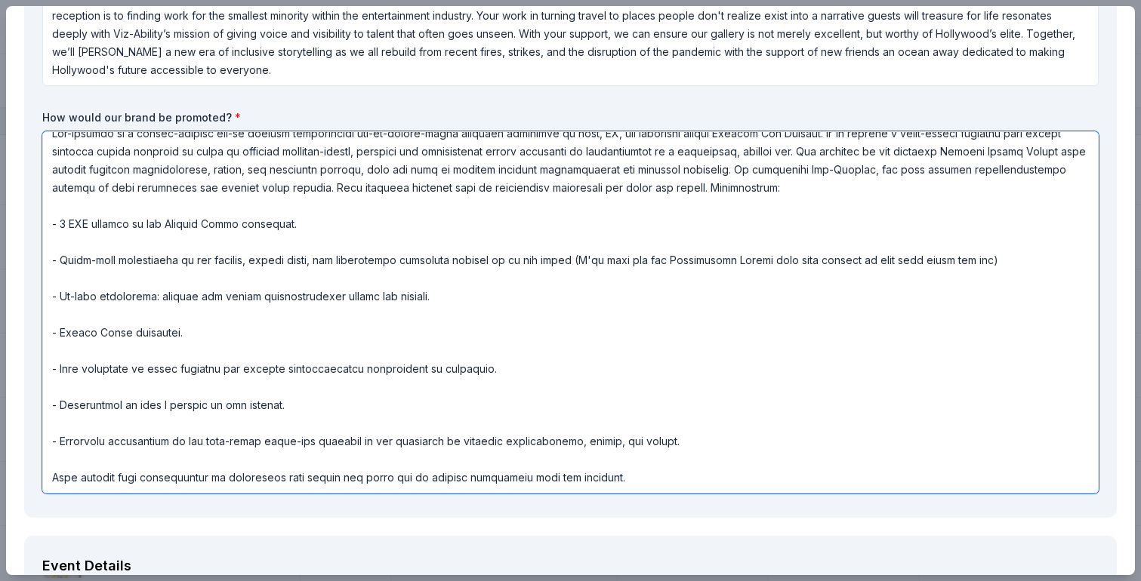
click at [304, 228] on textarea at bounding box center [570, 312] width 1056 height 362
click at [299, 240] on textarea at bounding box center [570, 312] width 1056 height 362
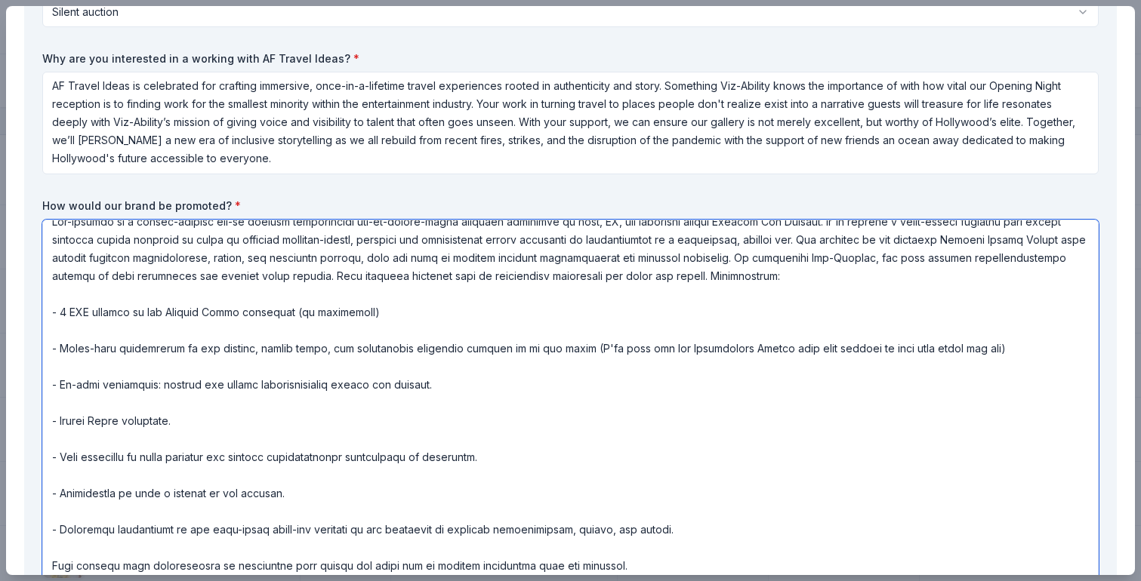
scroll to position [0, 0]
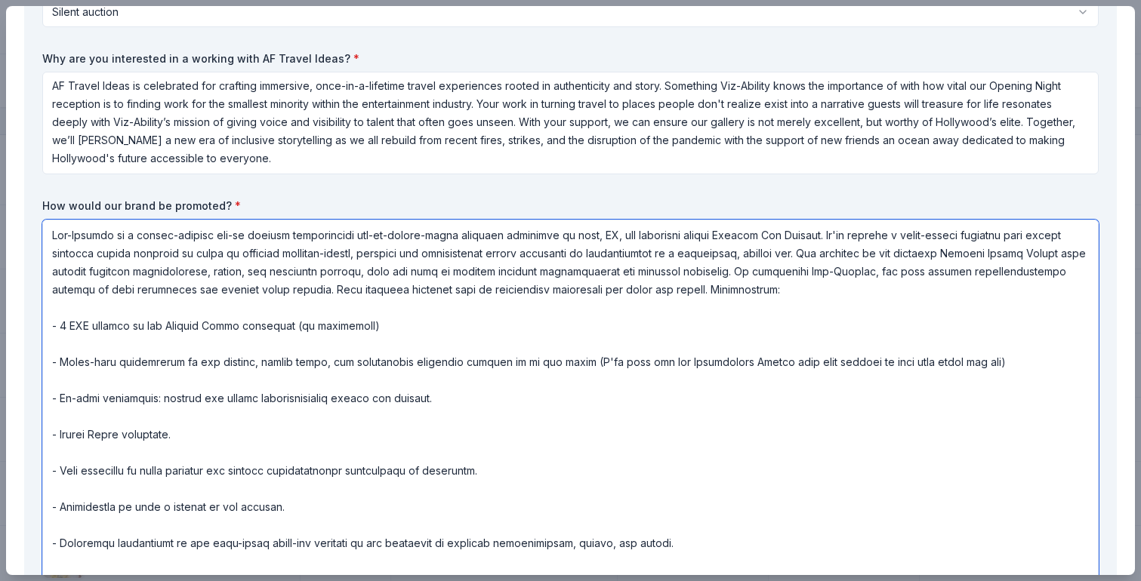
type textarea "Viz-Ability is a résumé-forward pop-up gallery spotlighting mid-to-senior-level…"
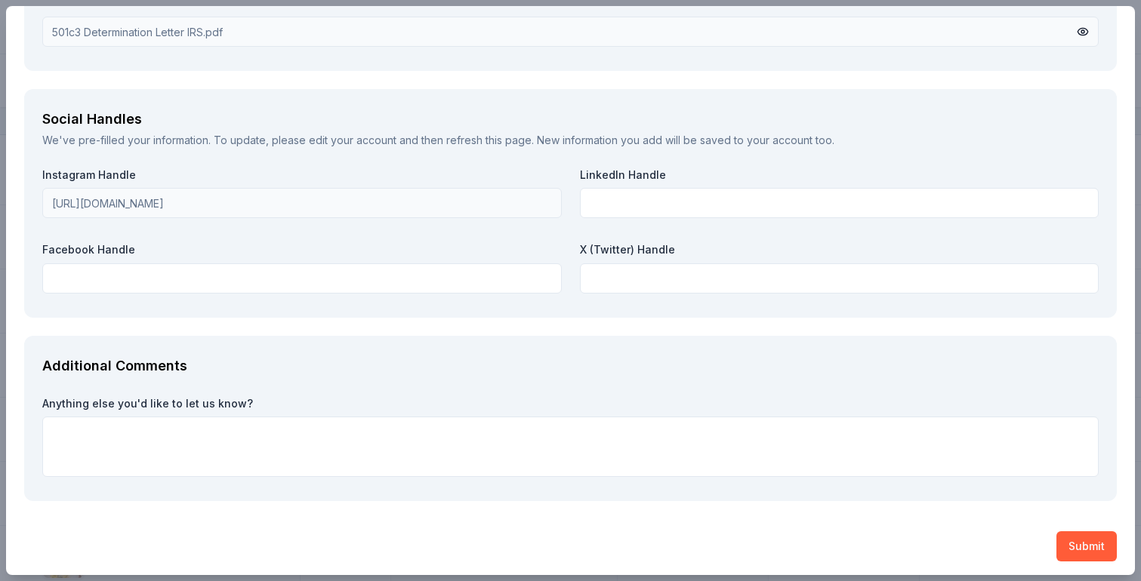
scroll to position [2425, 0]
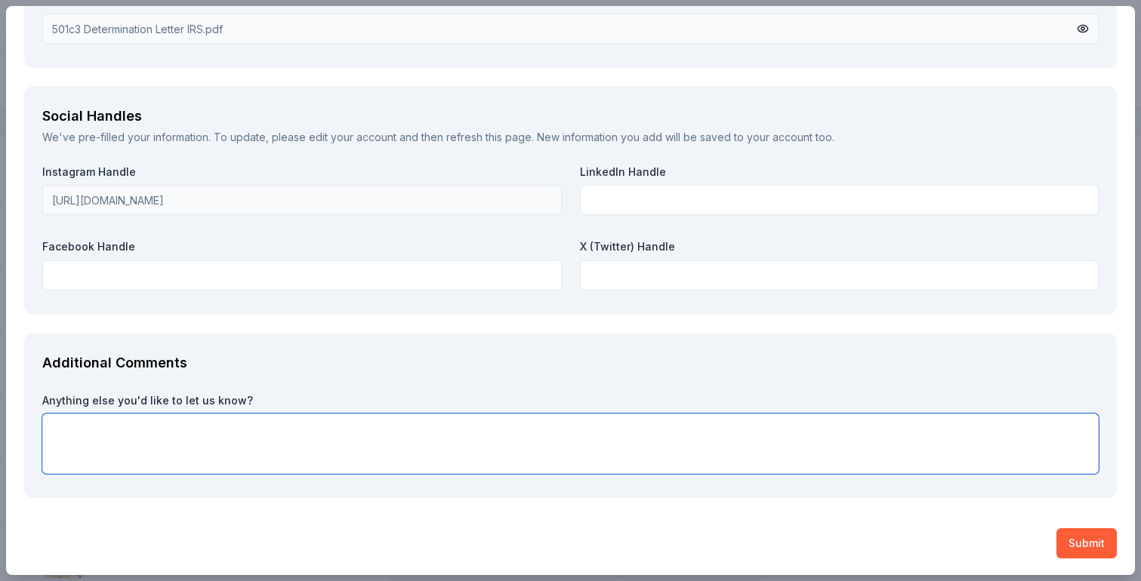
click at [340, 464] on textarea at bounding box center [570, 444] width 1056 height 60
paste textarea "We recognize this request comes close to our event date, but as this is our fir…"
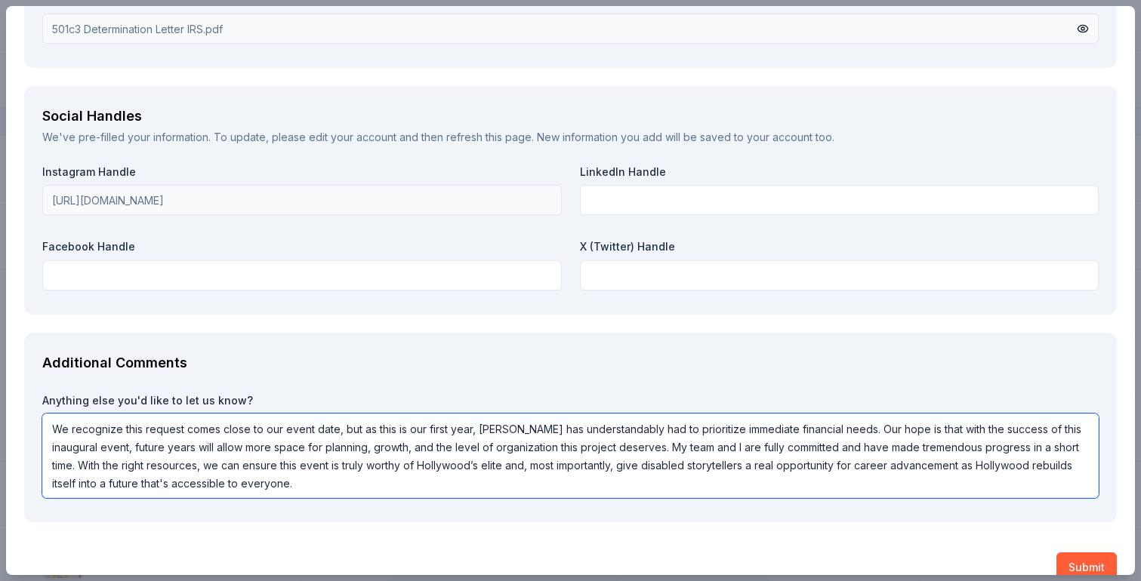
type textarea "We recognize this request comes close to our event date, but as this is our fir…"
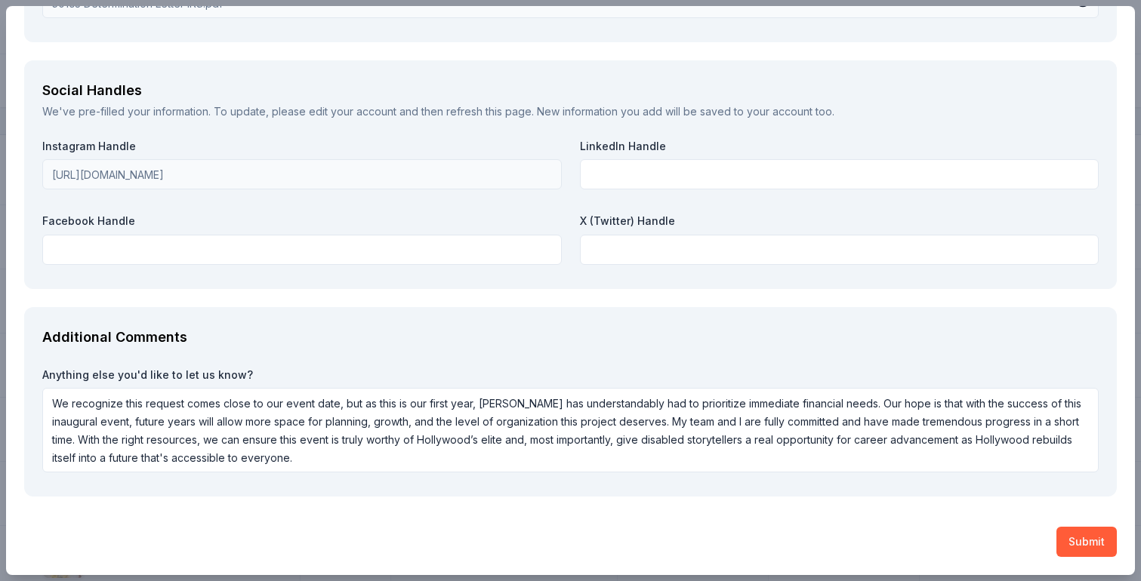
scroll to position [2, 0]
click at [1081, 535] on button "Submit" at bounding box center [1086, 542] width 60 height 30
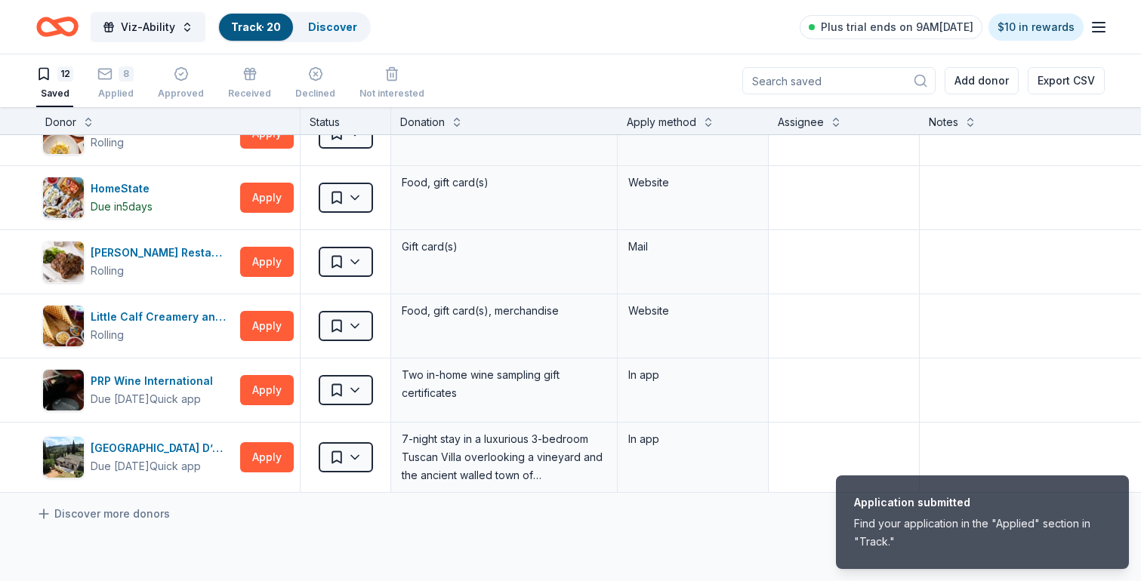
scroll to position [464, 0]
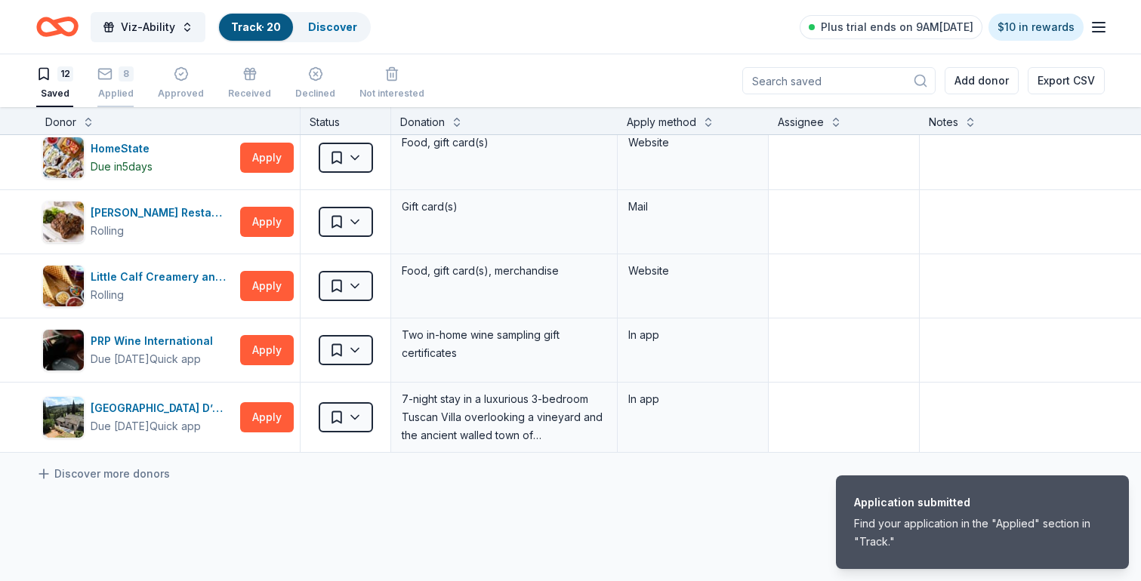
click at [118, 81] on div "8" at bounding box center [115, 73] width 36 height 15
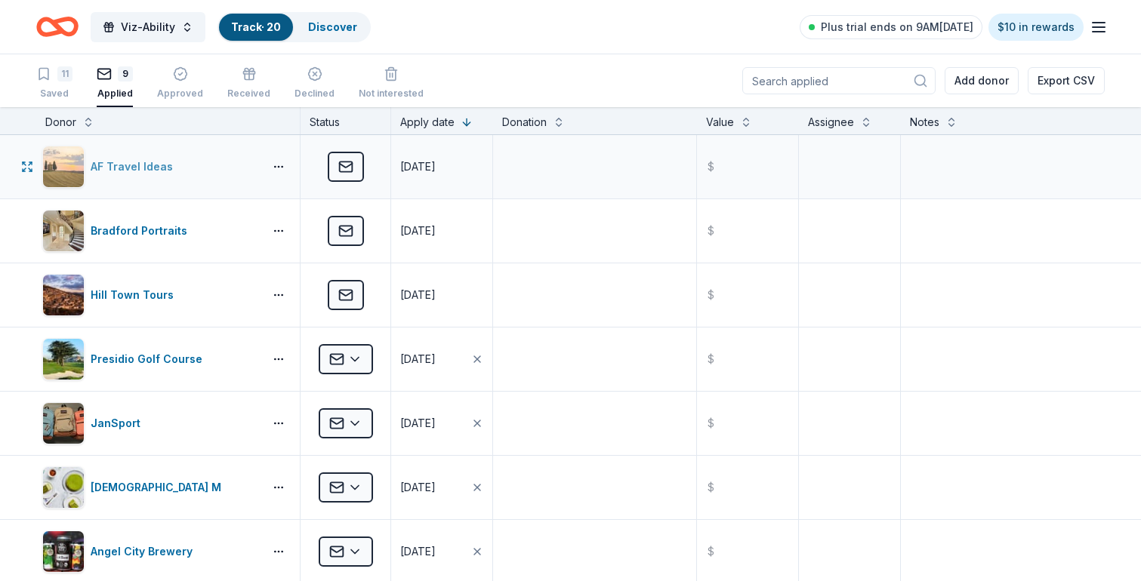
click at [137, 165] on div "AF Travel Ideas" at bounding box center [135, 167] width 88 height 18
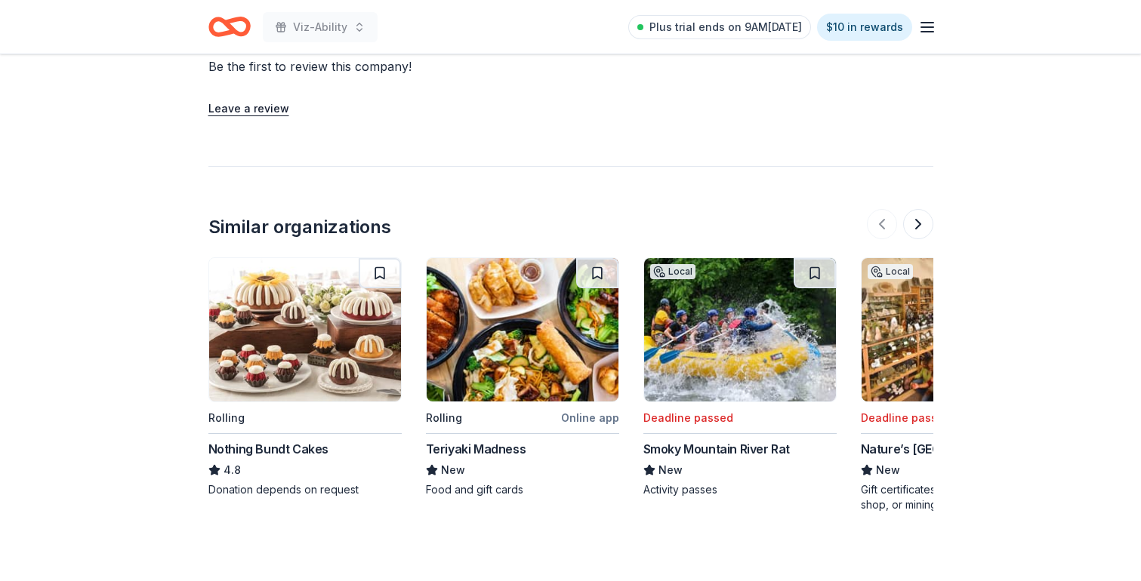
scroll to position [1601, 0]
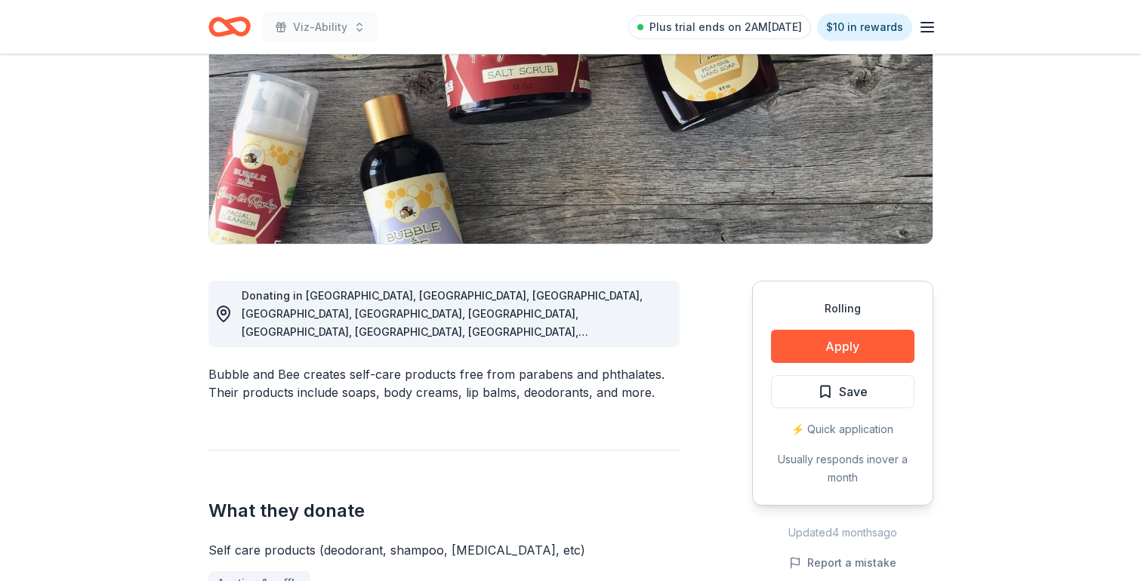
scroll to position [357, 0]
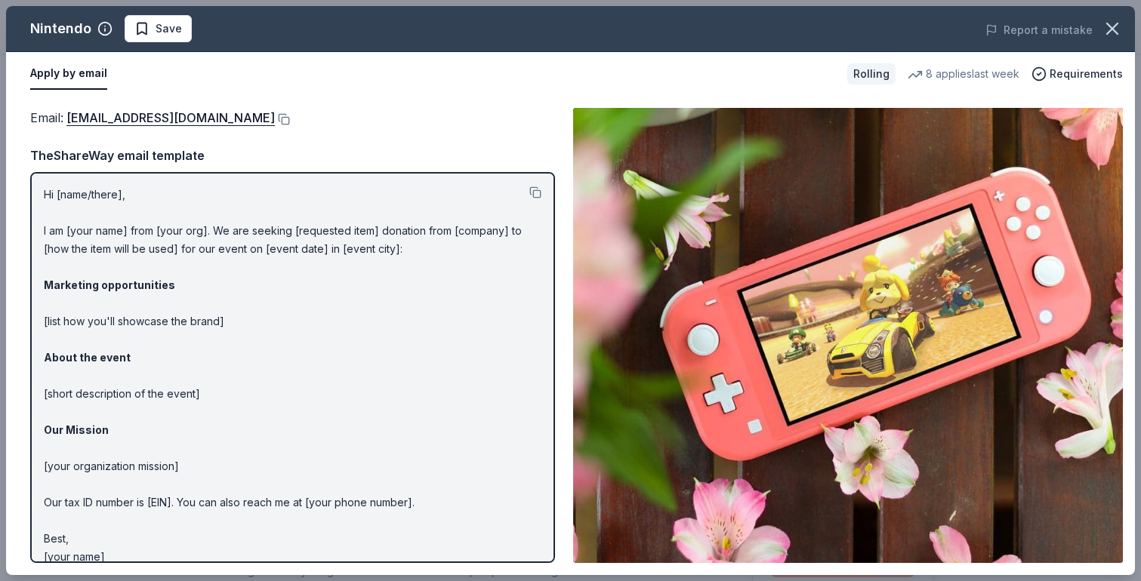
scroll to position [347, 0]
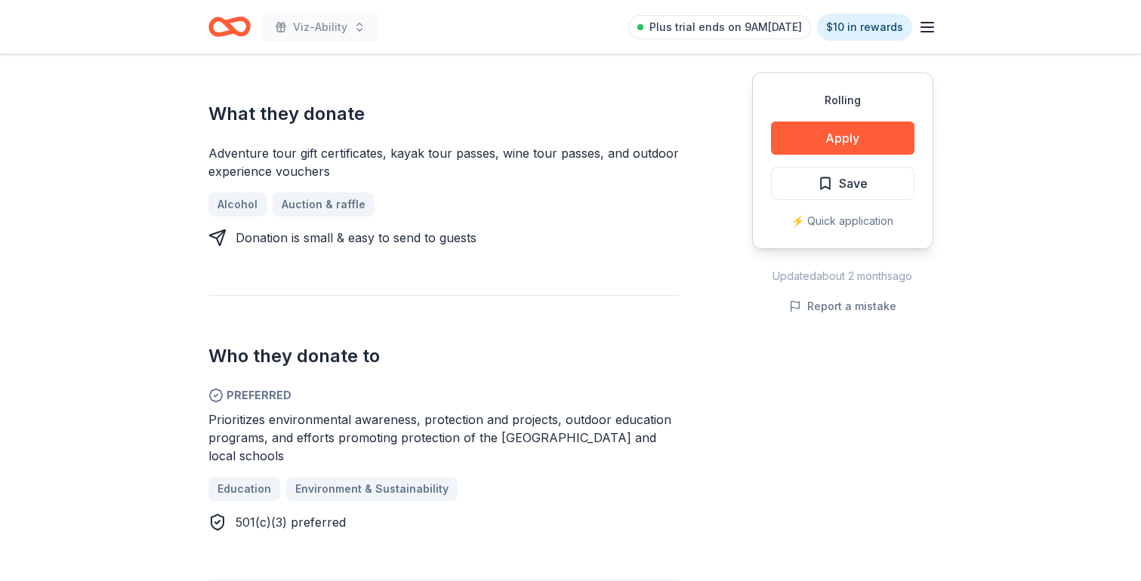
scroll to position [594, 0]
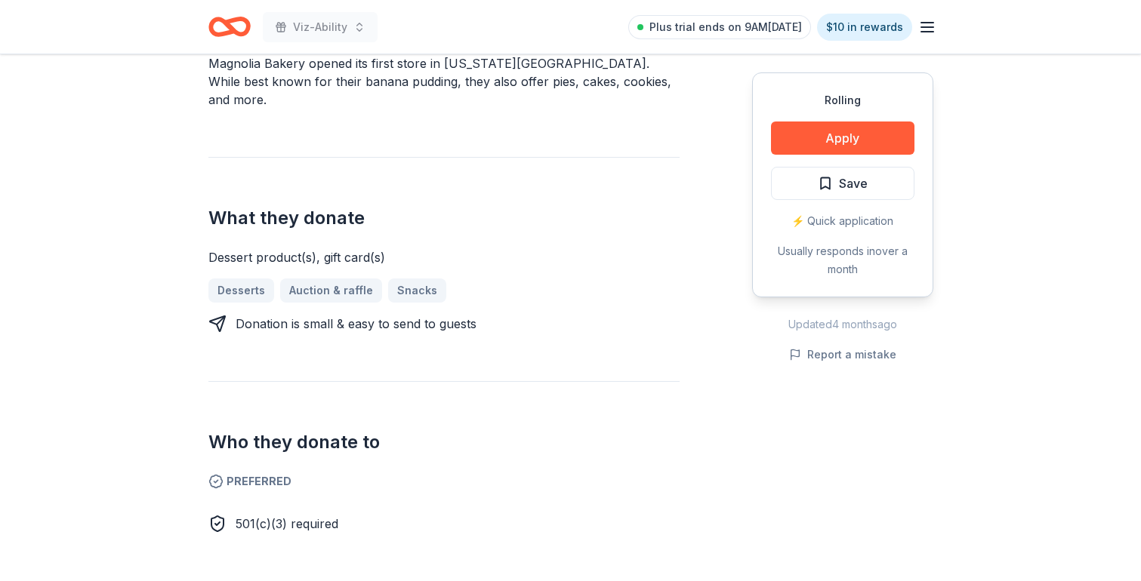
scroll to position [535, 0]
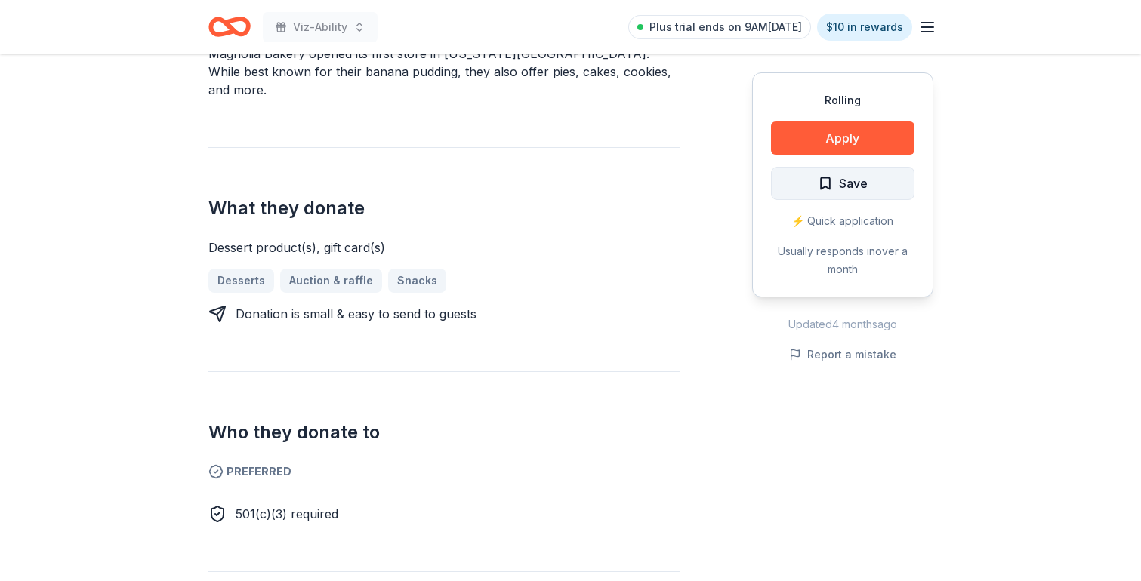
click at [858, 178] on span "Save" at bounding box center [853, 184] width 29 height 20
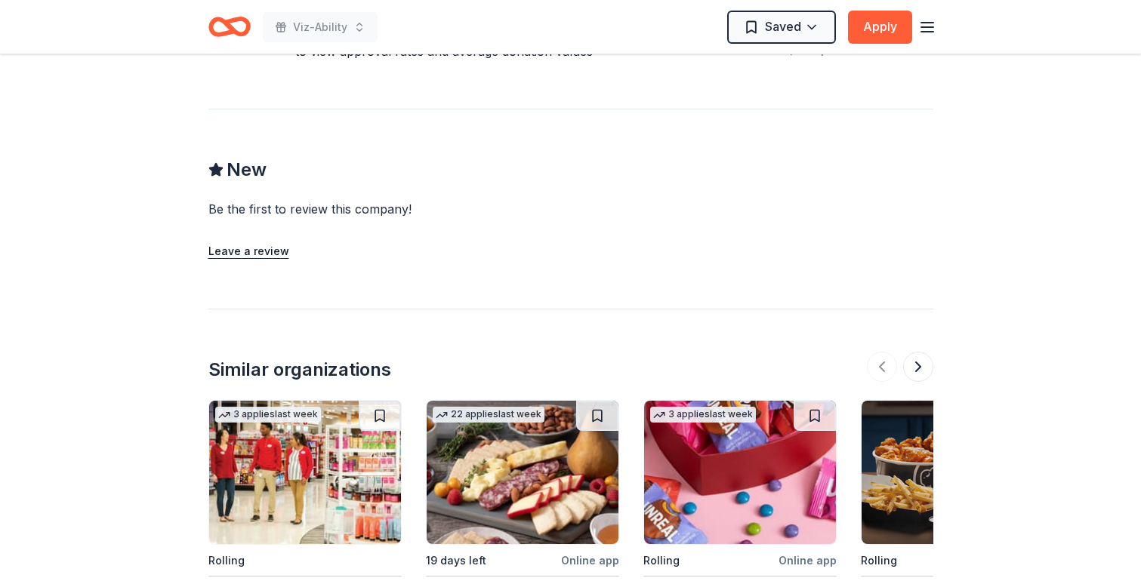
scroll to position [1357, 0]
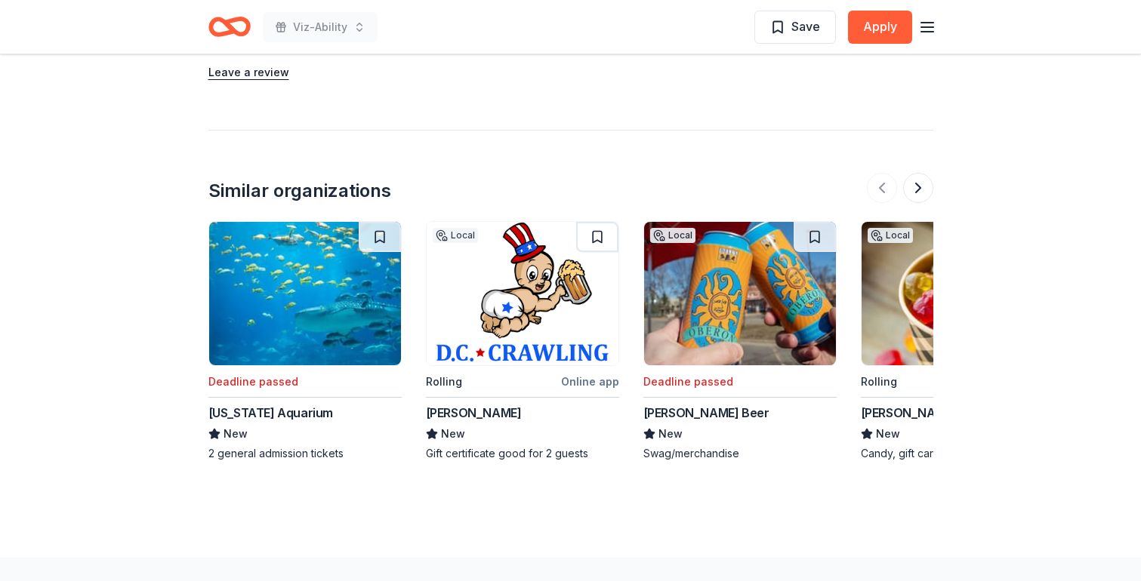
scroll to position [1433, 0]
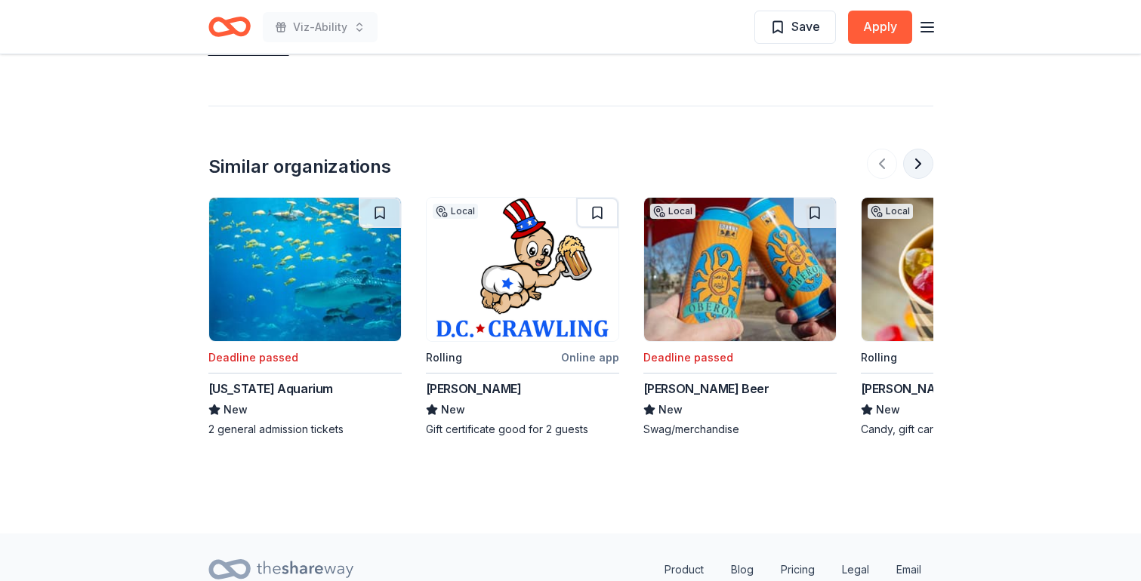
click at [924, 155] on button at bounding box center [918, 164] width 30 height 30
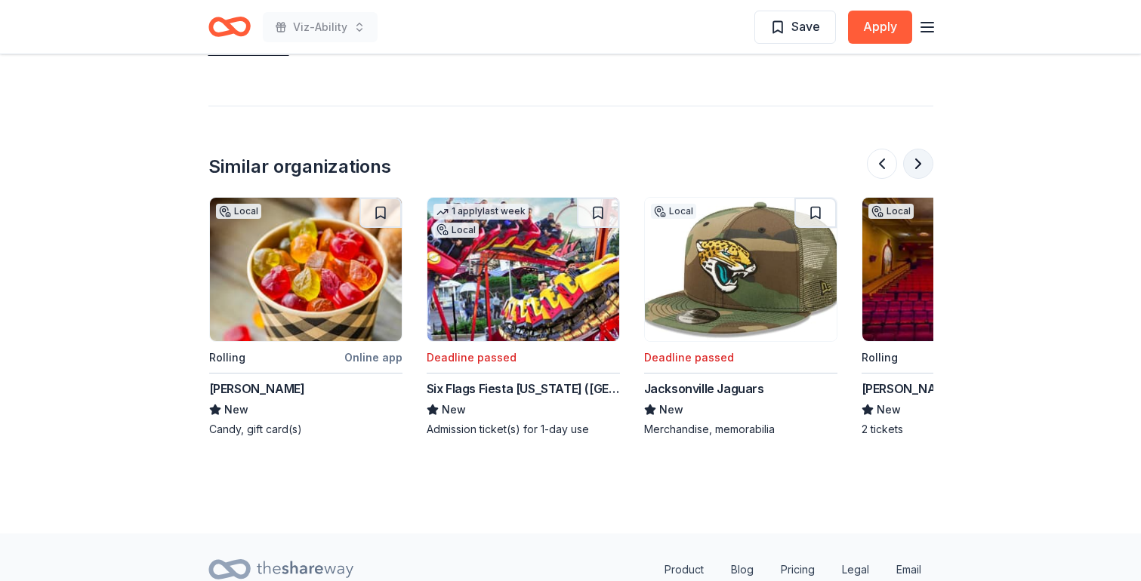
scroll to position [0, 652]
click at [924, 156] on button at bounding box center [918, 164] width 30 height 30
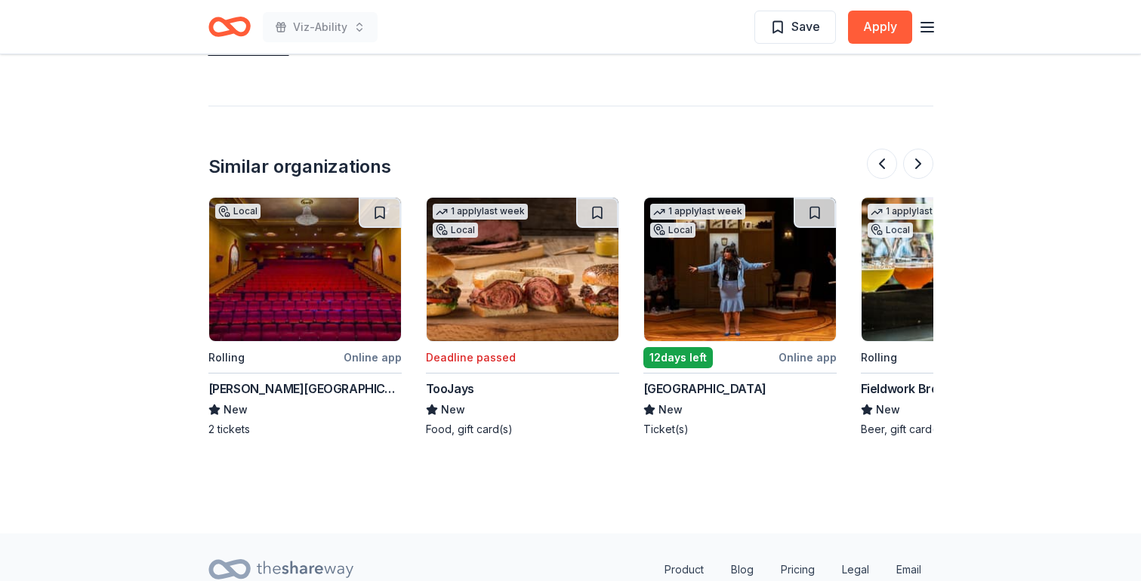
scroll to position [1476, 0]
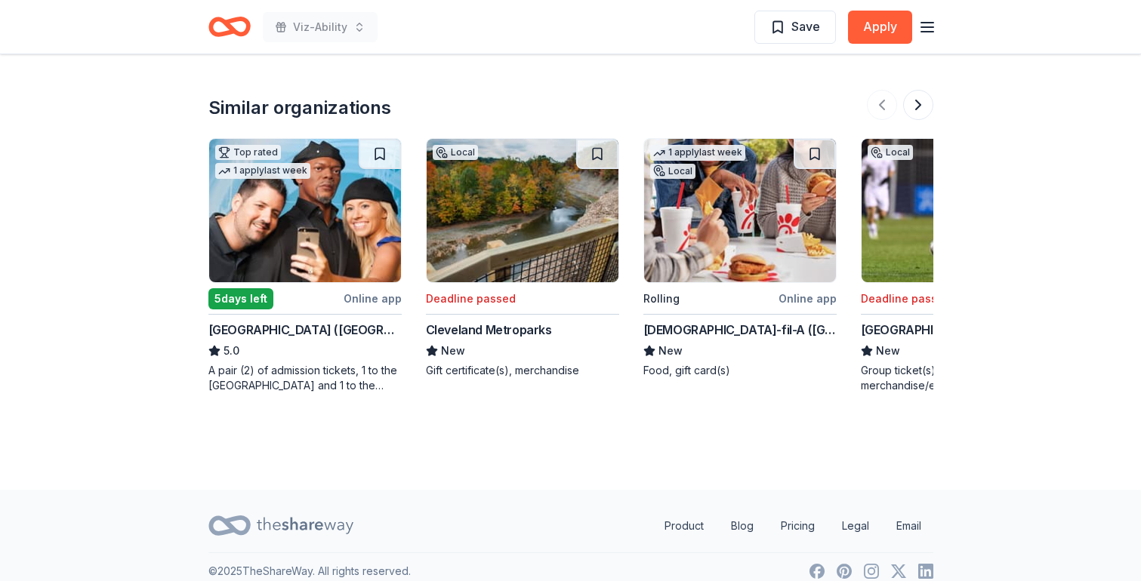
scroll to position [1502, 0]
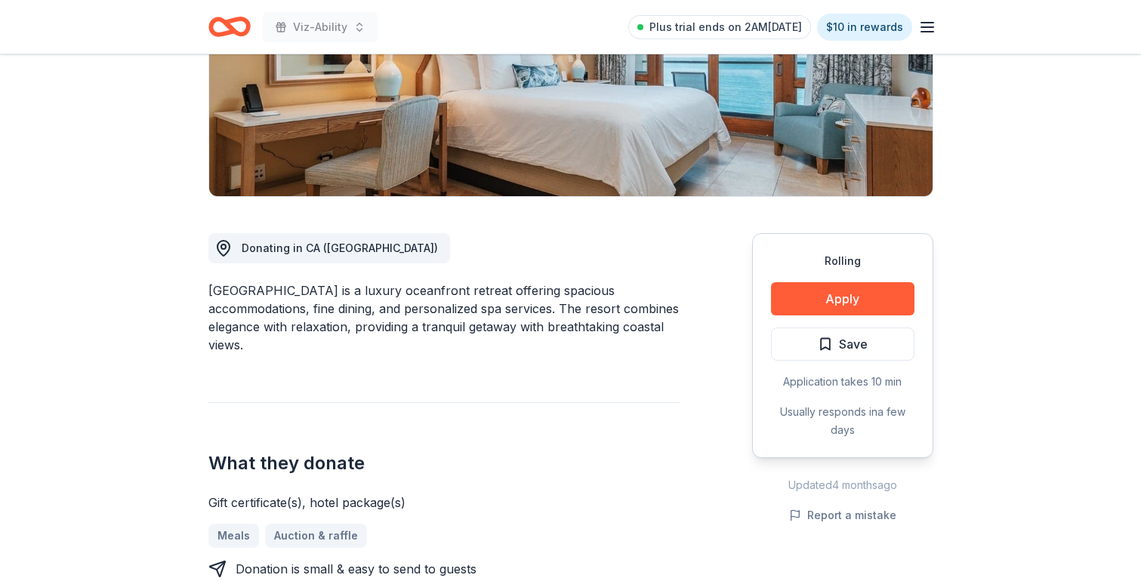
scroll to position [257, 0]
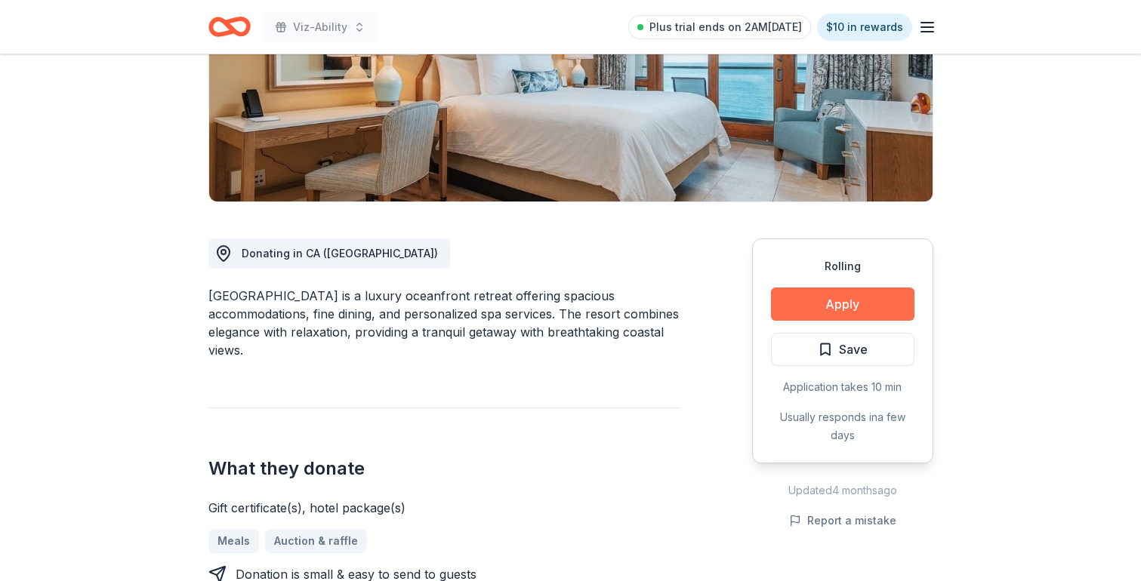
click at [840, 313] on button "Apply" at bounding box center [842, 304] width 143 height 33
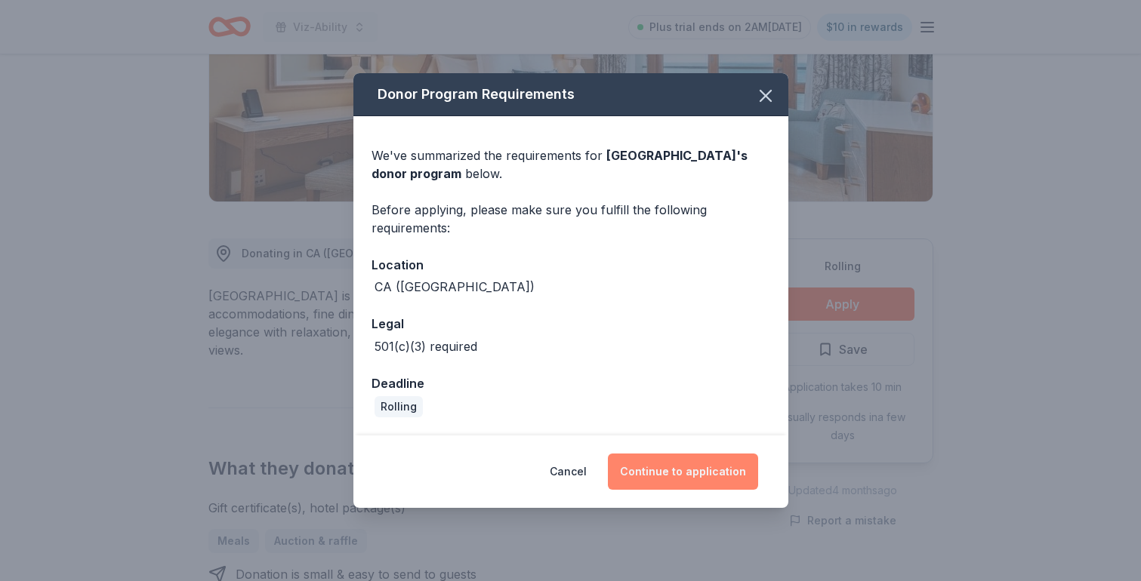
click at [684, 469] on button "Continue to application" at bounding box center [683, 472] width 150 height 36
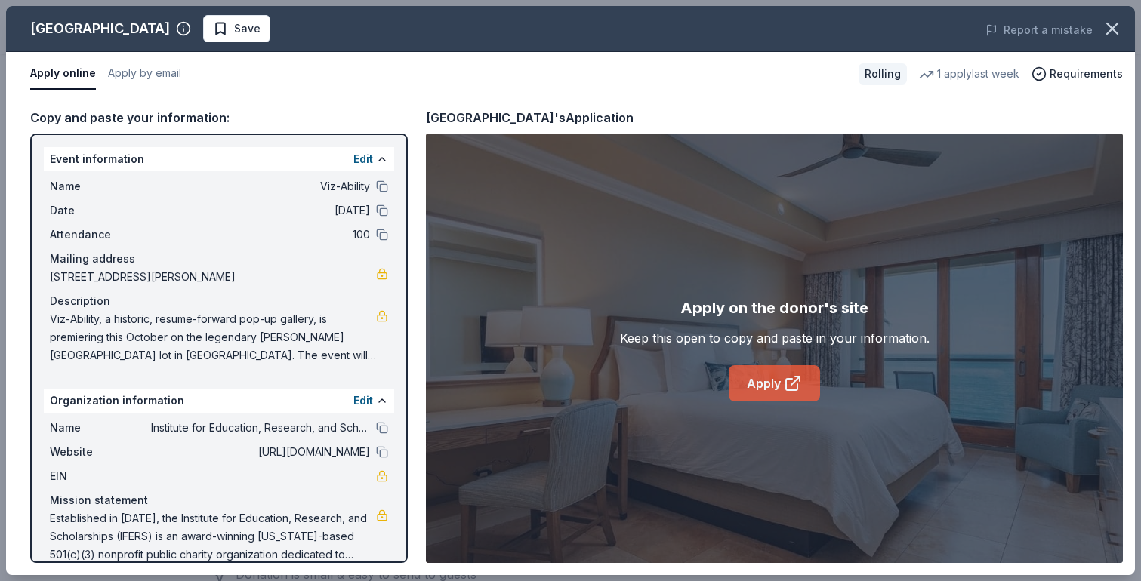
click at [776, 389] on link "Apply" at bounding box center [774, 383] width 91 height 36
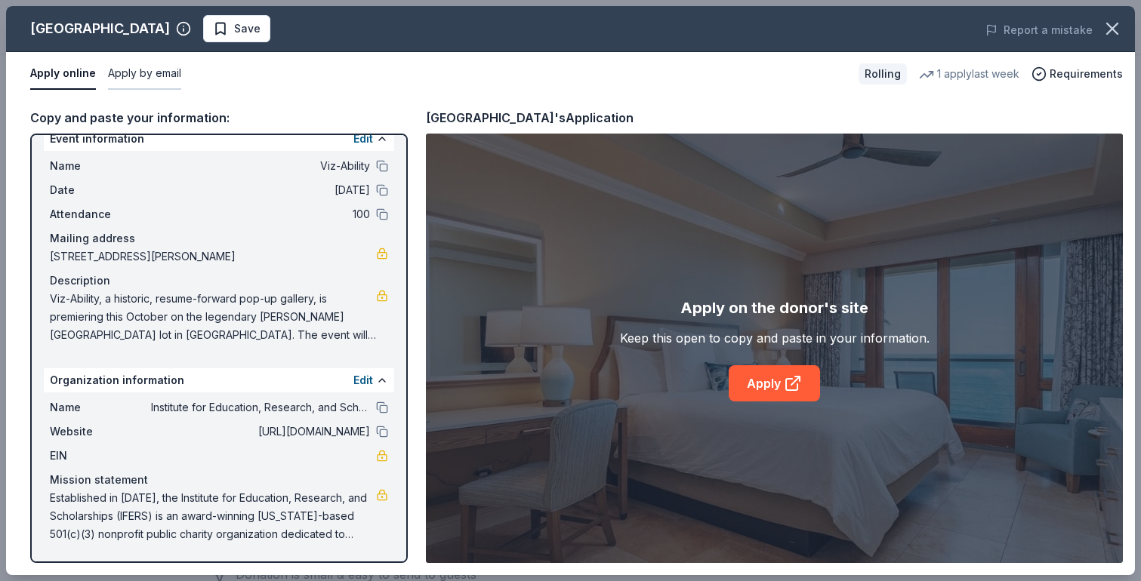
click at [159, 75] on button "Apply by email" at bounding box center [144, 74] width 73 height 32
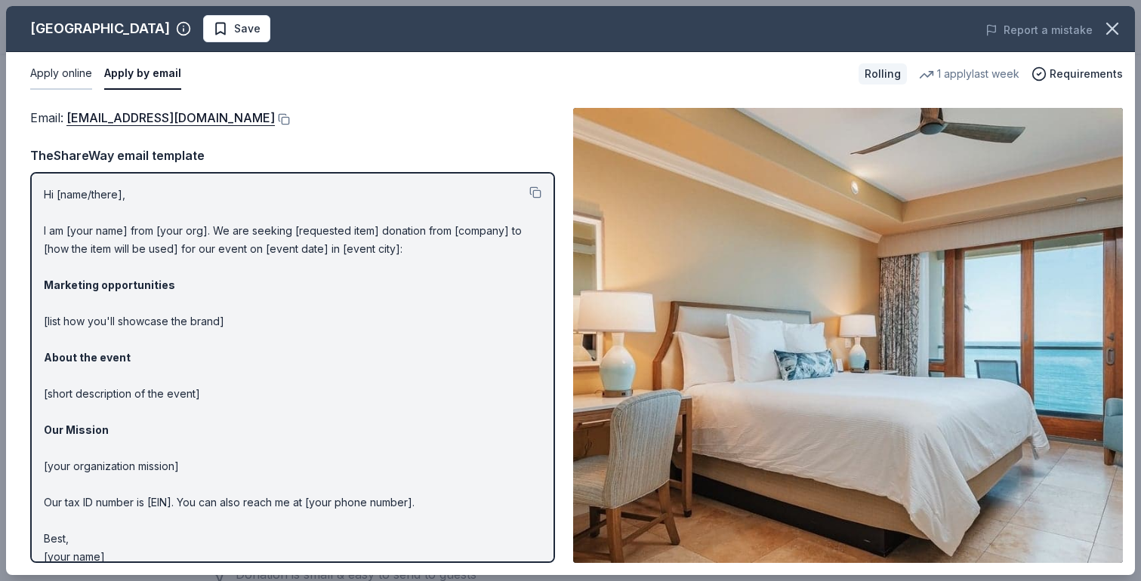
click at [58, 73] on button "Apply online" at bounding box center [61, 74] width 62 height 32
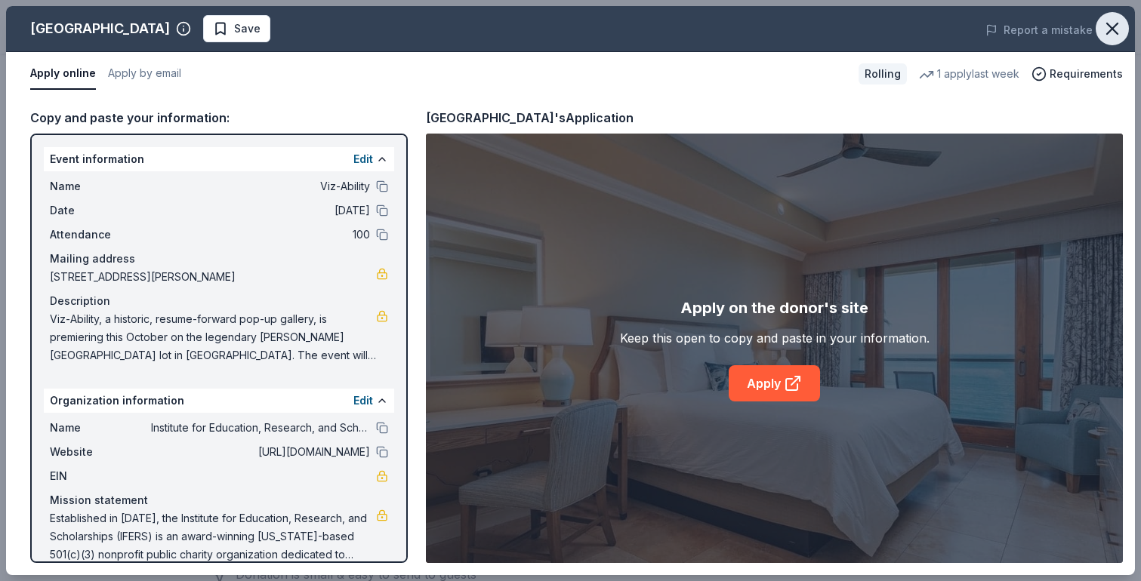
click at [1112, 27] on icon "button" at bounding box center [1112, 28] width 11 height 11
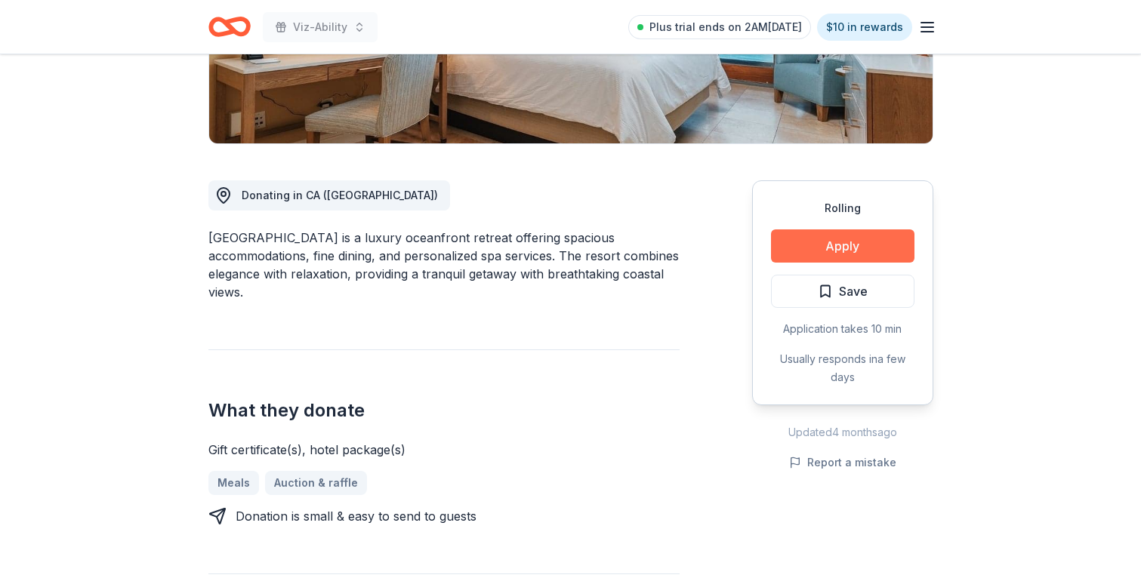
scroll to position [278, 0]
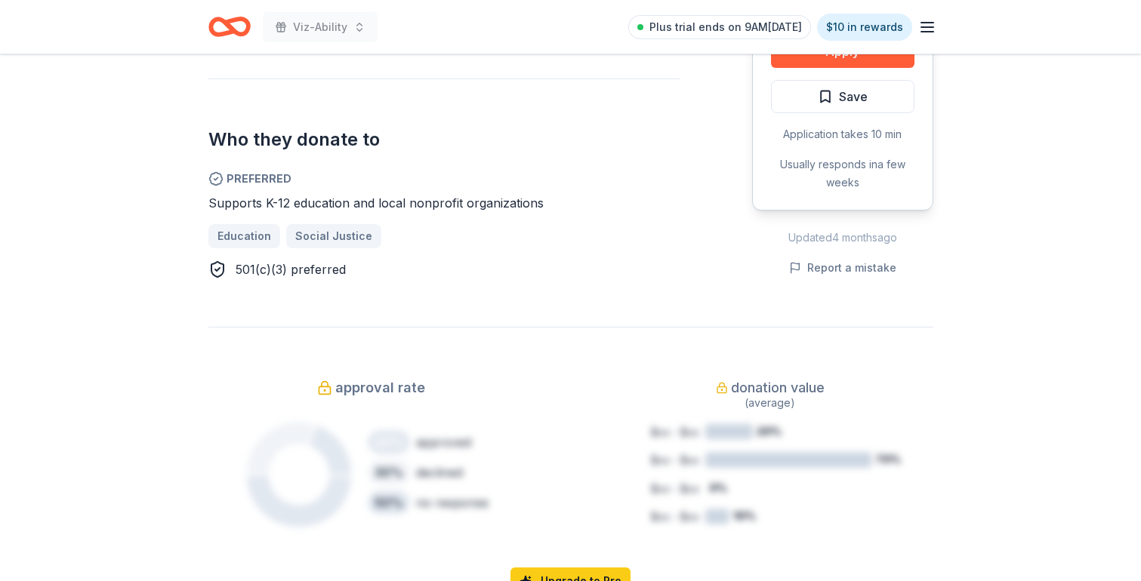
scroll to position [822, 0]
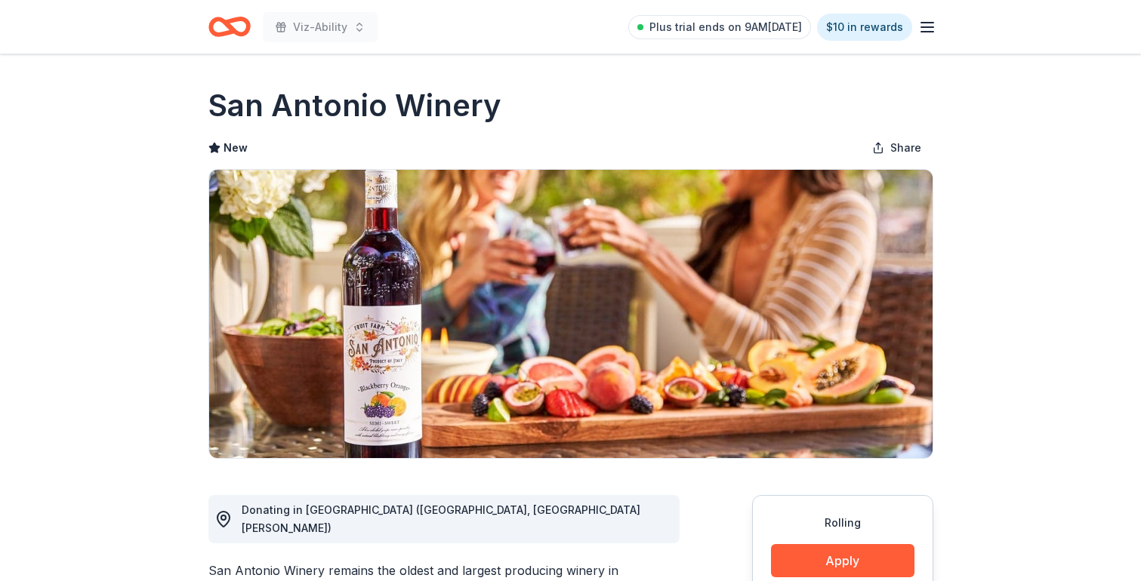
scroll to position [5, 0]
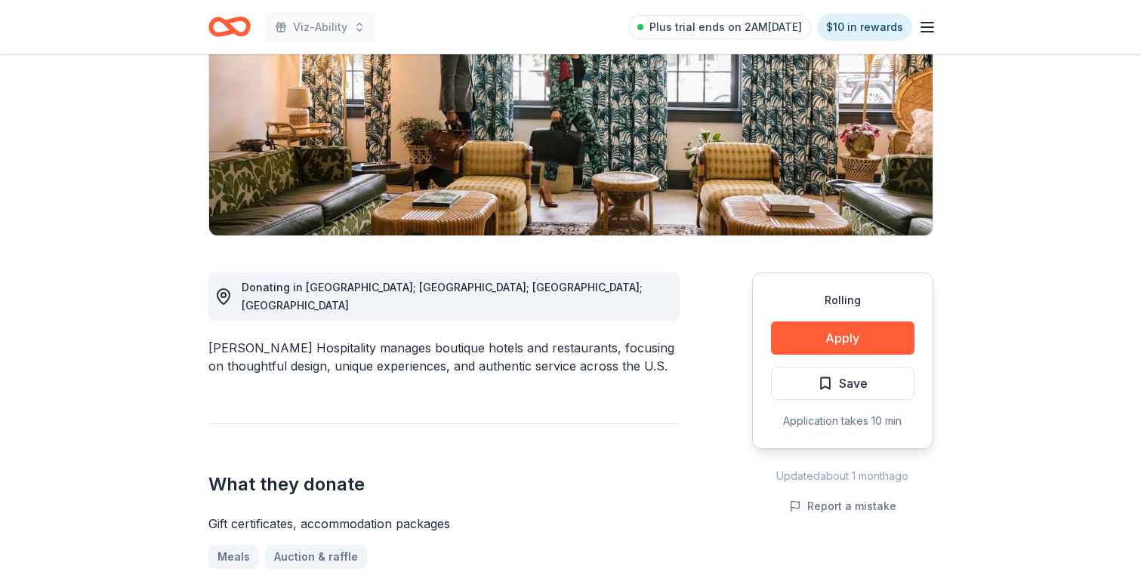
scroll to position [224, 0]
